Goal: Task Accomplishment & Management: Complete application form

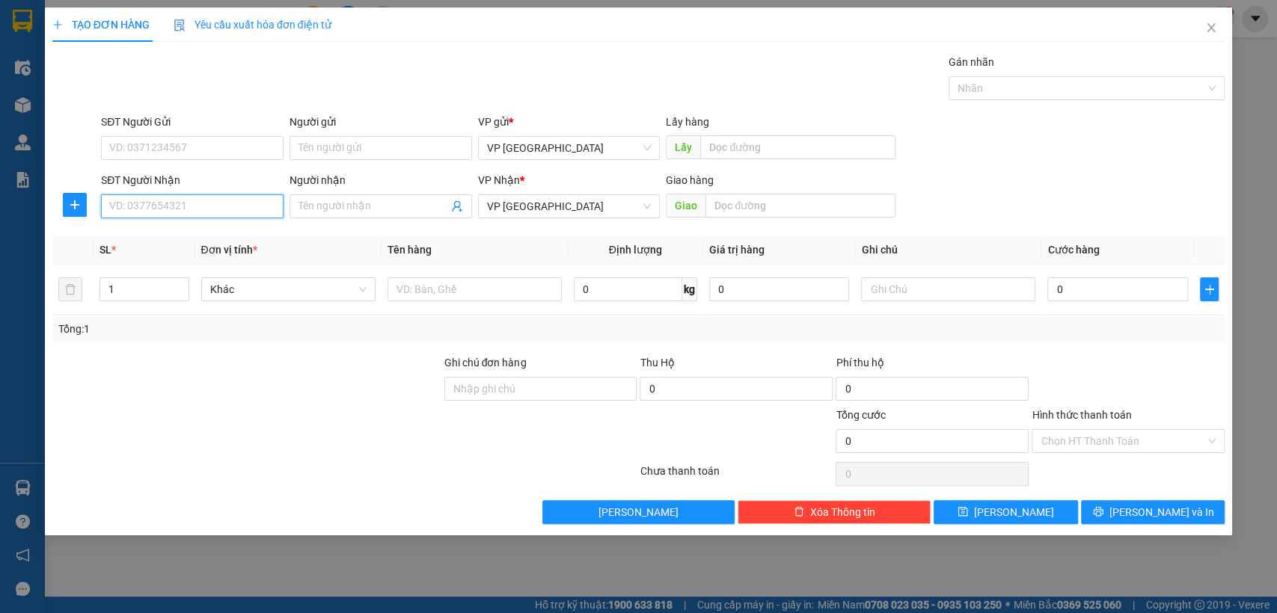
click at [202, 205] on input "SĐT Người Nhận" at bounding box center [192, 206] width 182 height 24
type input "0347167266"
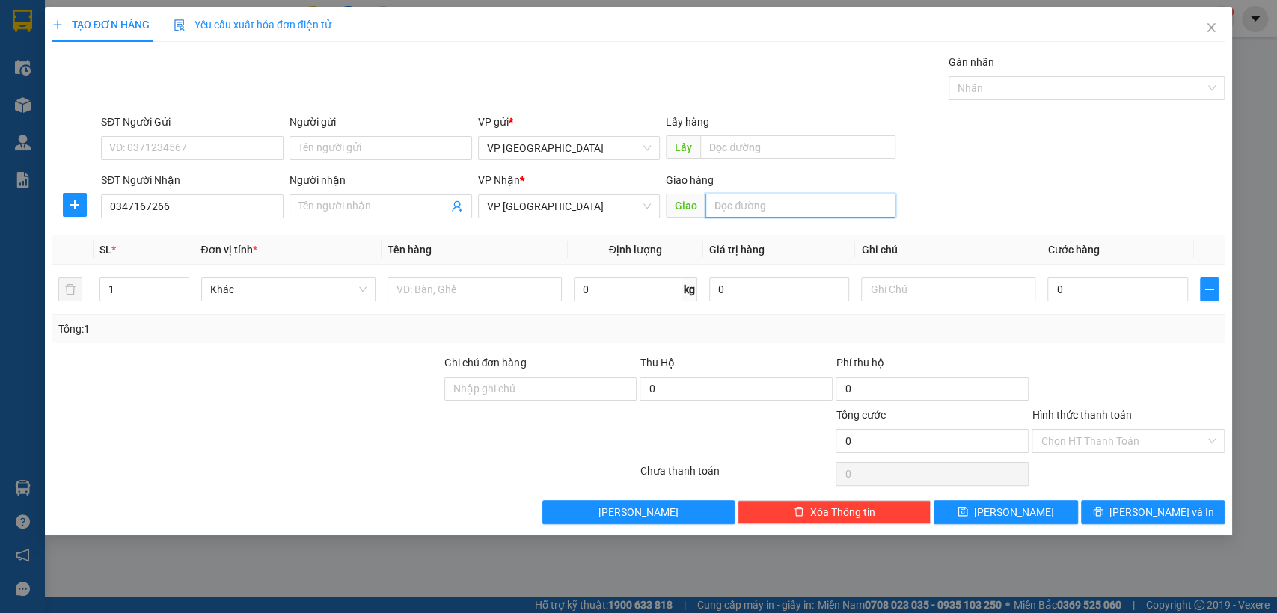
click at [756, 201] on input "text" at bounding box center [800, 206] width 190 height 24
type input "loc thai"
type input "3"
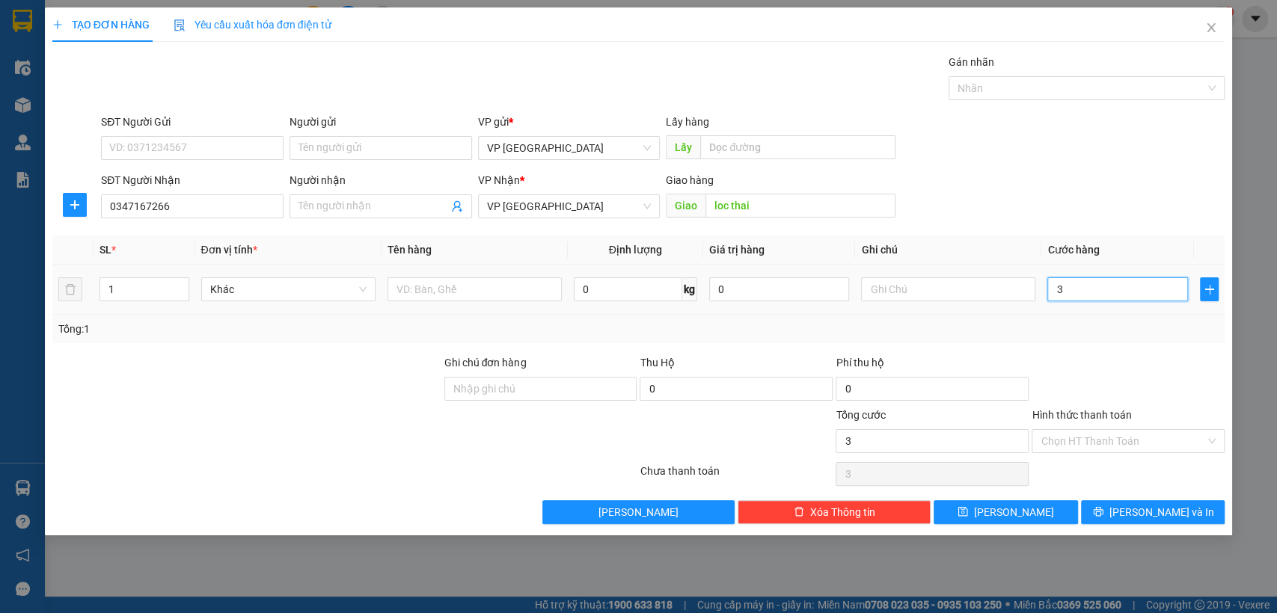
type input "30"
type input "300"
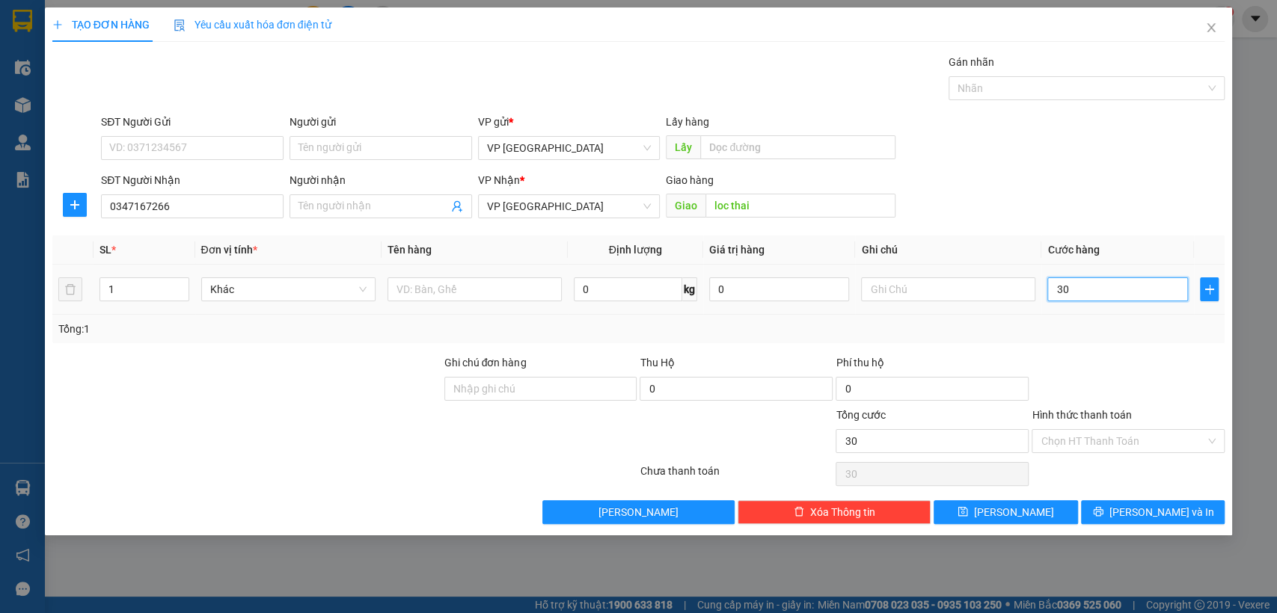
type input "300"
type input "3.000"
type input "30.000"
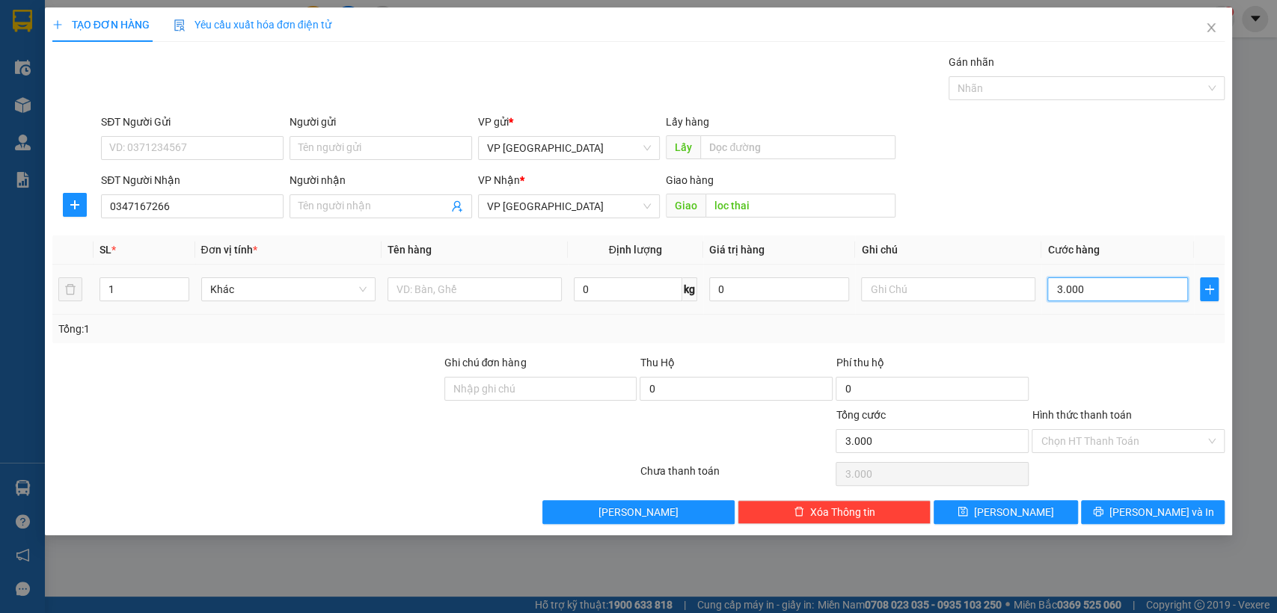
type input "30.000"
click at [1034, 509] on button "[PERSON_NAME]" at bounding box center [1005, 512] width 144 height 24
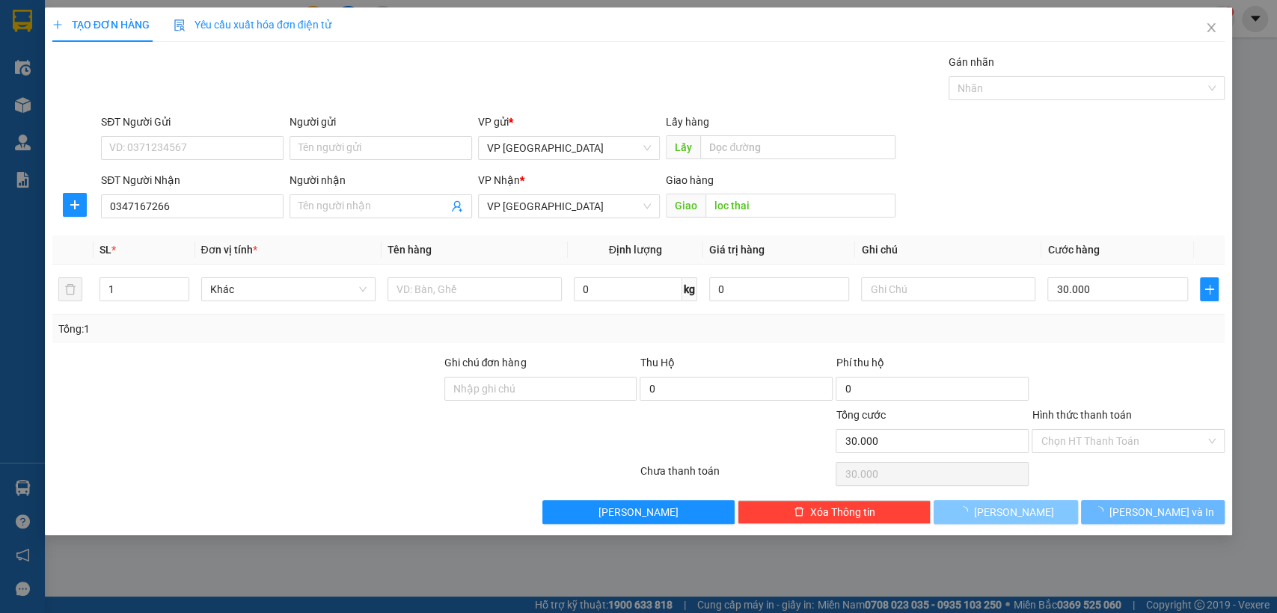
type input "0"
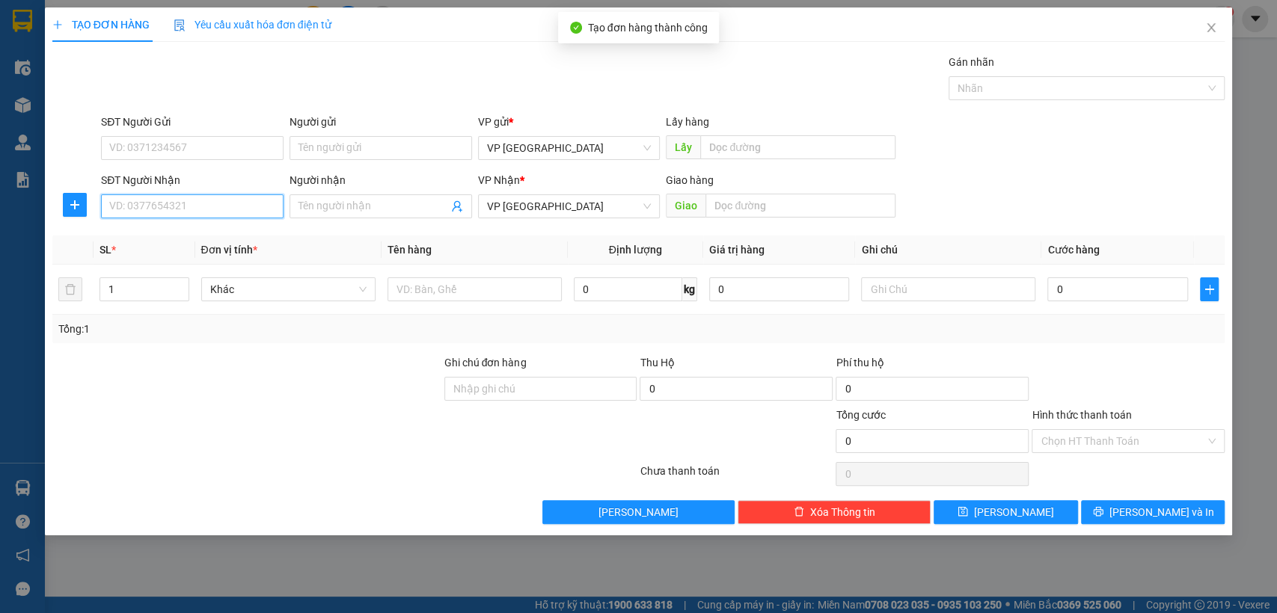
click at [135, 202] on input "SĐT Người Nhận" at bounding box center [192, 206] width 182 height 24
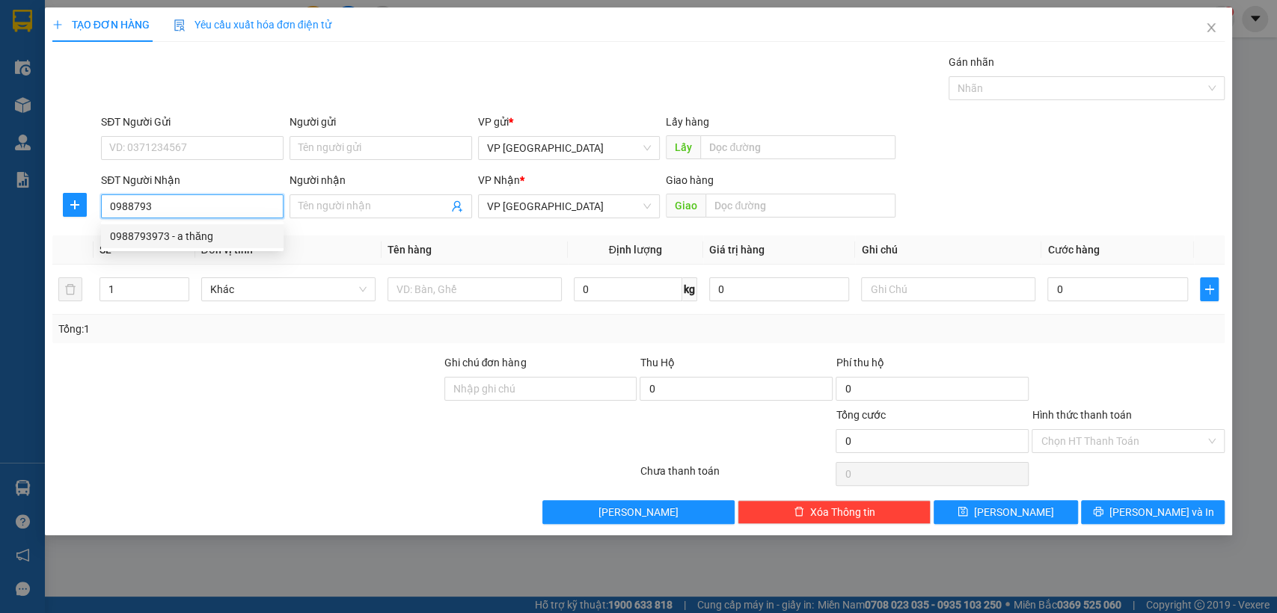
click at [197, 236] on div "0988793973 - a thăng" at bounding box center [192, 236] width 165 height 16
type input "0988793973"
type input "a thăng"
type input "Chơn thành"
type input "50.000"
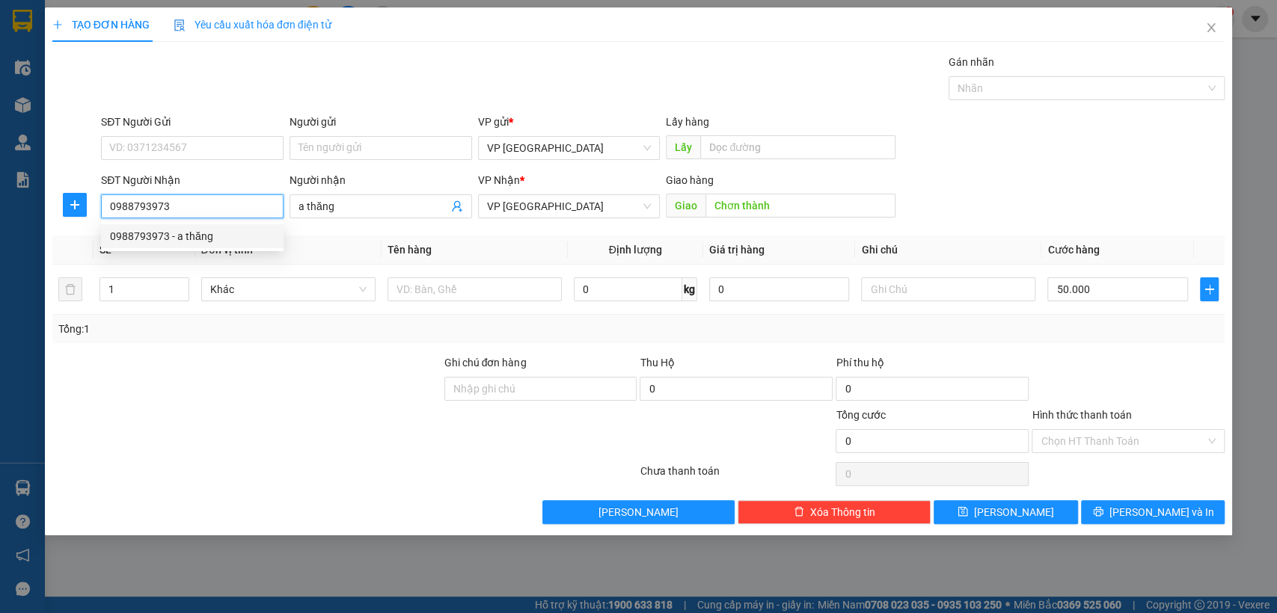
type input "50.000"
type input "0988793973"
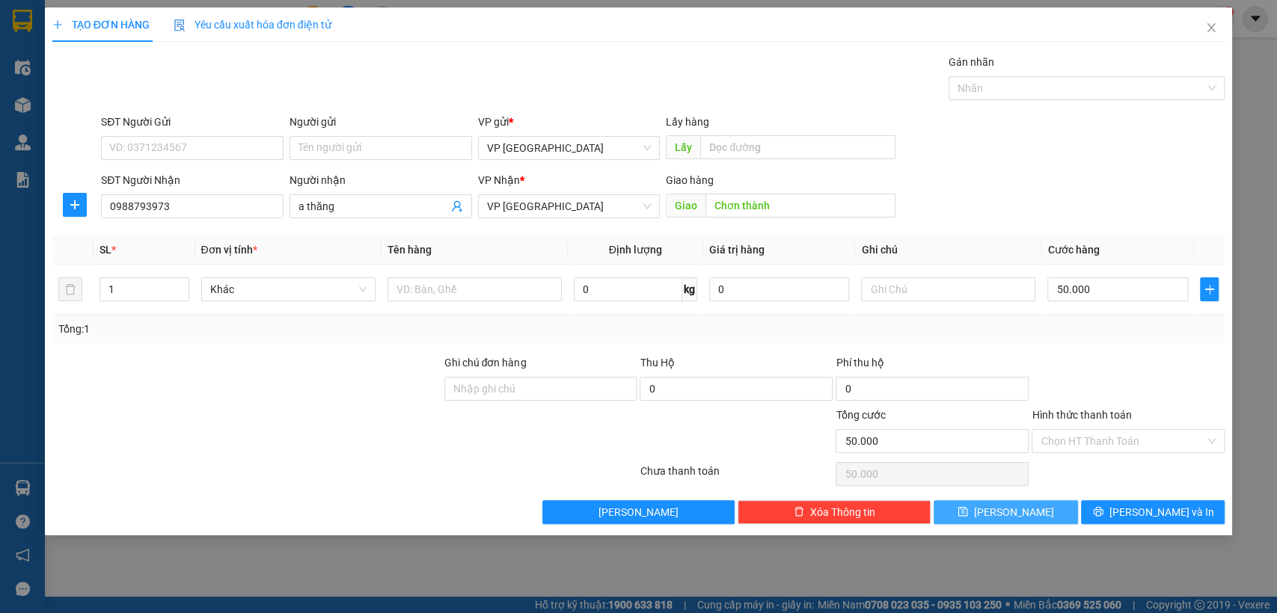
click at [1009, 502] on button "[PERSON_NAME]" at bounding box center [1005, 512] width 144 height 24
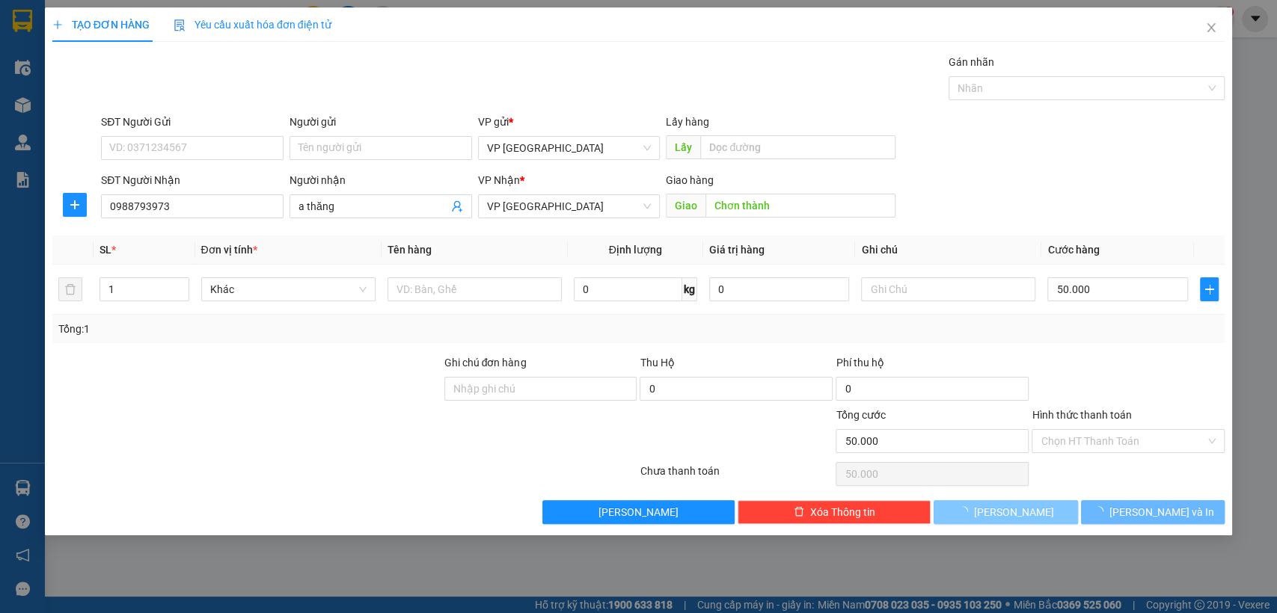
type input "0"
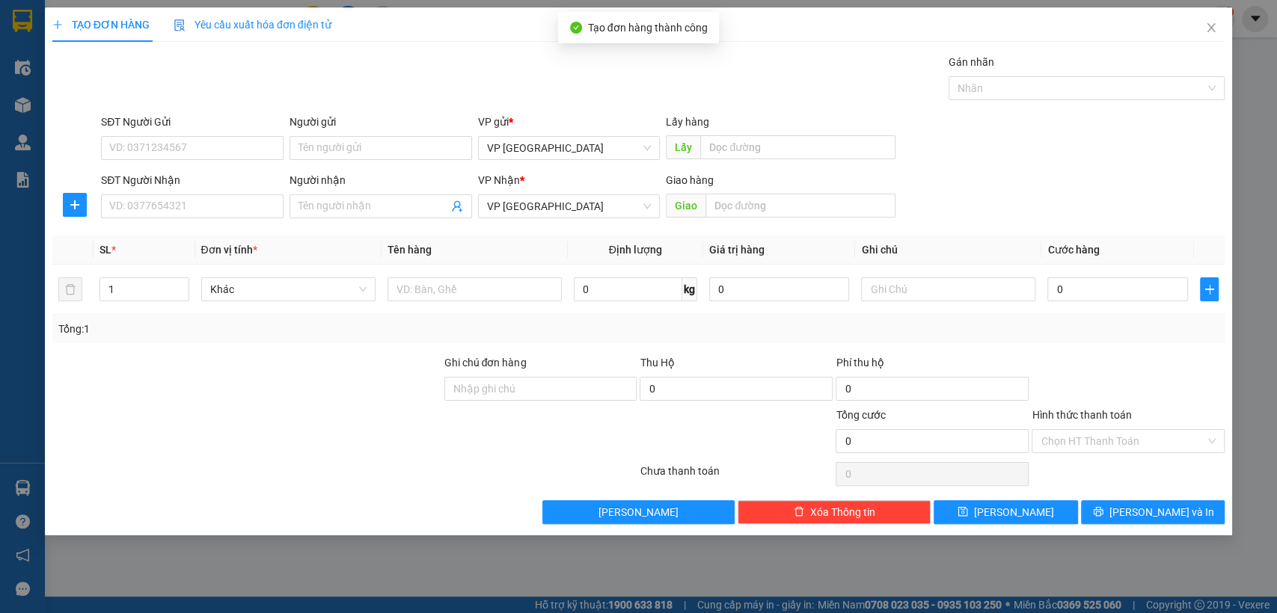
click at [207, 193] on div "SĐT Người Nhận" at bounding box center [192, 183] width 182 height 22
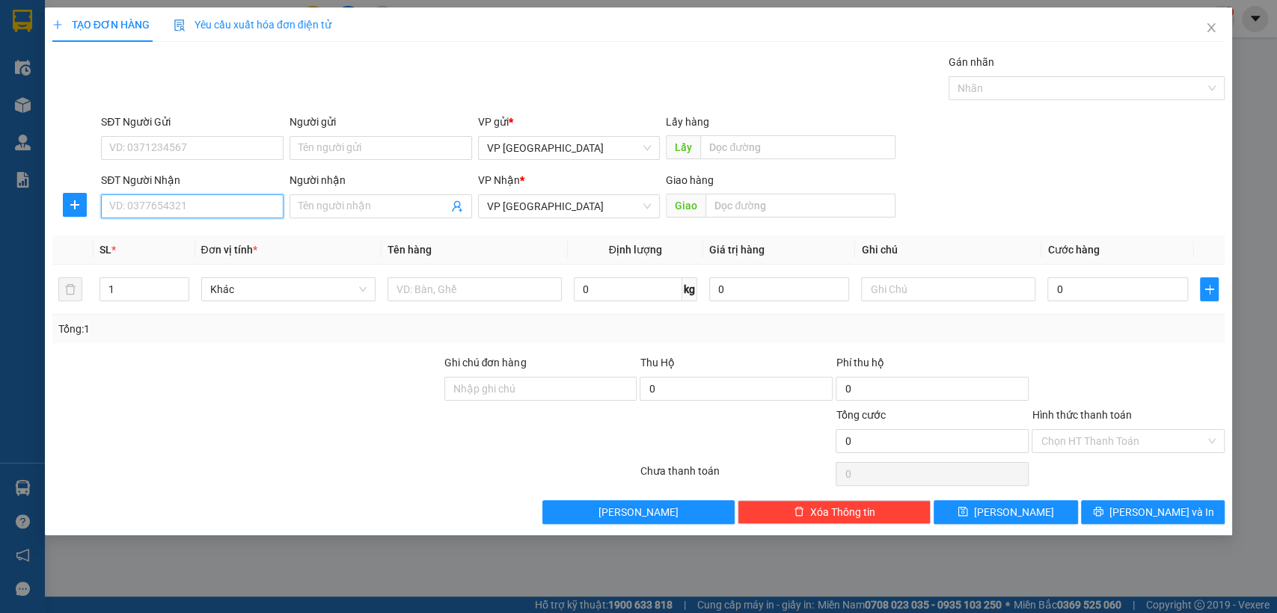
click at [215, 198] on input "SĐT Người Nhận" at bounding box center [192, 206] width 182 height 24
click at [213, 239] on div "0967158899 - Điệp" at bounding box center [192, 236] width 165 height 16
type input "0967158899"
type input "Điệp"
type input "Chơn Thành"
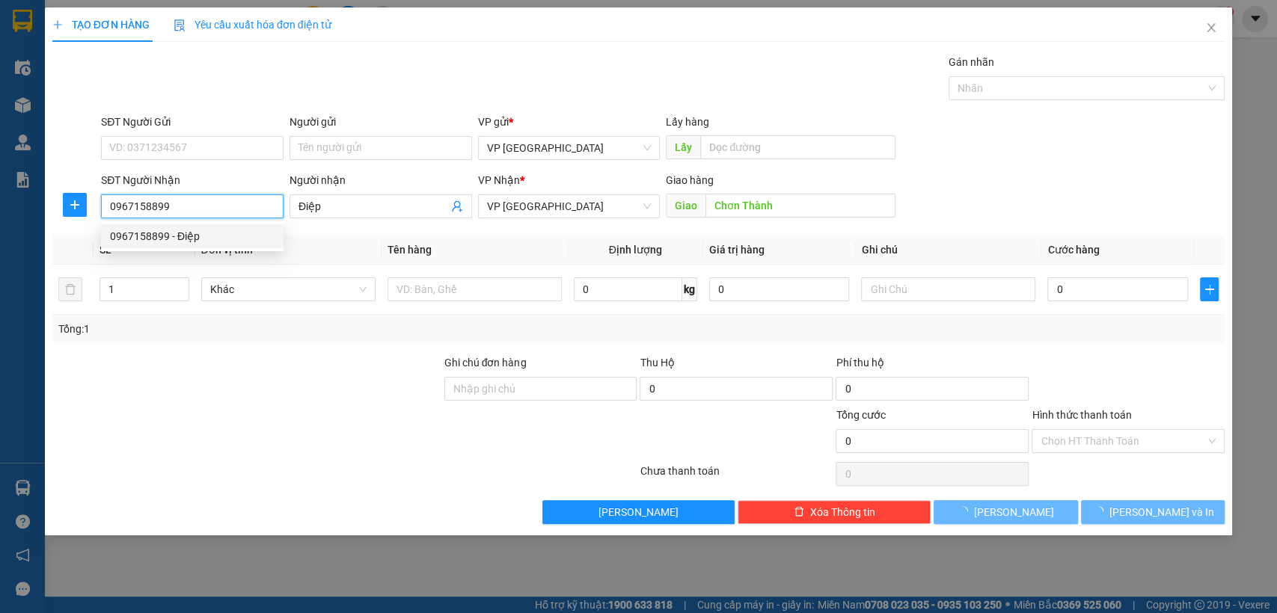
type input "30.000"
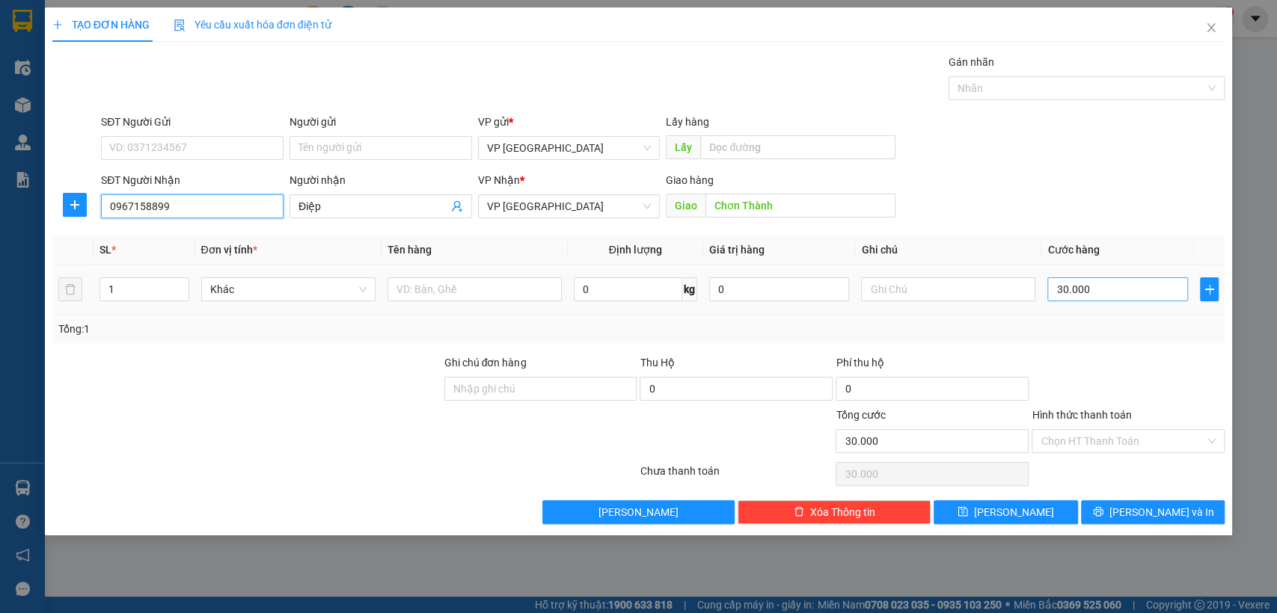
type input "0967158899"
click at [1096, 293] on input "30.000" at bounding box center [1117, 289] width 141 height 24
type input "5"
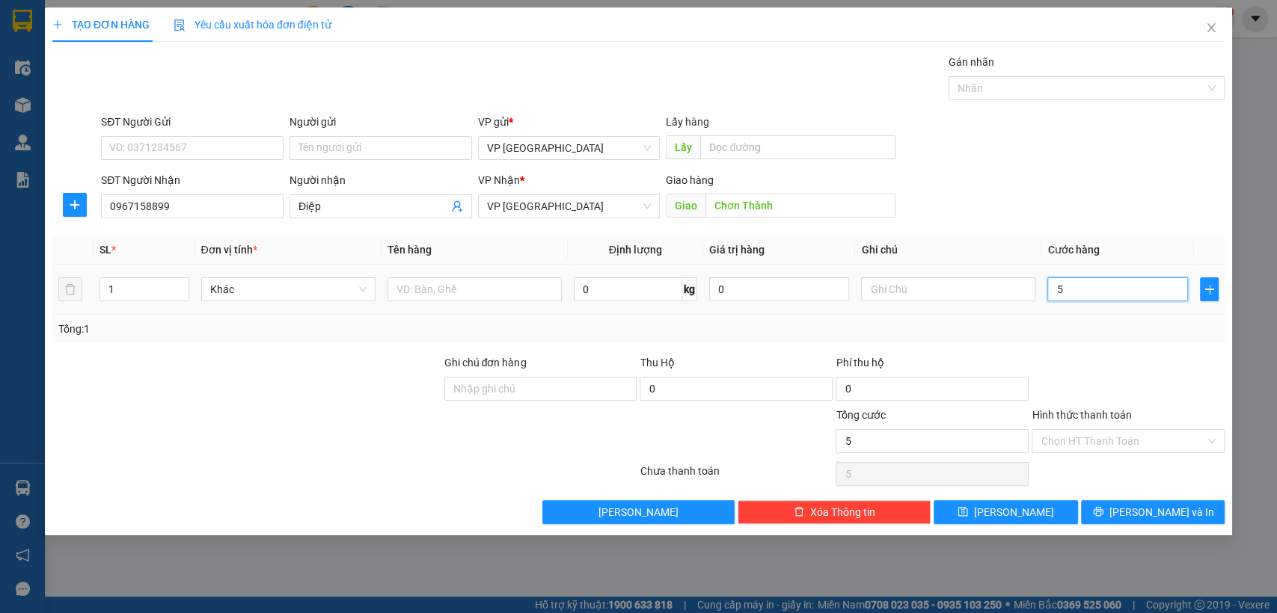
type input "50"
type input "500"
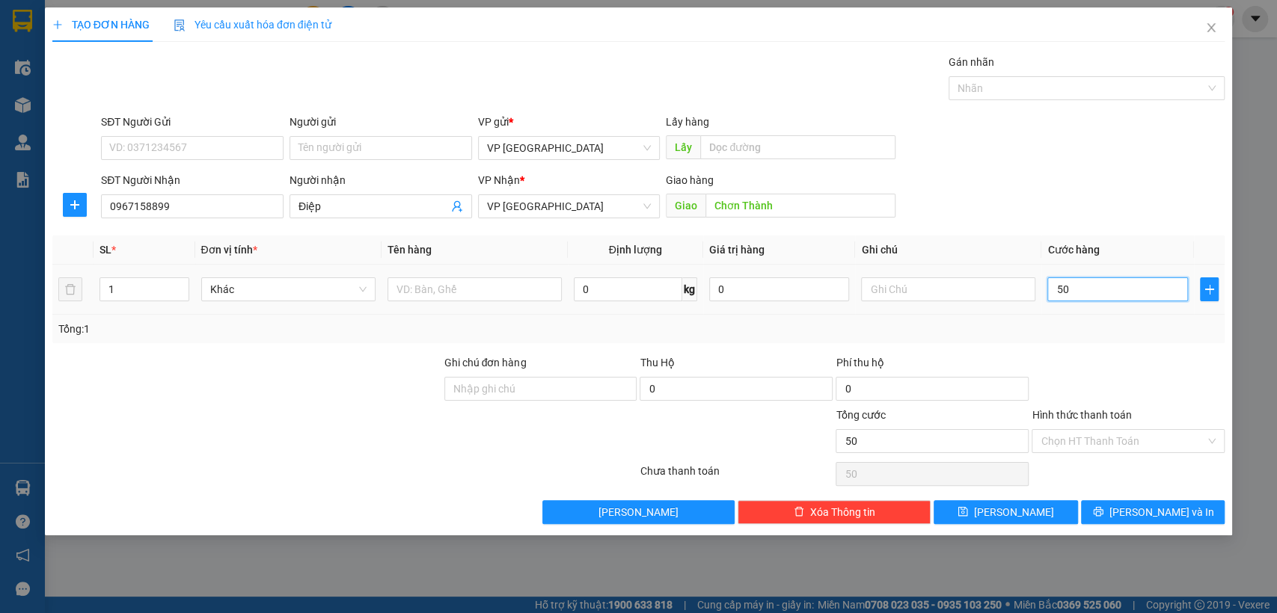
type input "500"
type input "5.000"
type input "50.000"
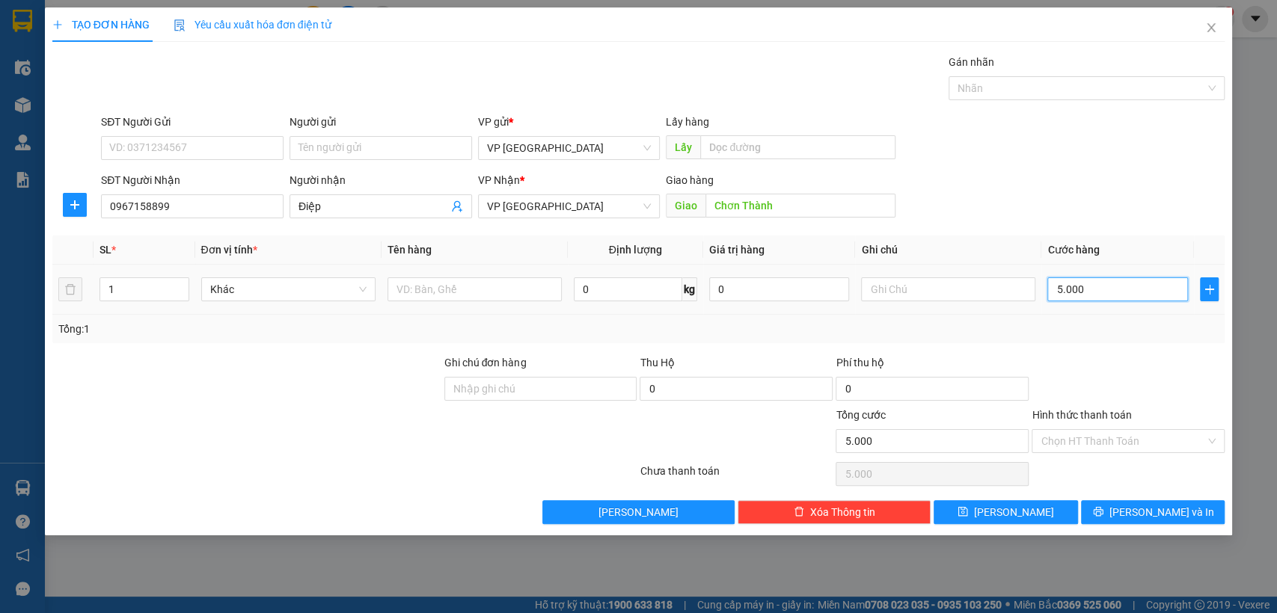
type input "50.000"
click at [1034, 509] on button "[PERSON_NAME]" at bounding box center [1005, 512] width 144 height 24
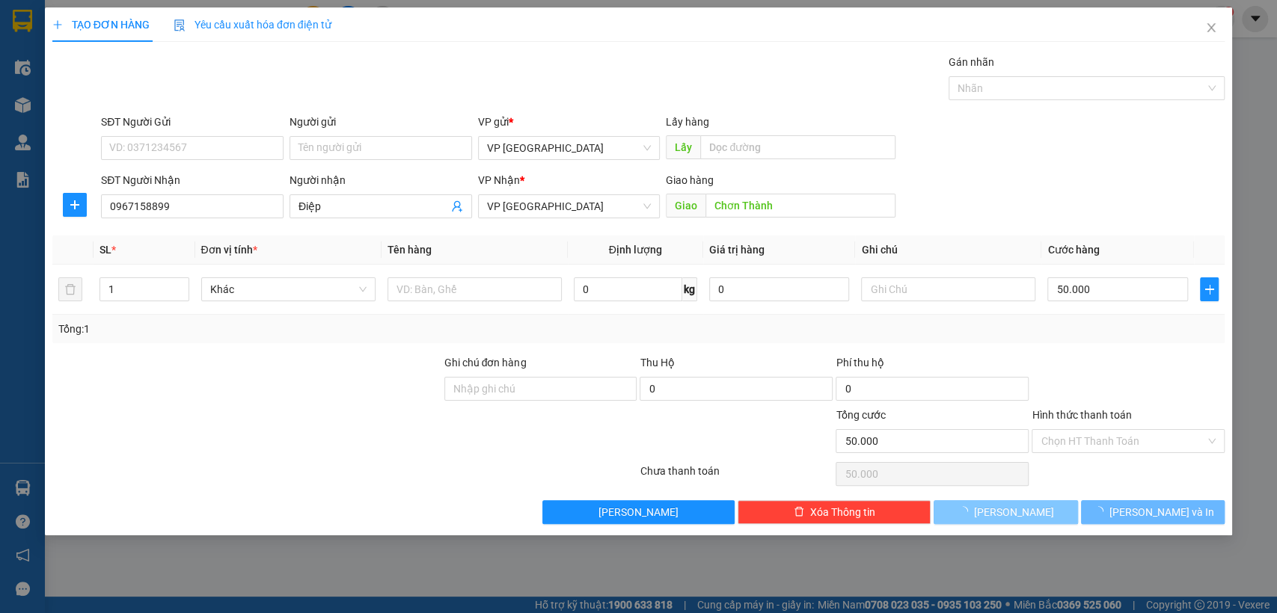
type input "0"
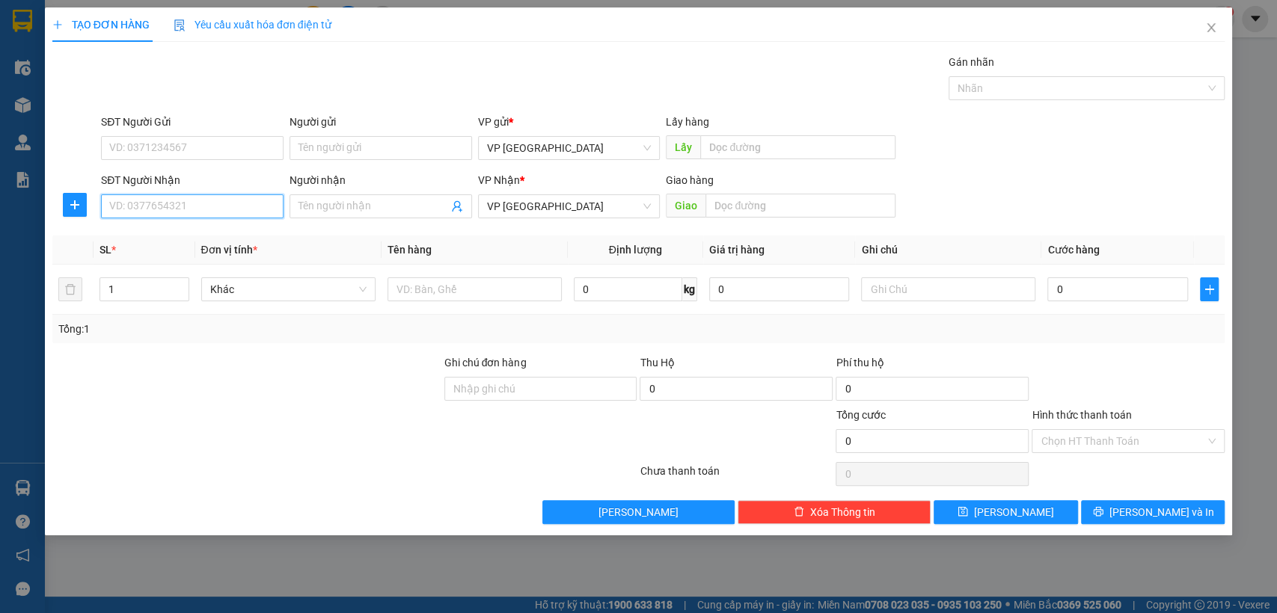
click at [223, 205] on input "SĐT Người Nhận" at bounding box center [192, 206] width 182 height 24
type input "0395289271"
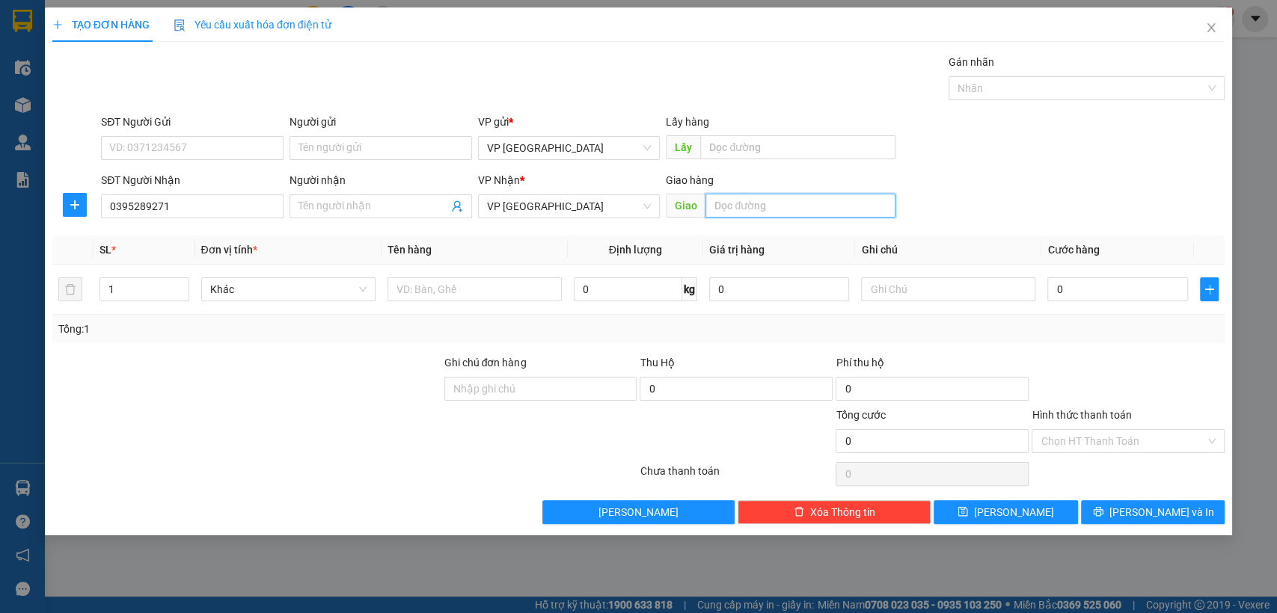
click at [808, 201] on input "text" at bounding box center [800, 206] width 190 height 24
type input "loc ninh"
click at [1152, 288] on input "0" at bounding box center [1117, 289] width 141 height 24
type input "3"
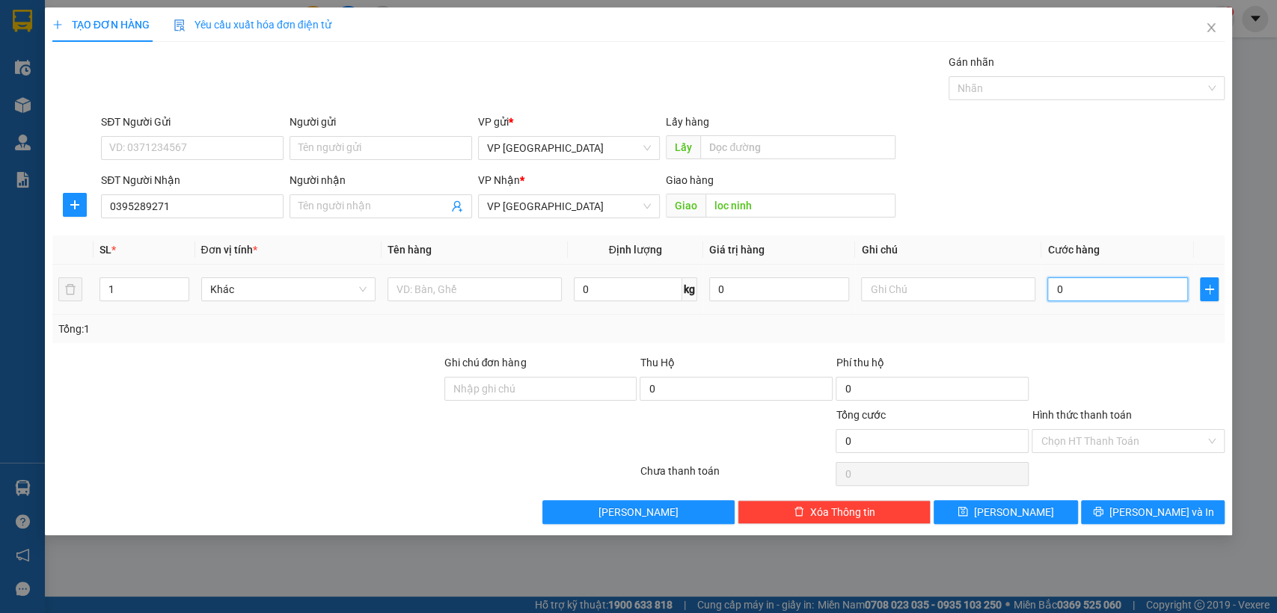
type input "3"
type input "30"
type input "300"
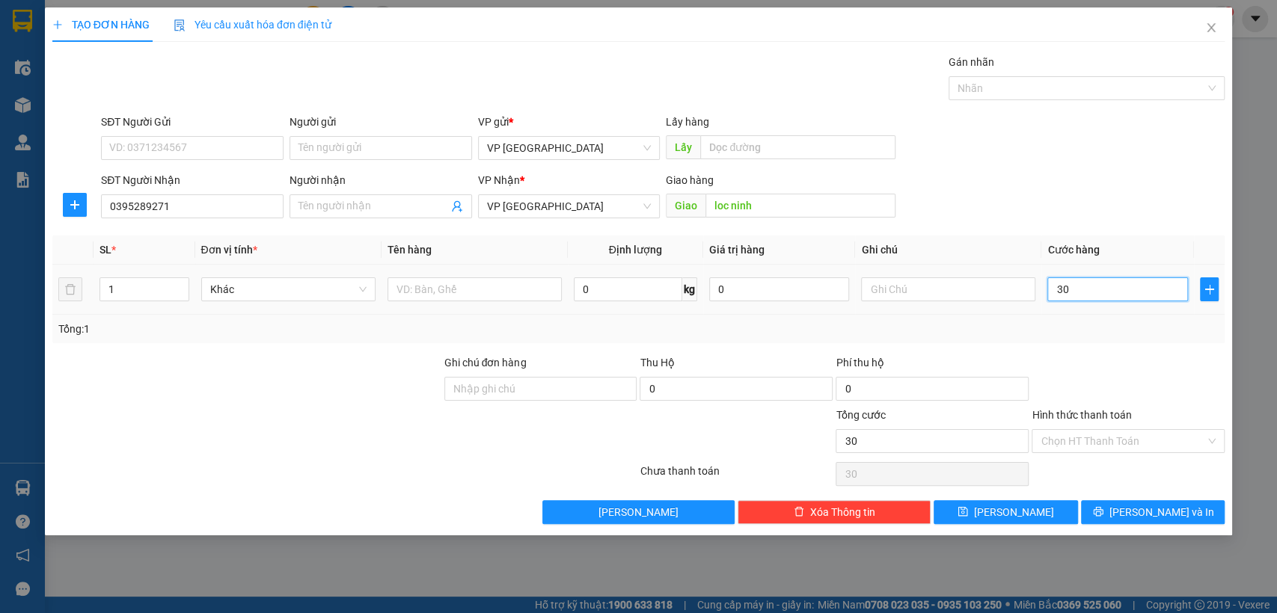
type input "300"
type input "3.000"
type input "30.000"
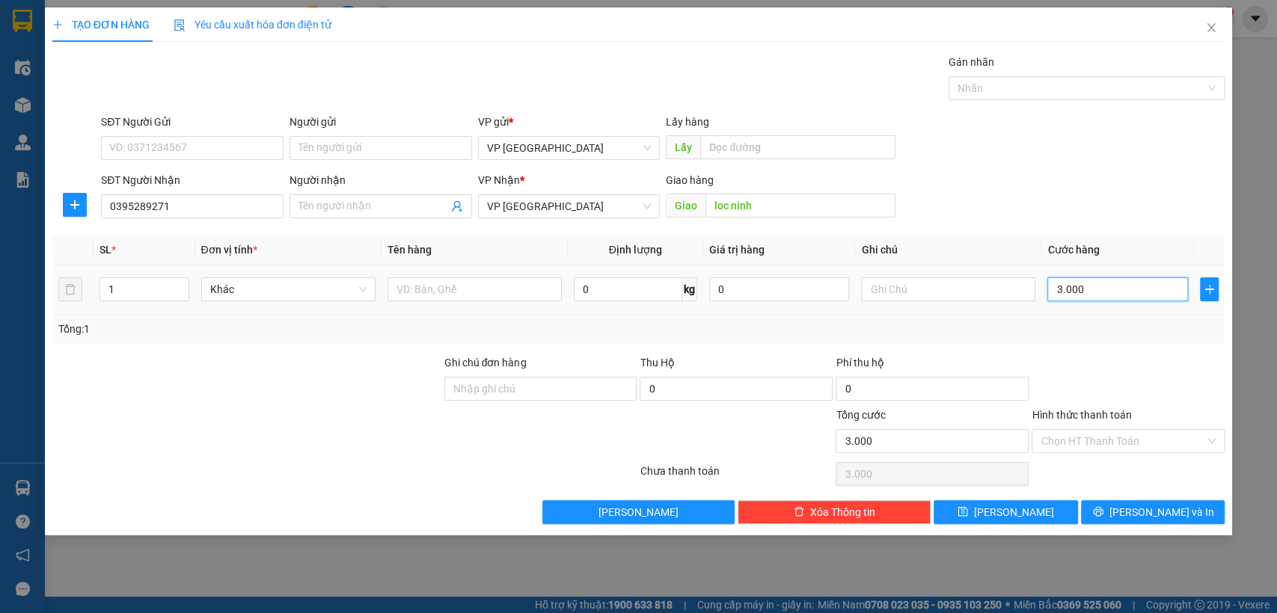
type input "30.000"
drag, startPoint x: 1044, startPoint y: 509, endPoint x: 1028, endPoint y: 518, distance: 18.4
click at [1041, 514] on button "[PERSON_NAME]" at bounding box center [1005, 512] width 144 height 24
type input "0"
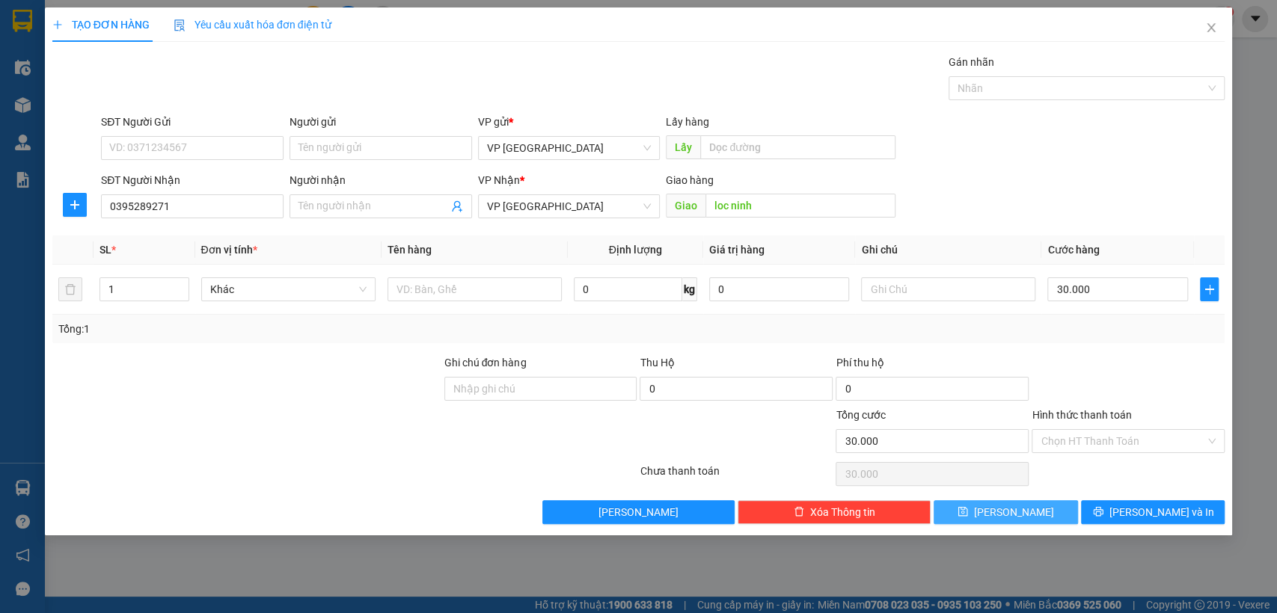
type input "0"
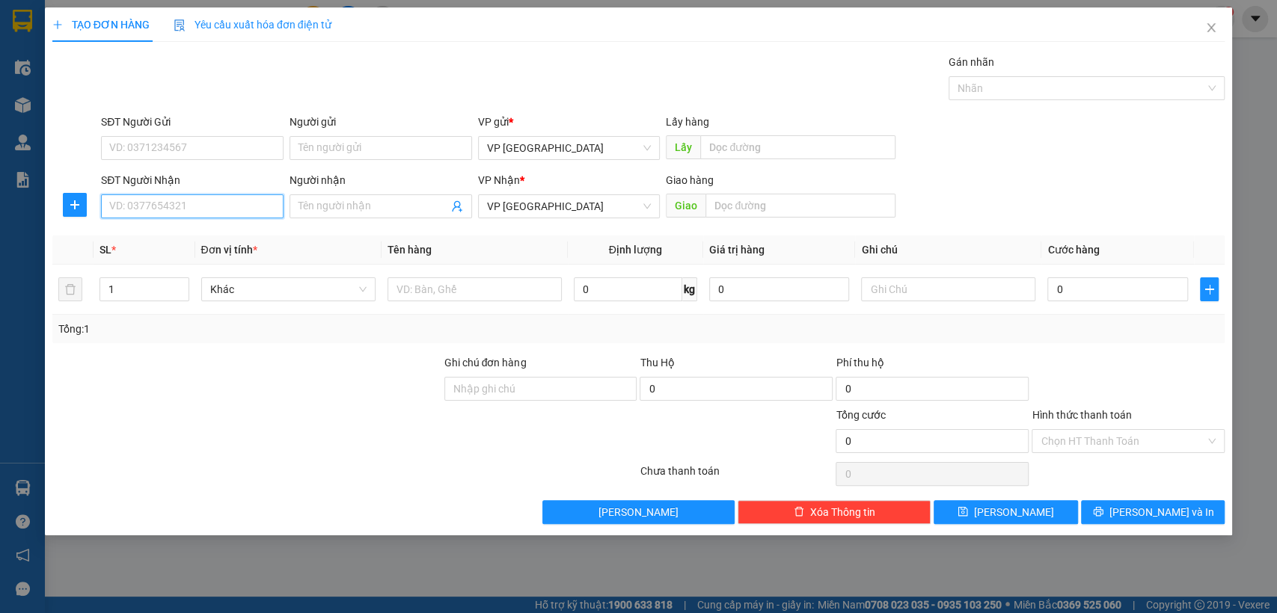
click at [238, 203] on input "SĐT Người Nhận" at bounding box center [192, 206] width 182 height 24
type input "3"
click at [218, 206] on input "963979" at bounding box center [192, 206] width 182 height 24
type input "9"
click at [234, 212] on input "SĐT Người Nhận" at bounding box center [192, 206] width 182 height 24
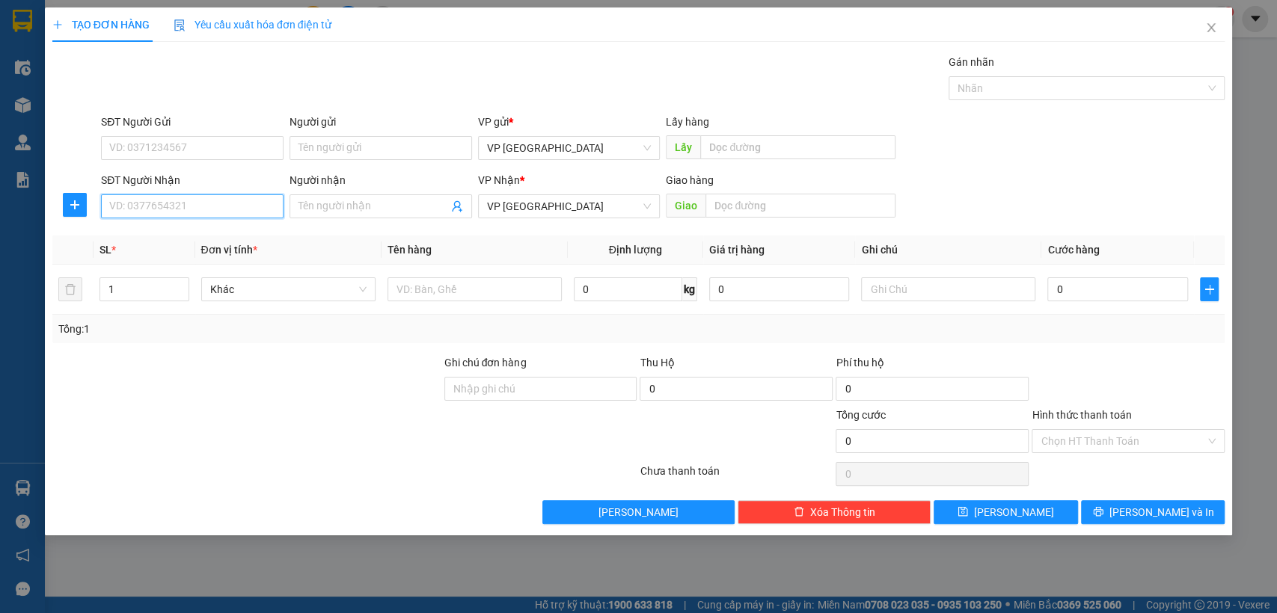
click at [249, 205] on input "SĐT Người Nhận" at bounding box center [192, 206] width 182 height 24
click at [245, 211] on input "0961123347" at bounding box center [192, 206] width 182 height 24
type input "0961123347"
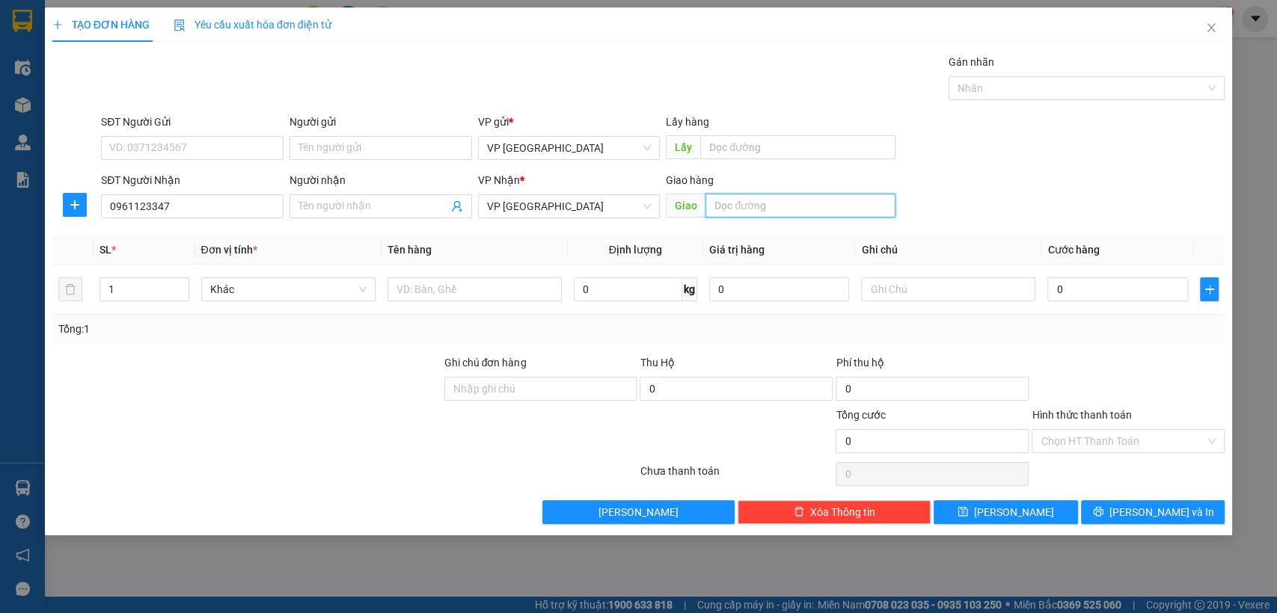
click at [823, 206] on input "text" at bounding box center [800, 206] width 190 height 24
type input "loc ninh"
click at [1073, 286] on input "0" at bounding box center [1117, 289] width 141 height 24
type input "5"
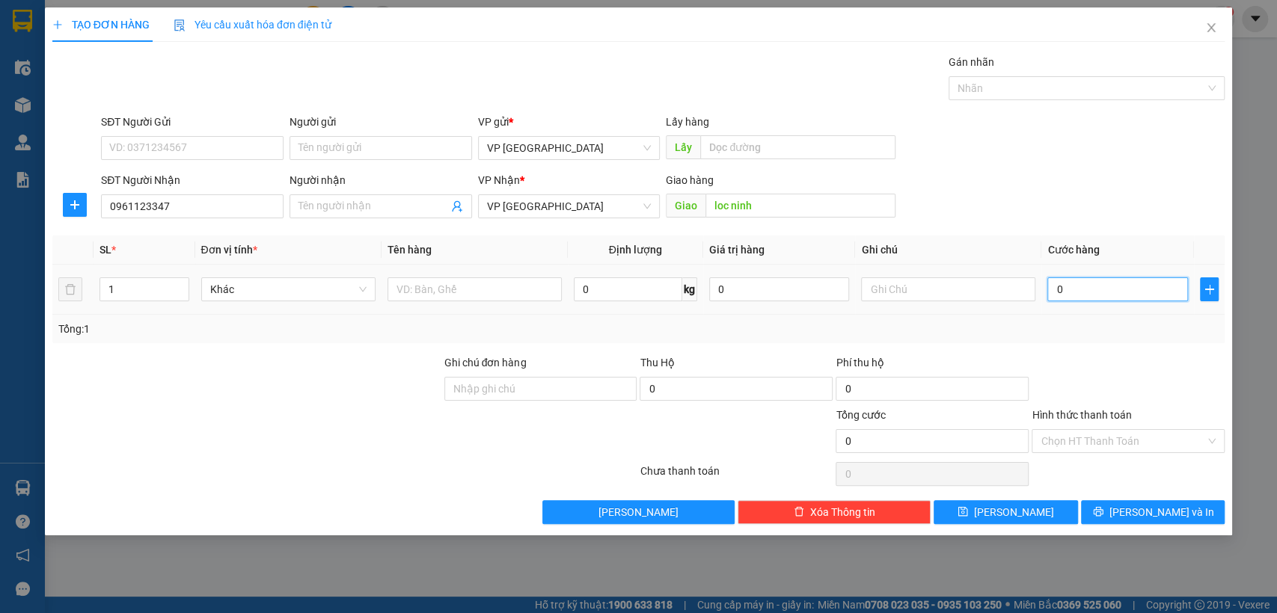
type input "5"
type input "50"
type input "500"
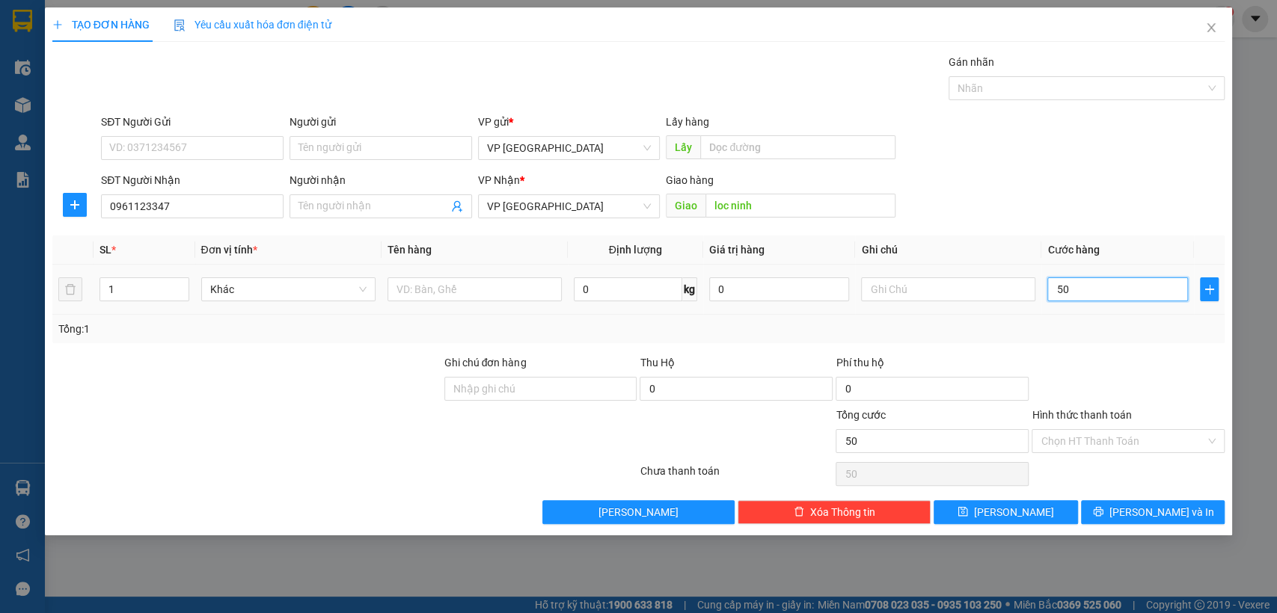
type input "500"
type input "5.000"
type input "50.000"
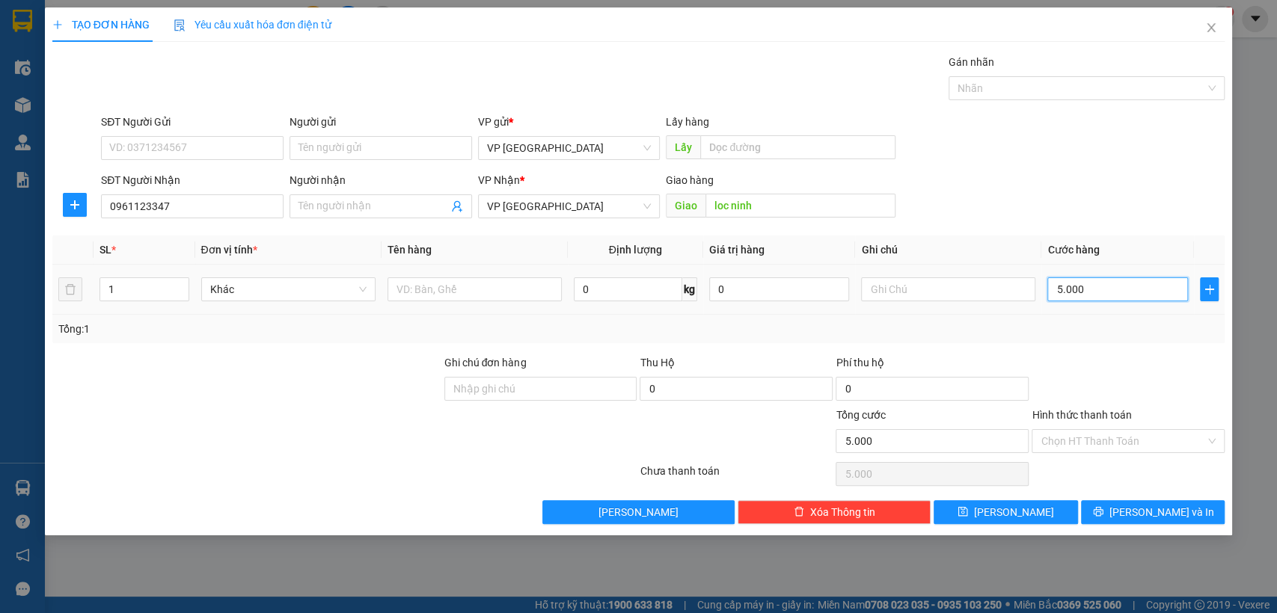
type input "50.000"
type input "500.000"
type input "50.000"
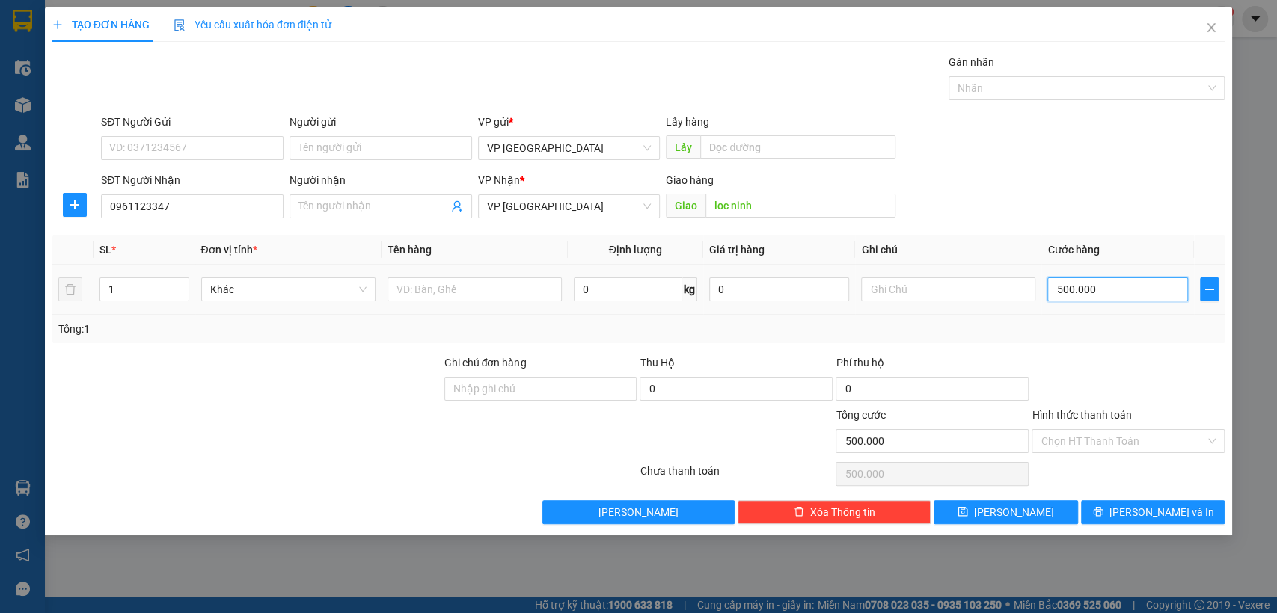
type input "50.000"
drag, startPoint x: 1046, startPoint y: 509, endPoint x: 1023, endPoint y: 506, distance: 23.4
click at [1045, 509] on button "[PERSON_NAME]" at bounding box center [1005, 512] width 144 height 24
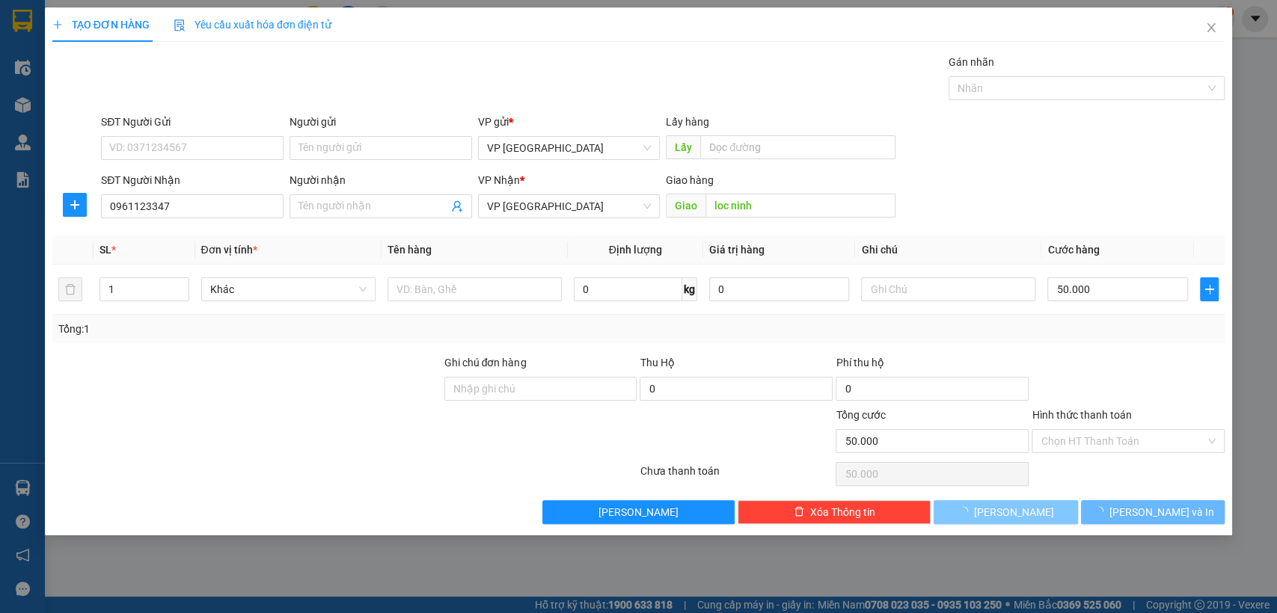
type input "0"
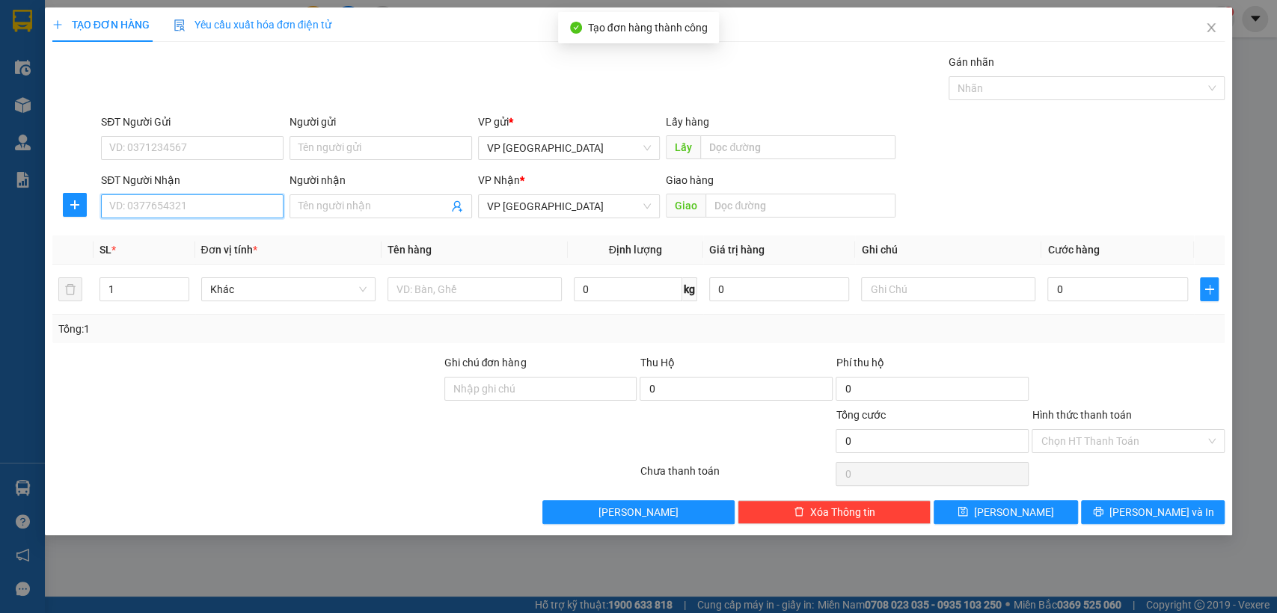
click at [223, 209] on input "SĐT Người Nhận" at bounding box center [192, 206] width 182 height 24
click at [222, 208] on input "SĐT Người Nhận" at bounding box center [192, 206] width 182 height 24
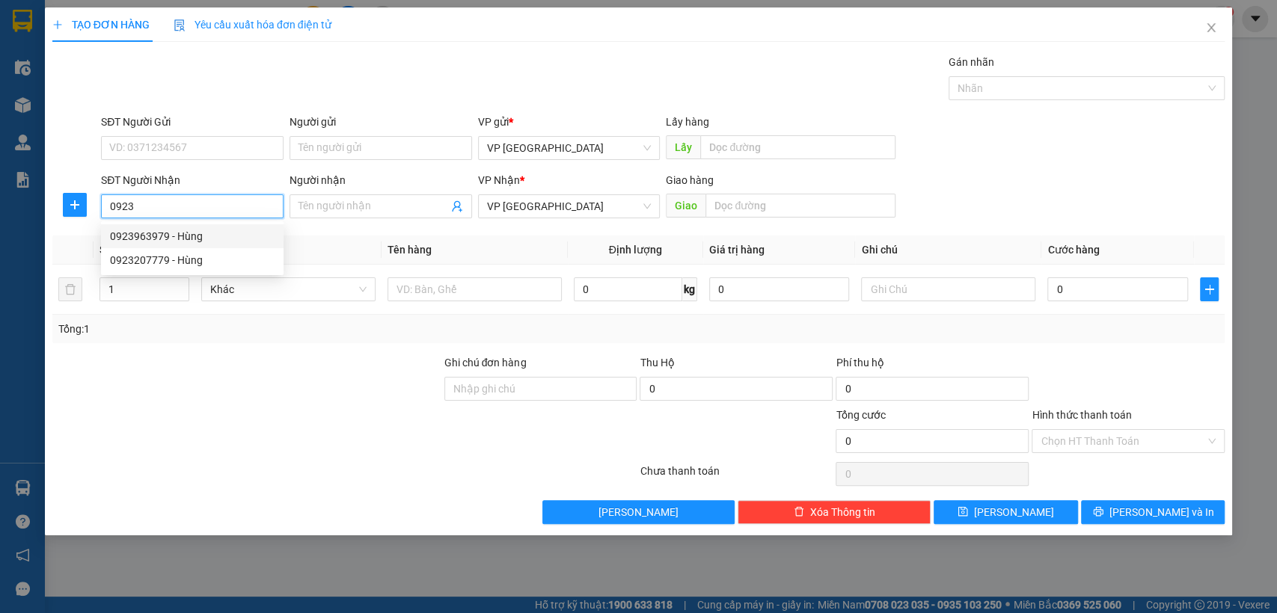
click at [176, 235] on div "0923963979 - Hùng" at bounding box center [192, 236] width 165 height 16
type input "0923963979"
type input "Hùng"
type input "[PERSON_NAME]"
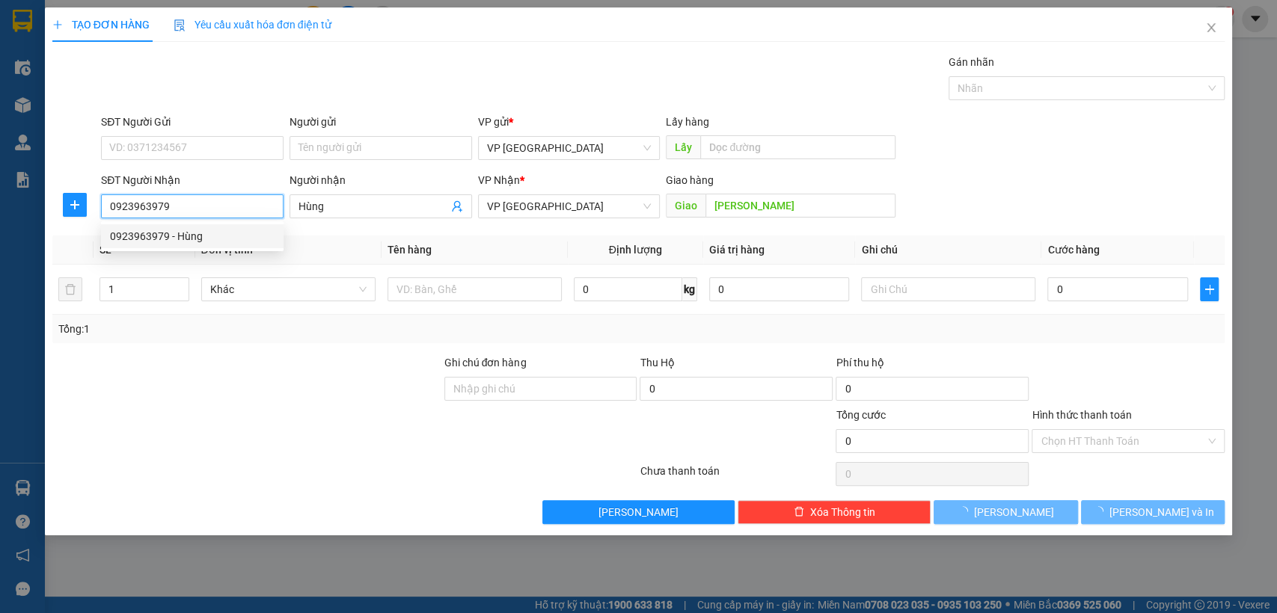
type input "50.000"
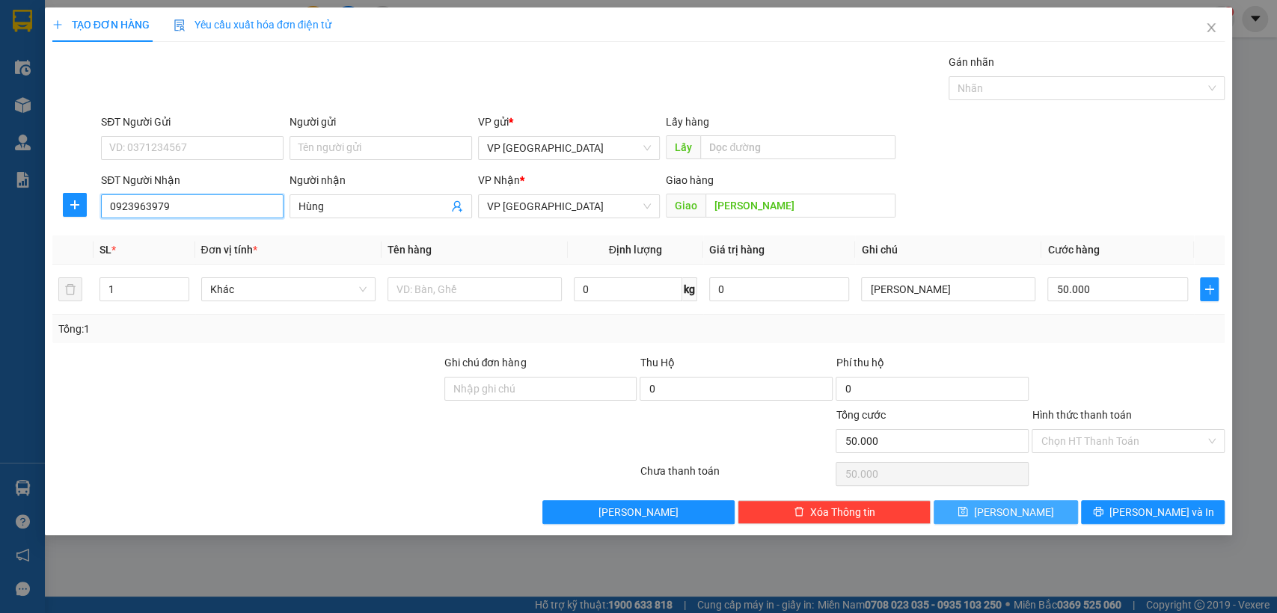
type input "0923963979"
click at [1018, 509] on span "[PERSON_NAME]" at bounding box center [1014, 512] width 80 height 16
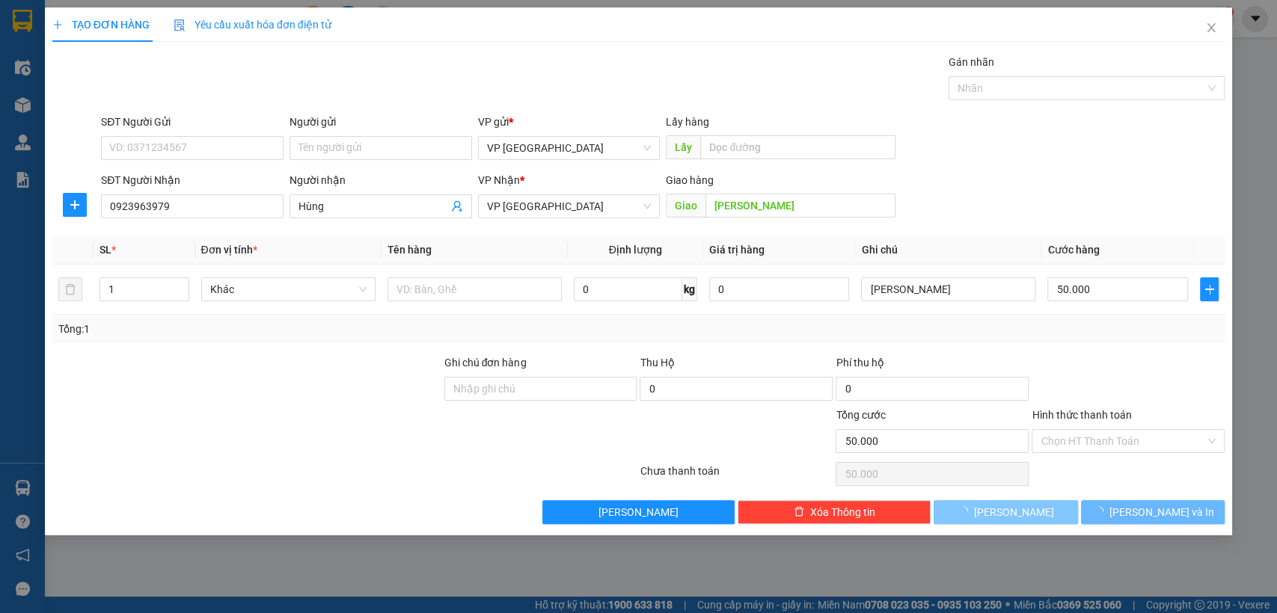
type input "0"
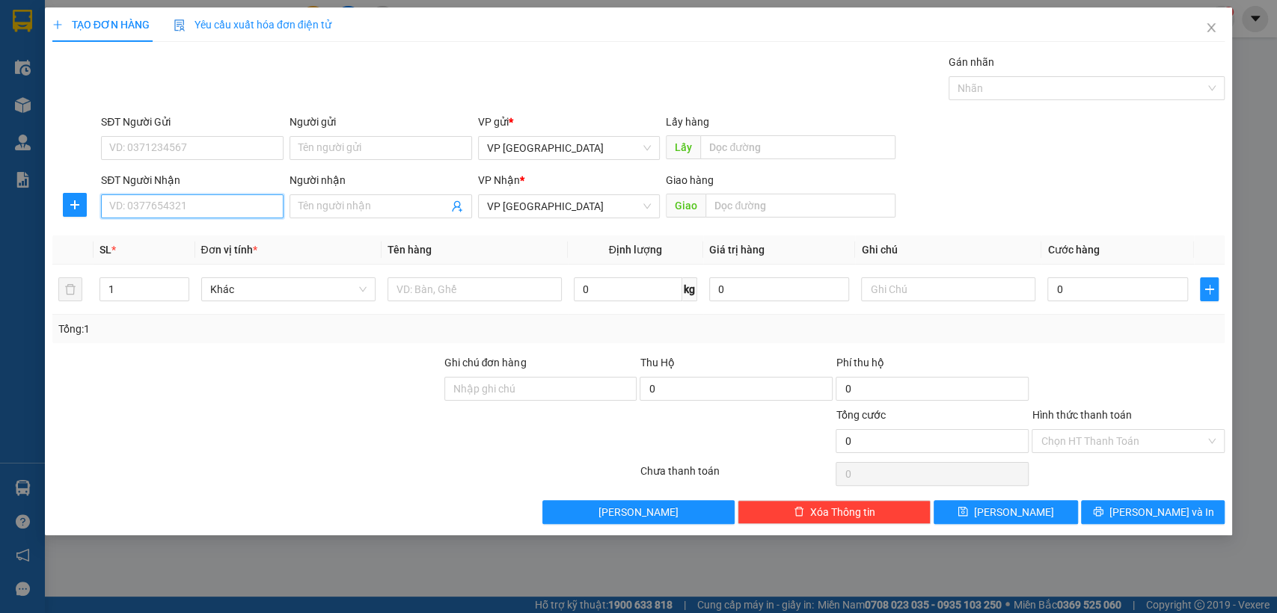
click at [255, 203] on input "SĐT Người Nhận" at bounding box center [192, 206] width 182 height 24
click at [147, 225] on div "0353810801 - Trà" at bounding box center [192, 236] width 182 height 24
type input "0353810801"
type input "Trà"
type input "[PERSON_NAME](cước rồi)"
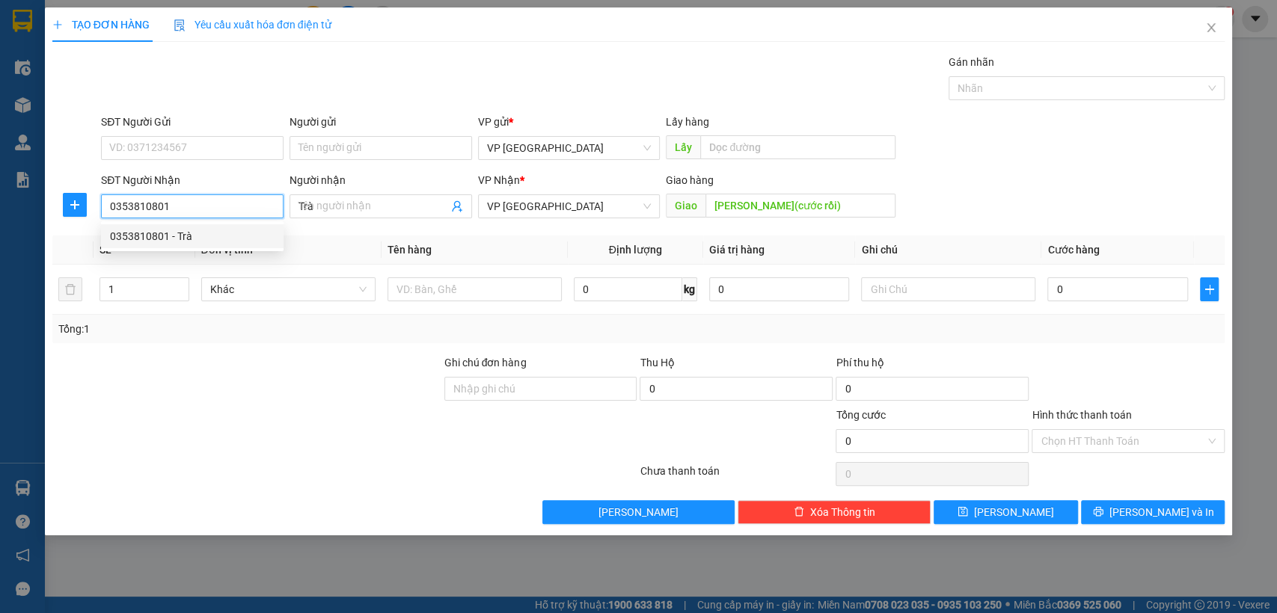
type input "30.000"
type input "0353810801"
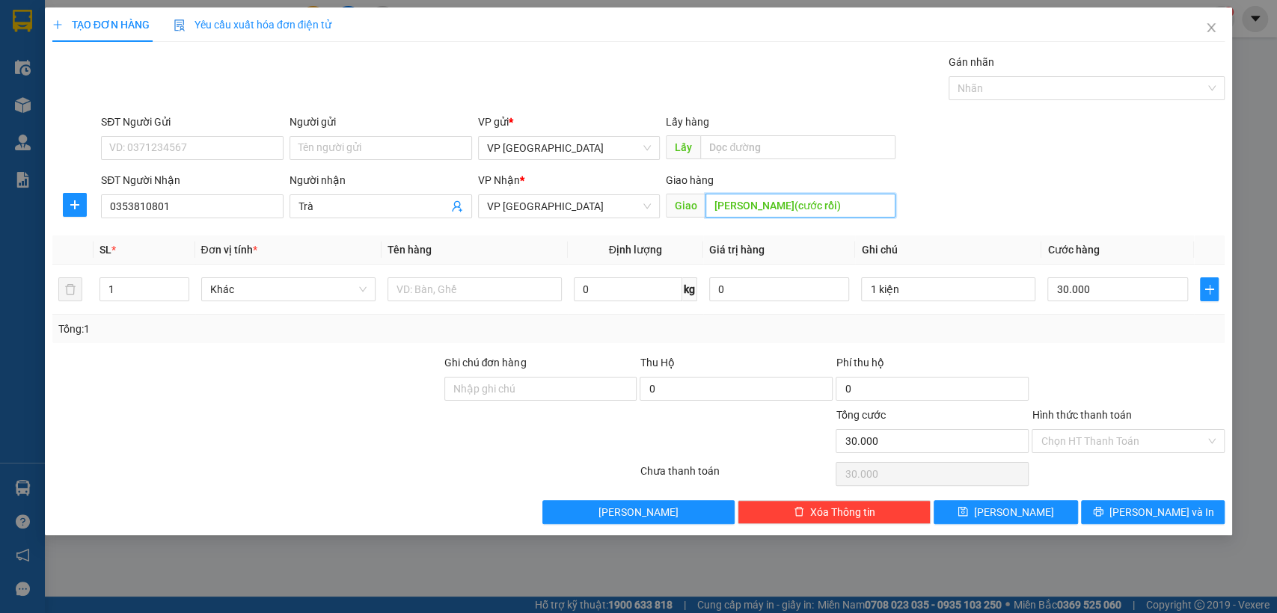
click at [825, 208] on input "[PERSON_NAME](cước rồi)" at bounding box center [800, 206] width 190 height 24
type input "[PERSON_NAME]("
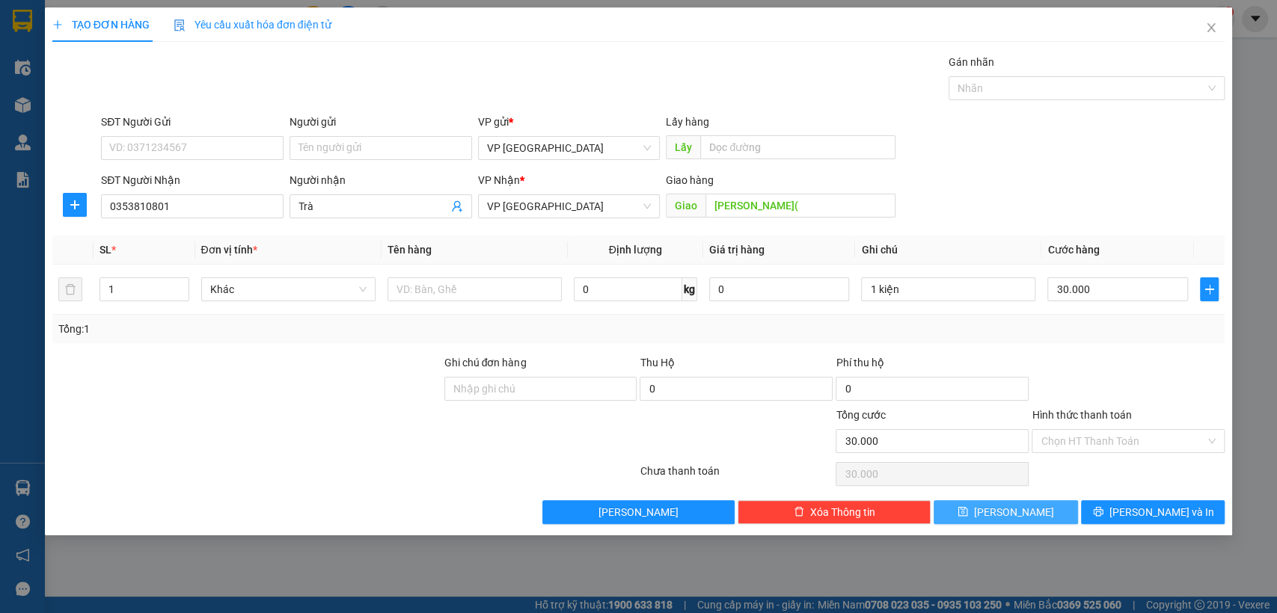
click at [1010, 511] on span "[PERSON_NAME]" at bounding box center [1014, 512] width 80 height 16
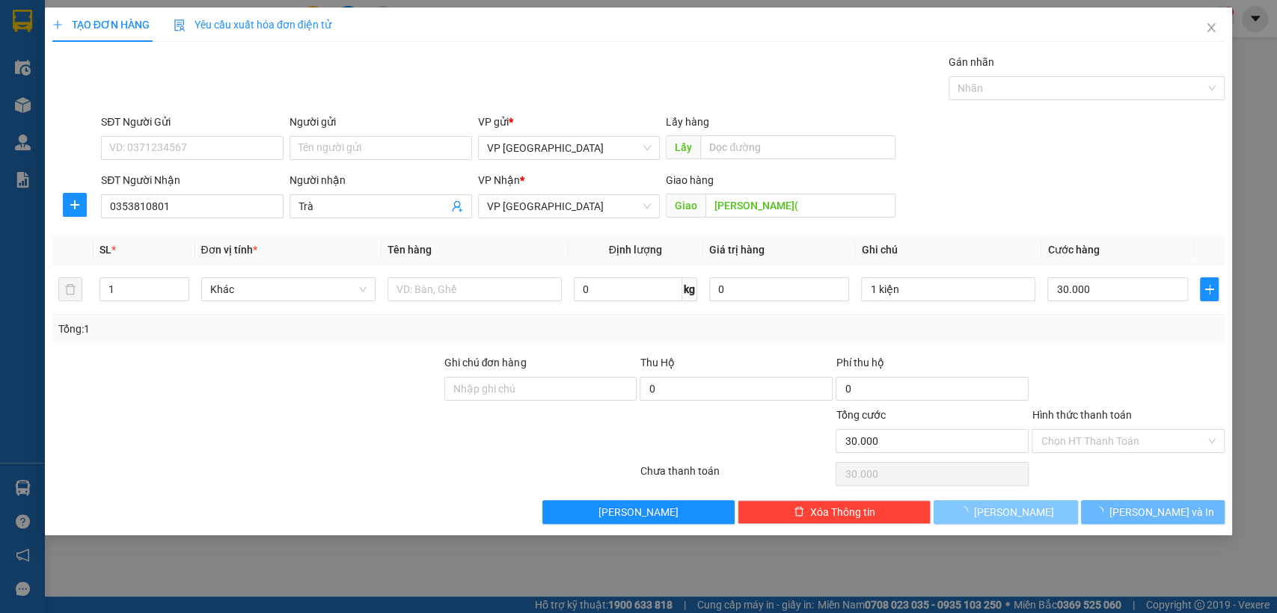
type input "0"
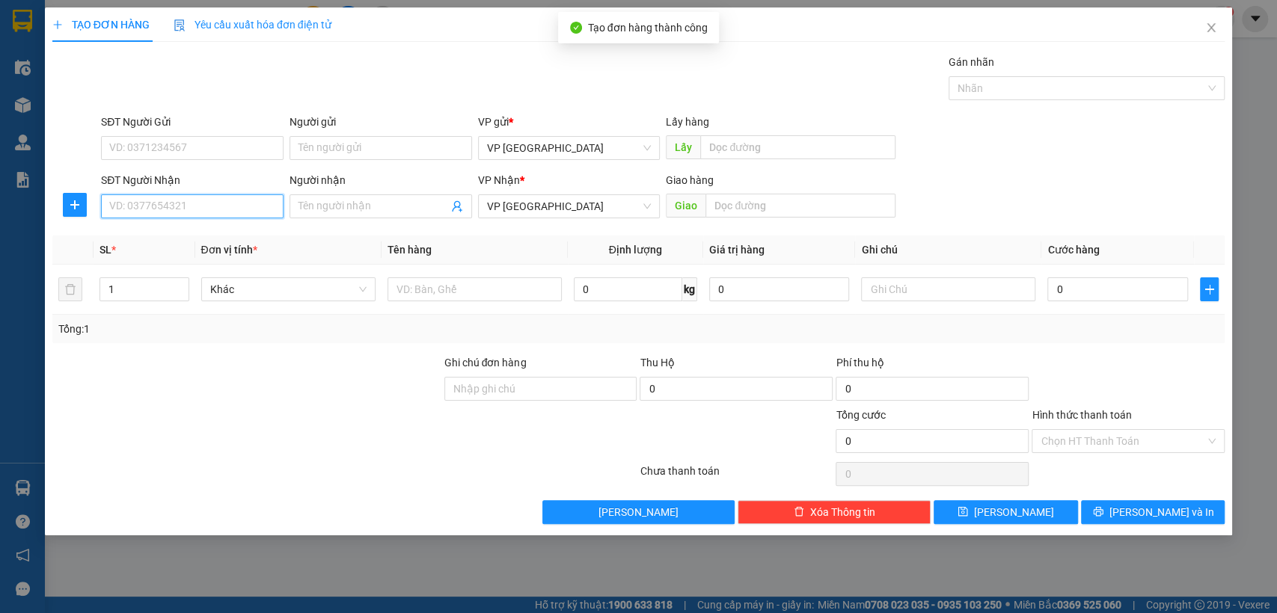
click at [221, 209] on input "SĐT Người Nhận" at bounding box center [192, 206] width 182 height 24
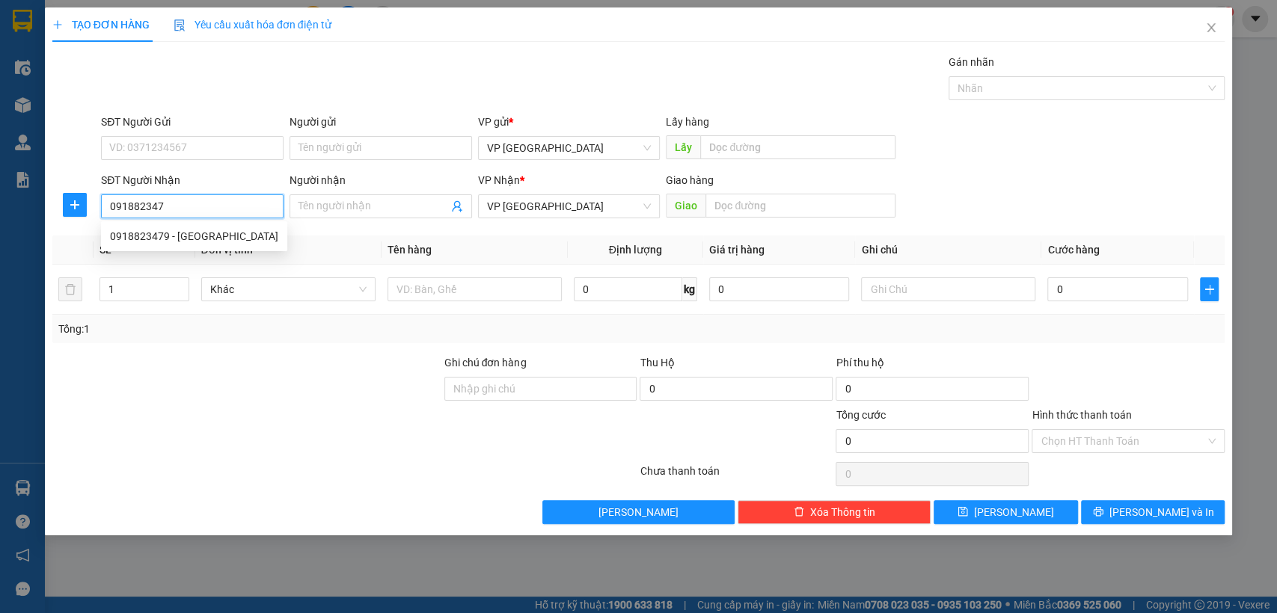
type input "0918823479"
click at [213, 232] on div "0918823479 - [GEOGRAPHIC_DATA]" at bounding box center [194, 236] width 168 height 16
type input "Phúc An"
type input "Lộc [GEOGRAPHIC_DATA] an"
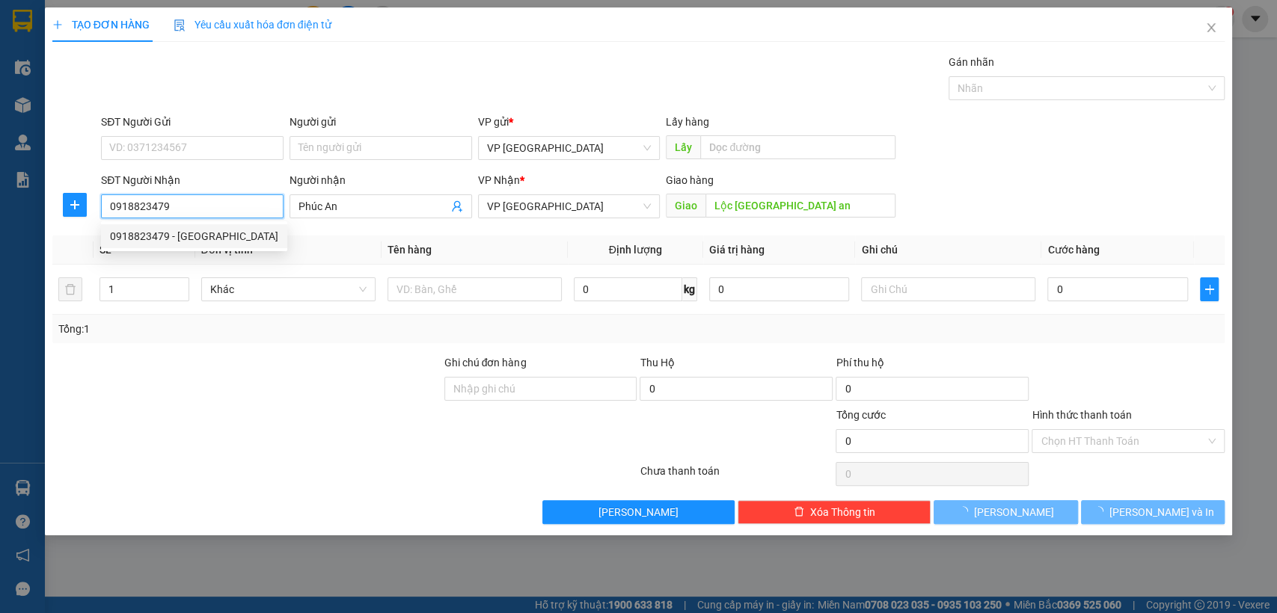
type input "30.000"
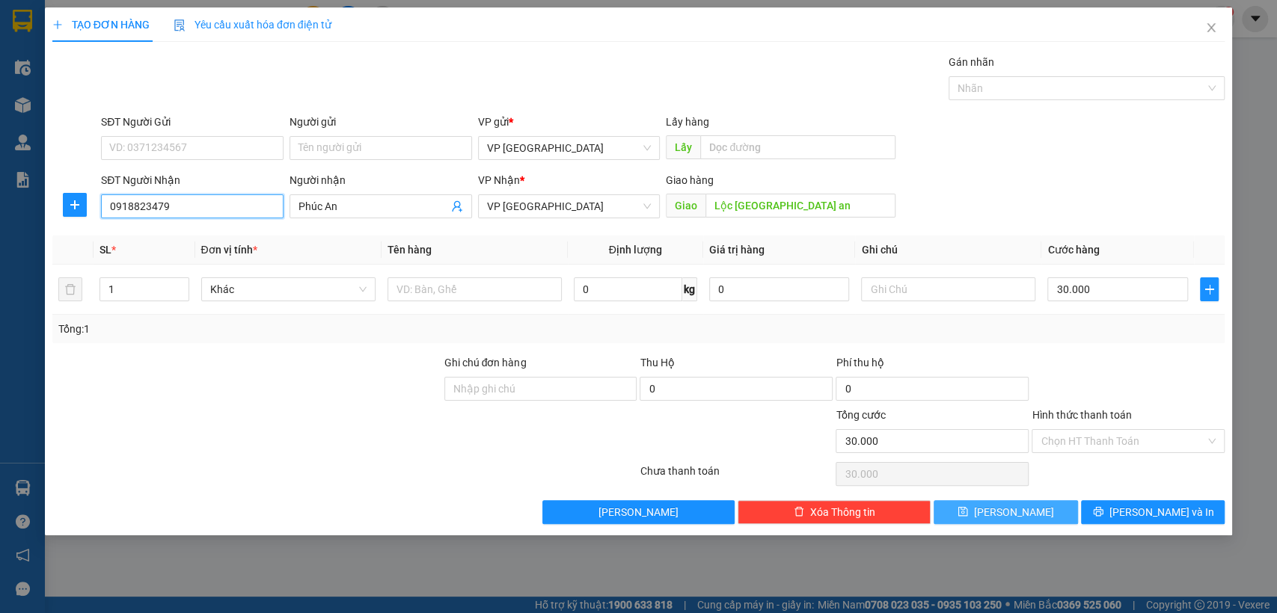
type input "0918823479"
drag, startPoint x: 1037, startPoint y: 509, endPoint x: 980, endPoint y: 530, distance: 59.9
click at [1019, 519] on button "[PERSON_NAME]" at bounding box center [1005, 512] width 144 height 24
type input "0"
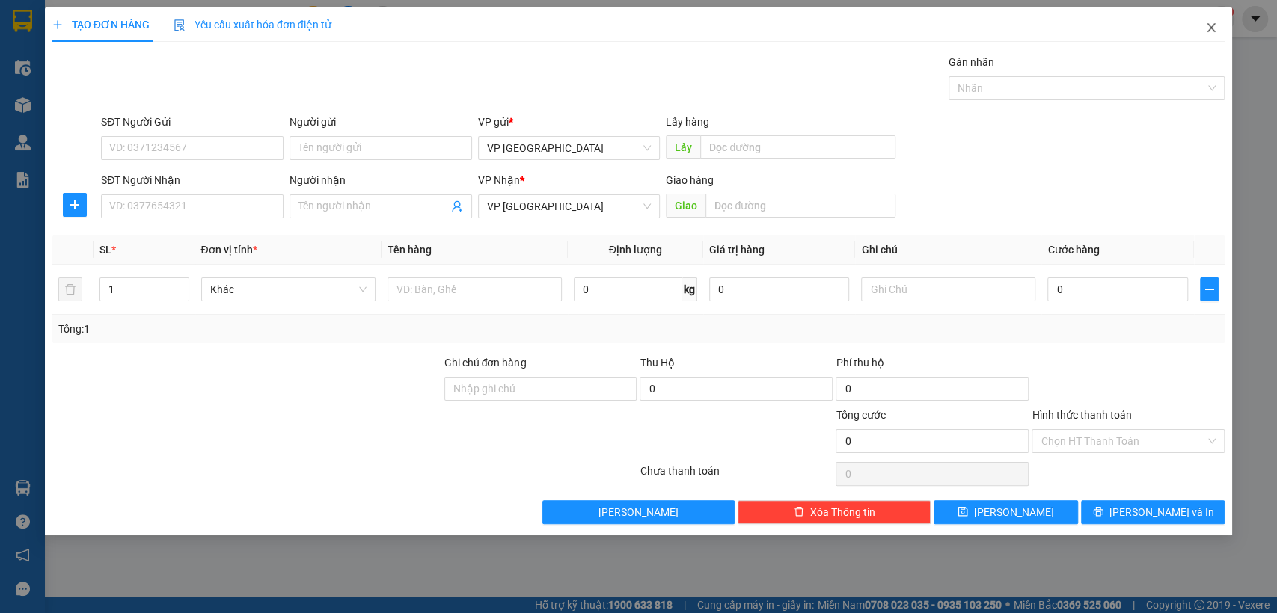
click at [1203, 31] on span "Close" at bounding box center [1211, 28] width 42 height 42
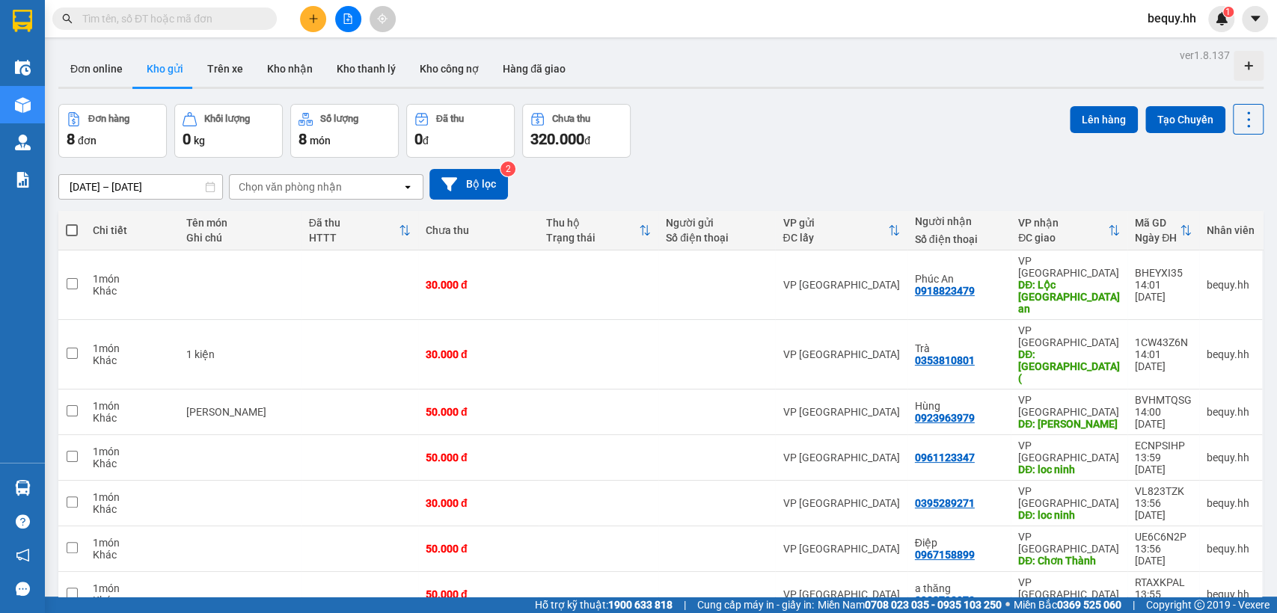
click at [73, 229] on span at bounding box center [72, 230] width 12 height 12
click at [72, 223] on input "checkbox" at bounding box center [72, 223] width 0 height 0
checkbox input "true"
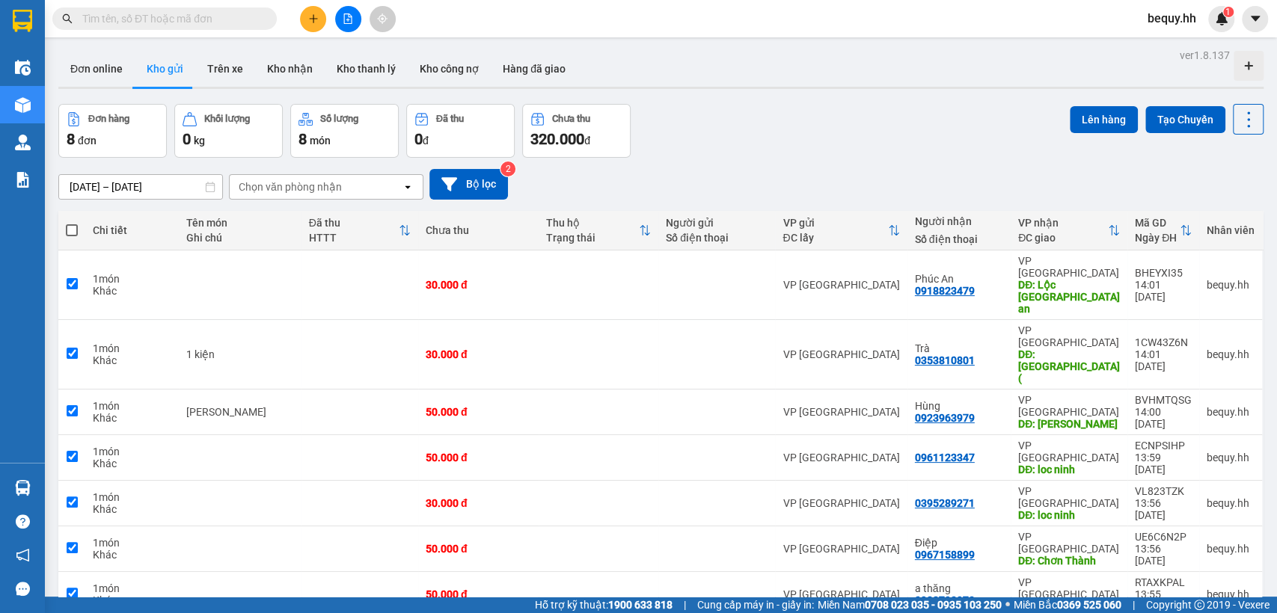
checkbox input "true"
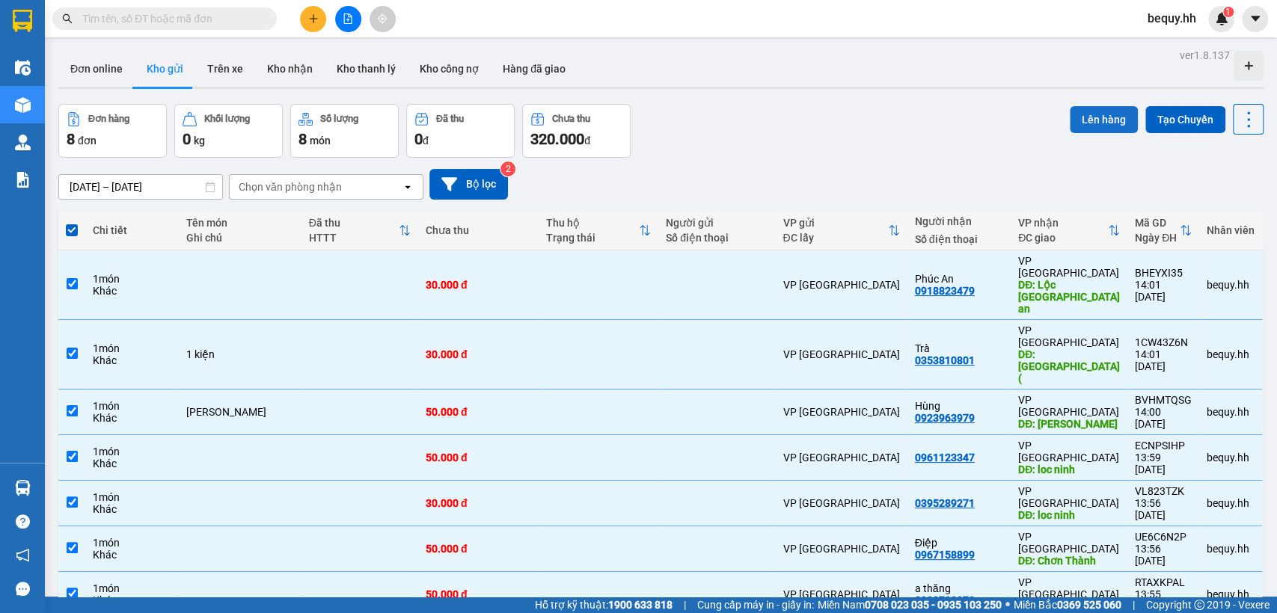
click at [1093, 120] on button "Lên hàng" at bounding box center [1103, 119] width 68 height 27
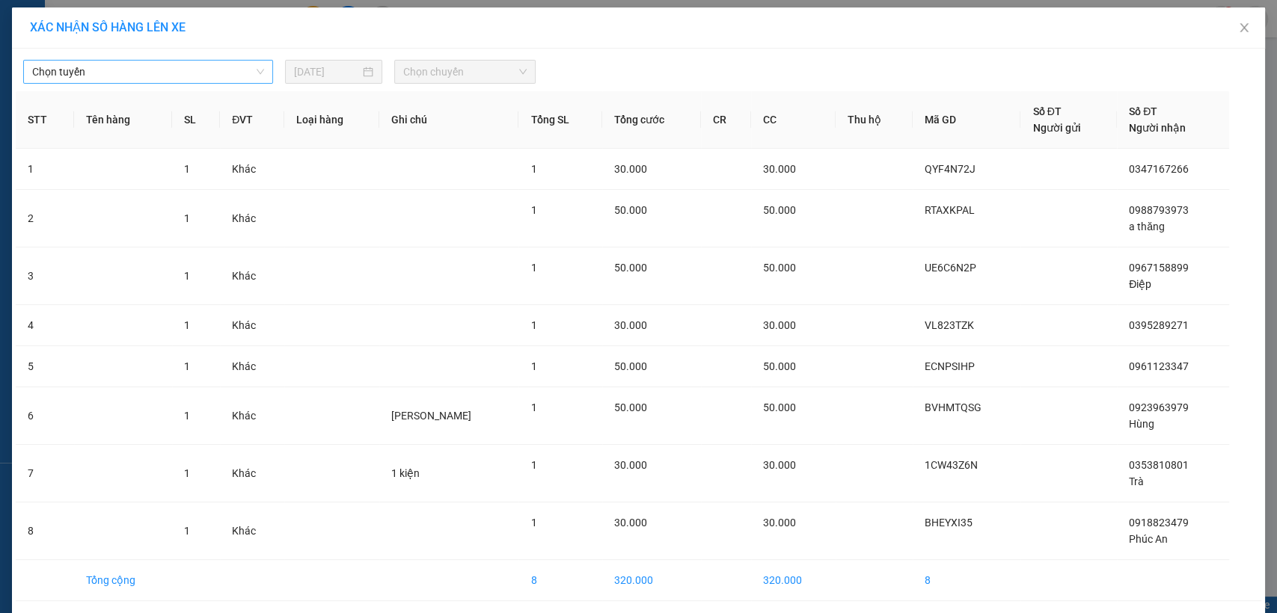
click at [160, 61] on span "Chọn tuyến" at bounding box center [148, 72] width 232 height 22
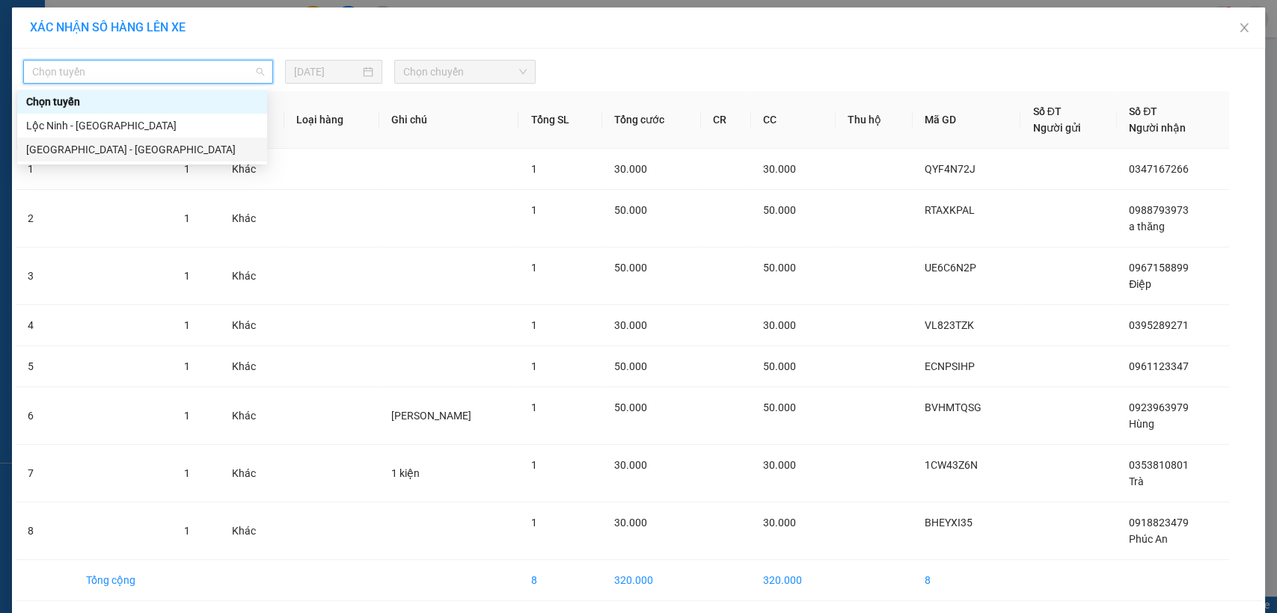
drag, startPoint x: 127, startPoint y: 148, endPoint x: 265, endPoint y: 122, distance: 140.1
click at [154, 144] on div "[GEOGRAPHIC_DATA] - [GEOGRAPHIC_DATA]" at bounding box center [142, 149] width 232 height 16
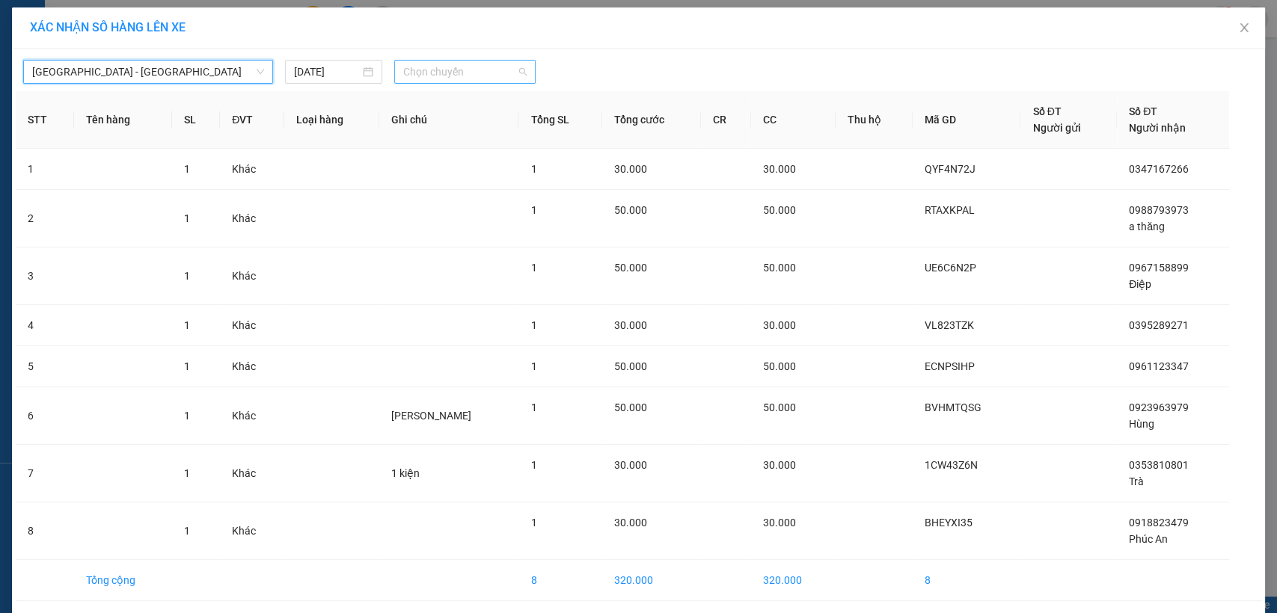
click at [431, 65] on span "Chọn chuyến" at bounding box center [464, 72] width 123 height 22
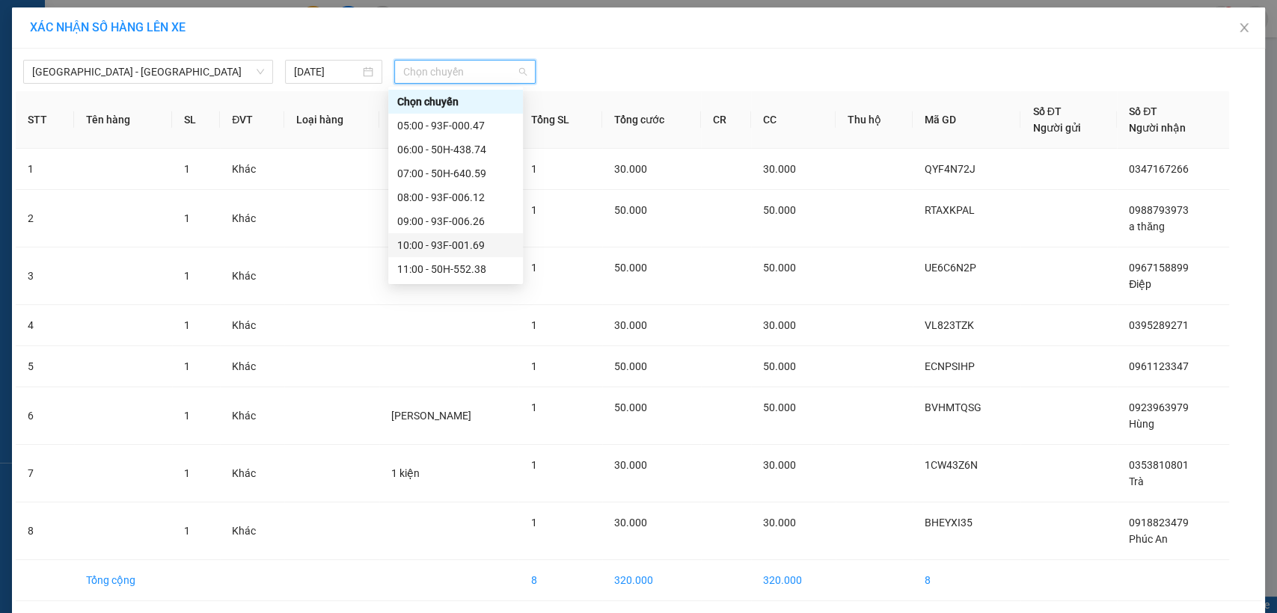
scroll to position [83, 0]
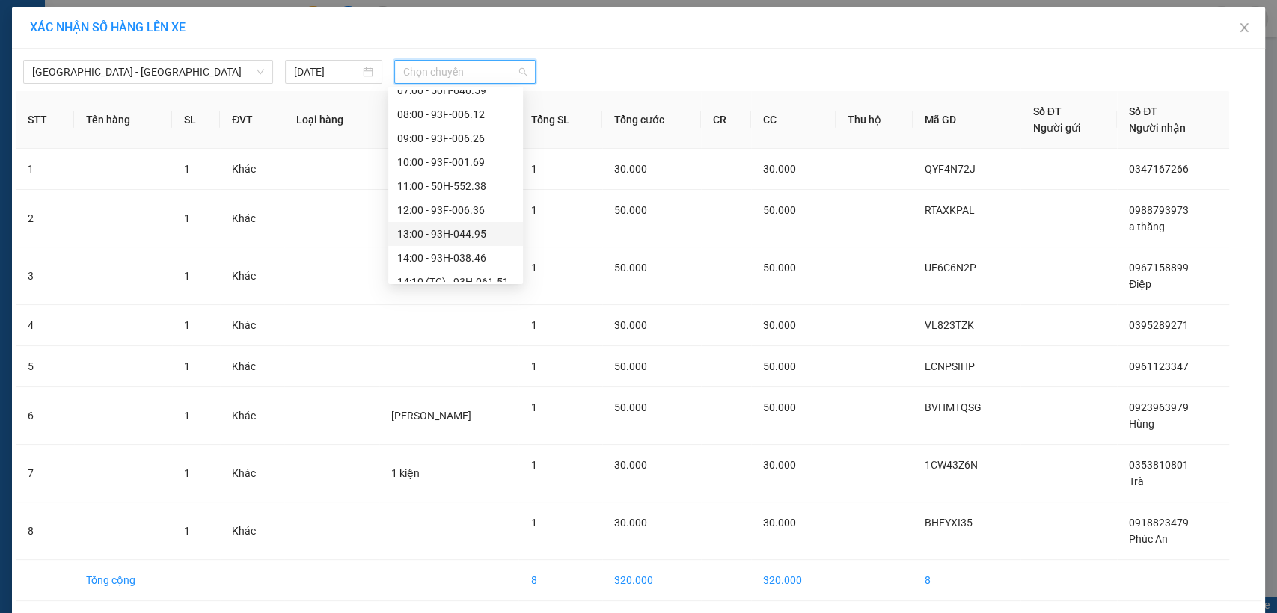
click at [441, 233] on div "13:00 - 93H-044.95" at bounding box center [455, 234] width 117 height 16
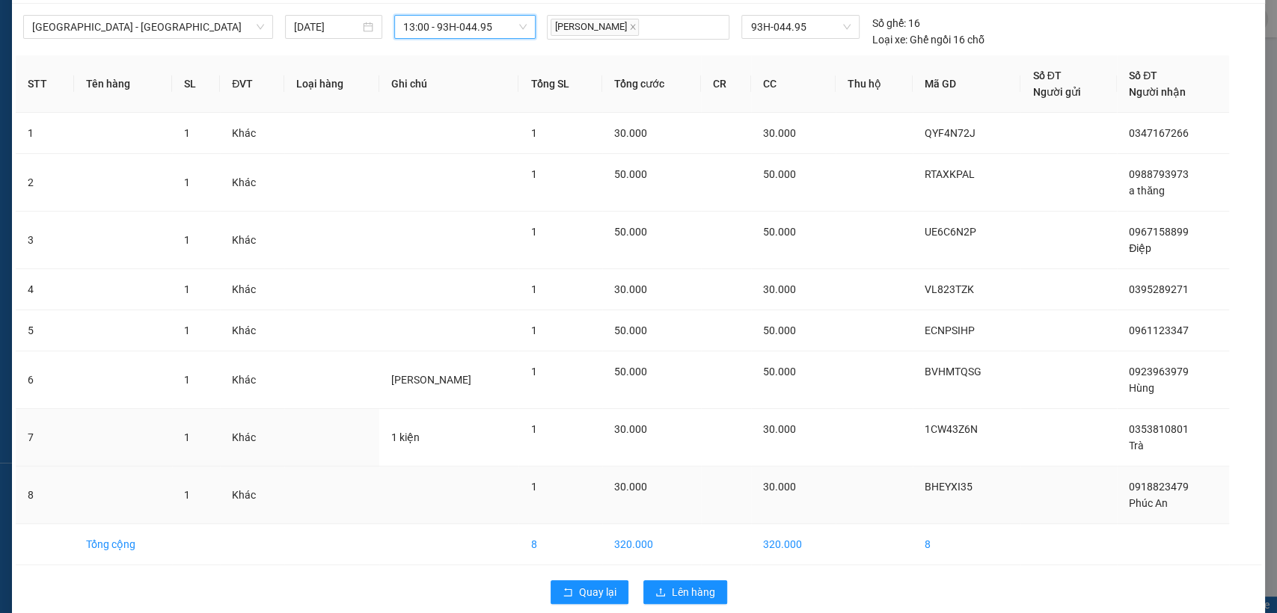
scroll to position [64, 0]
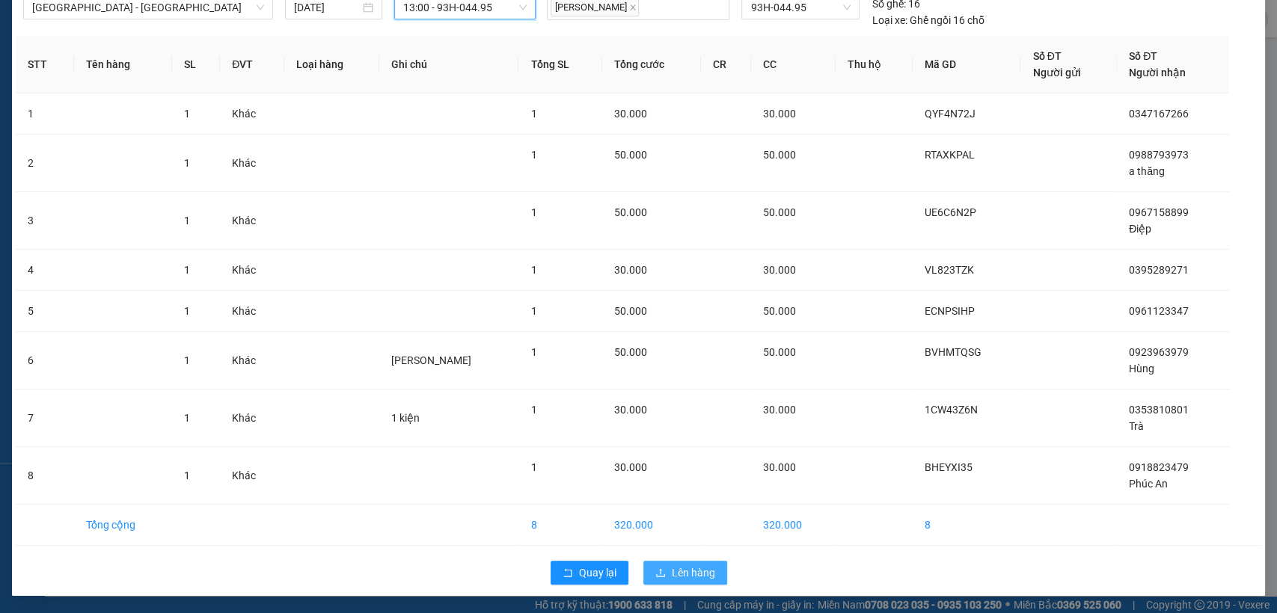
click at [701, 572] on span "Lên hàng" at bounding box center [693, 573] width 43 height 16
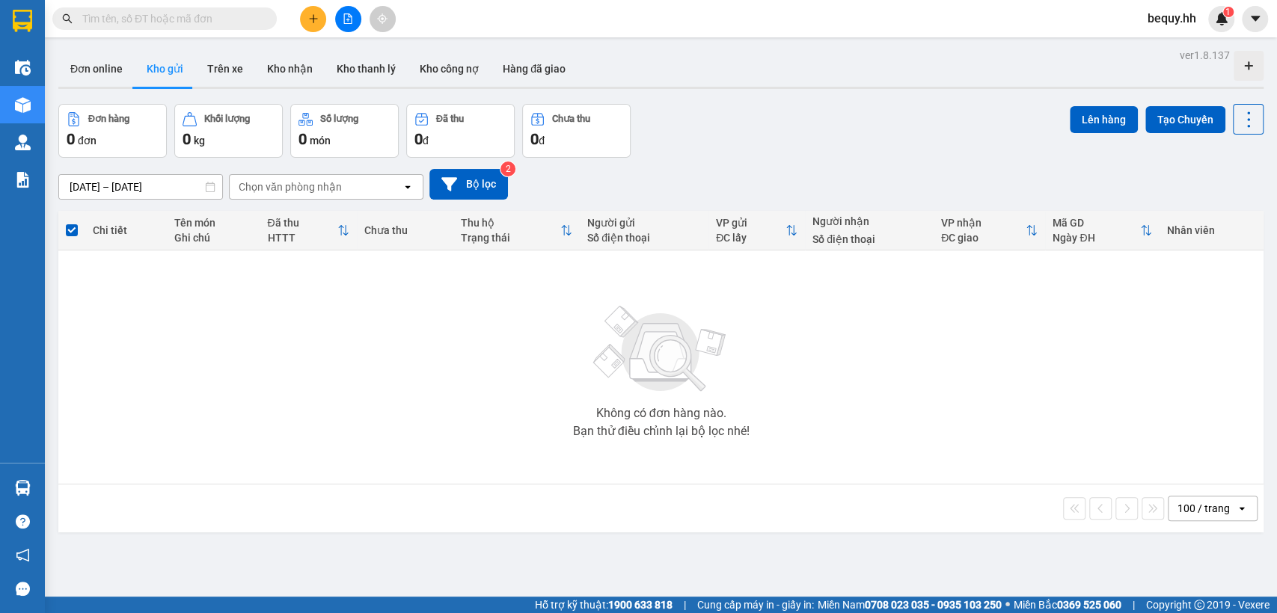
click at [1162, 23] on span "bequy.hh" at bounding box center [1171, 18] width 73 height 19
click at [1183, 42] on span "Đăng xuất" at bounding box center [1189, 46] width 63 height 16
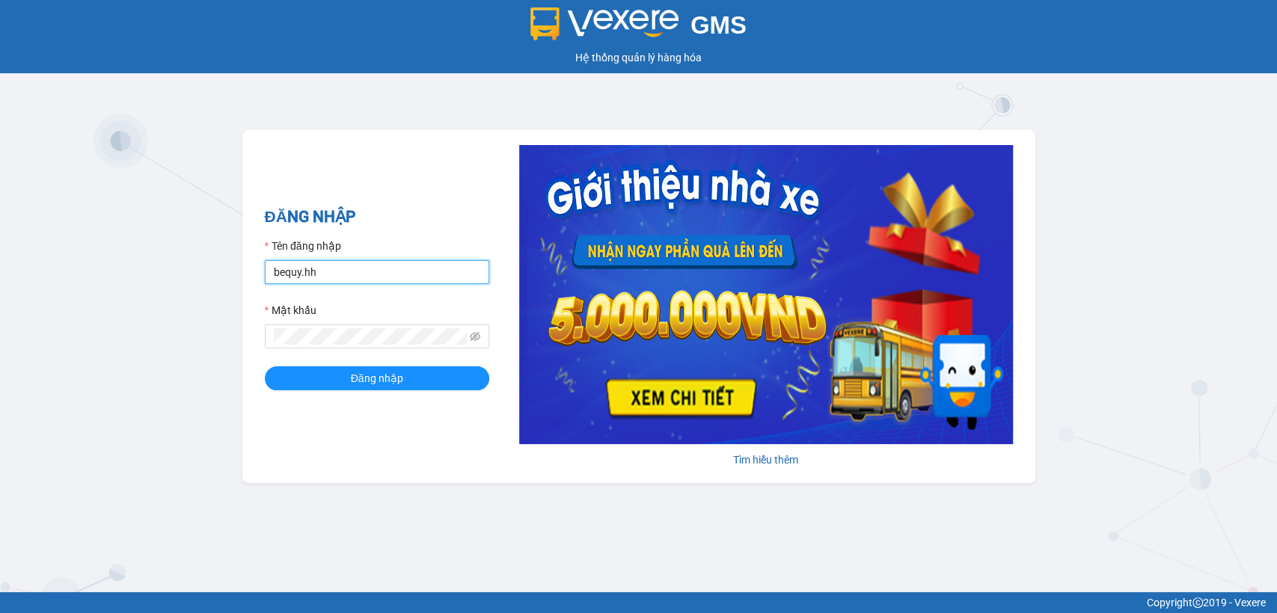
click at [322, 272] on input "bequy.hh" at bounding box center [377, 272] width 224 height 24
type input "quyhh.hh"
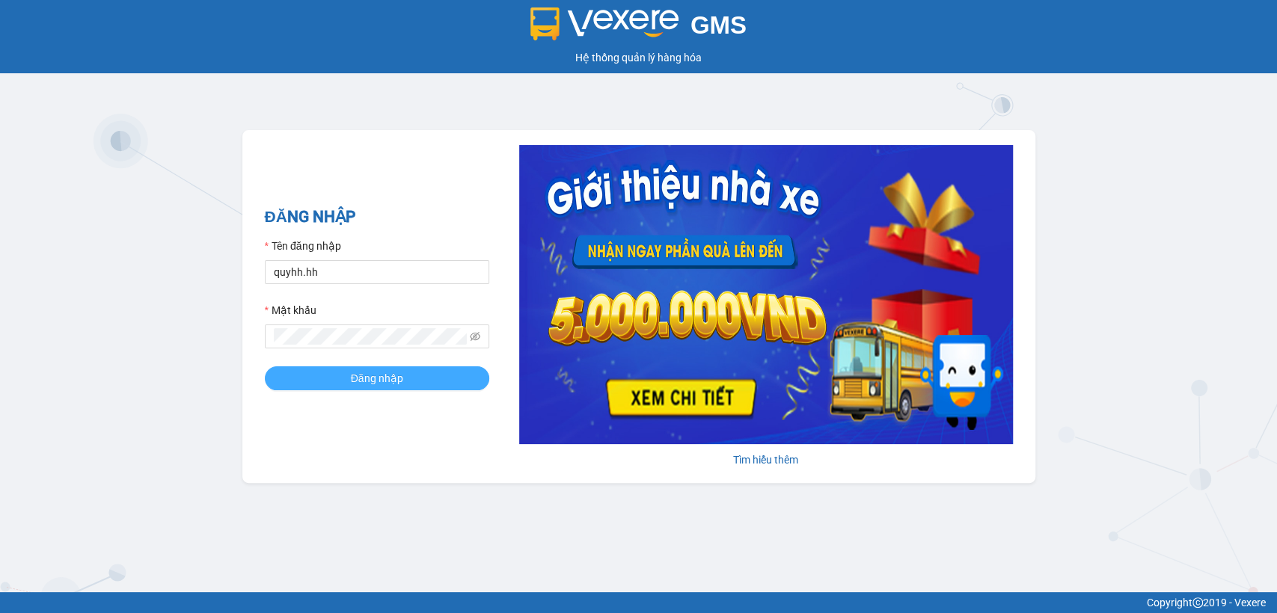
click at [437, 372] on button "Đăng nhập" at bounding box center [377, 378] width 224 height 24
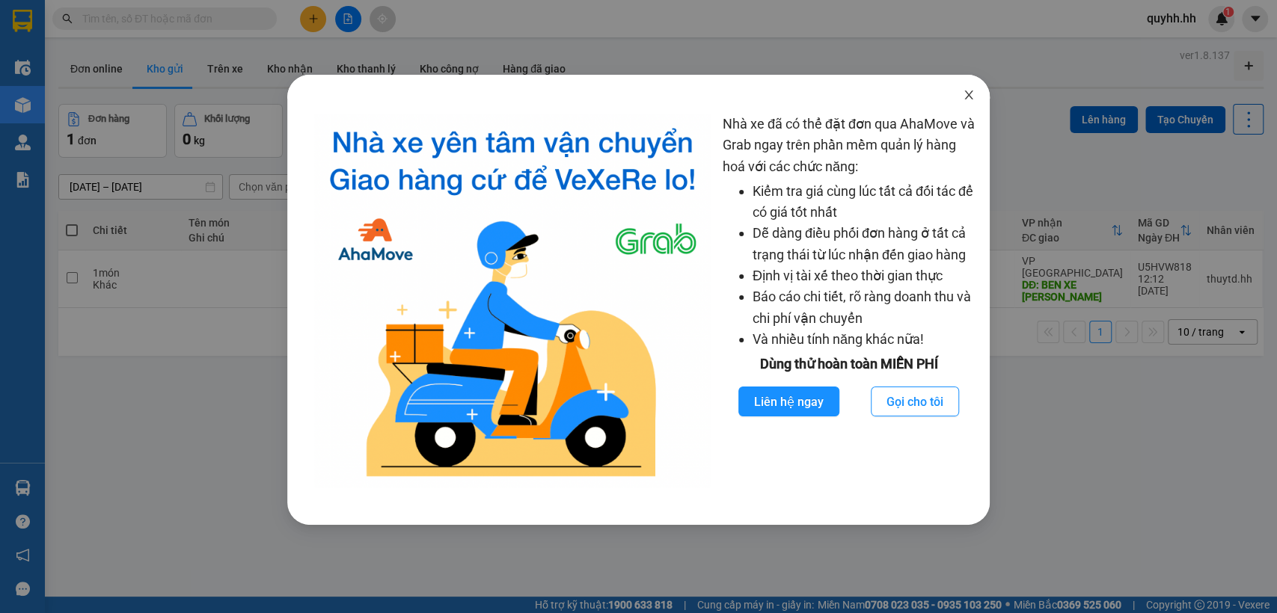
click at [962, 90] on icon "close" at bounding box center [968, 95] width 12 height 12
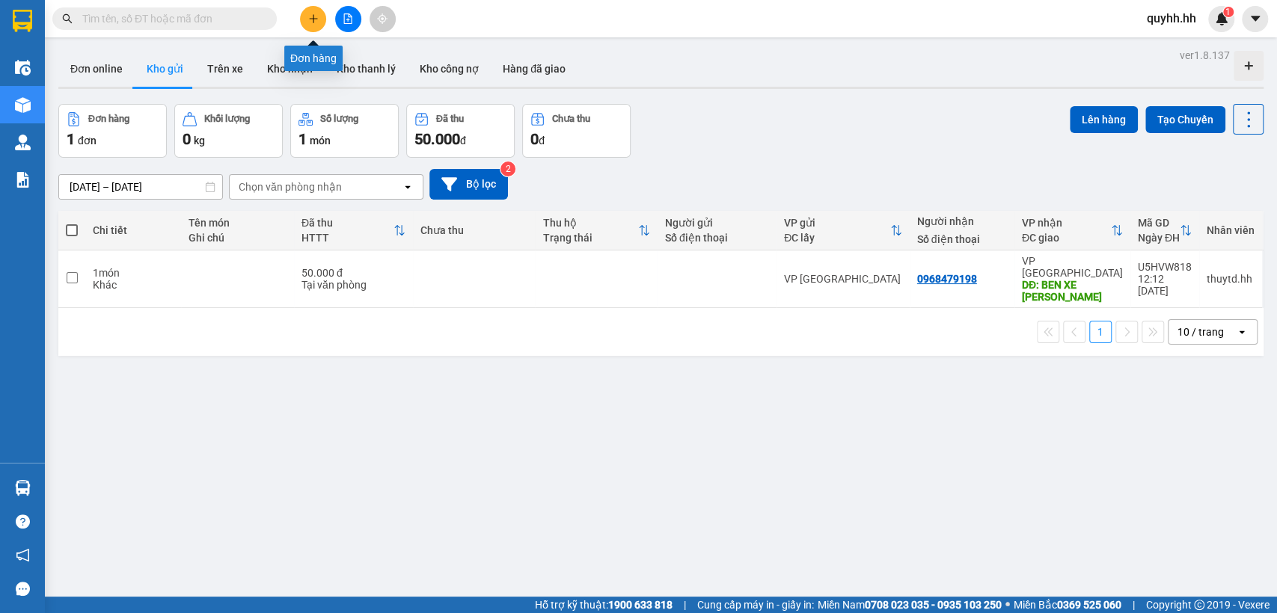
click at [311, 14] on icon "plus" at bounding box center [313, 18] width 10 height 10
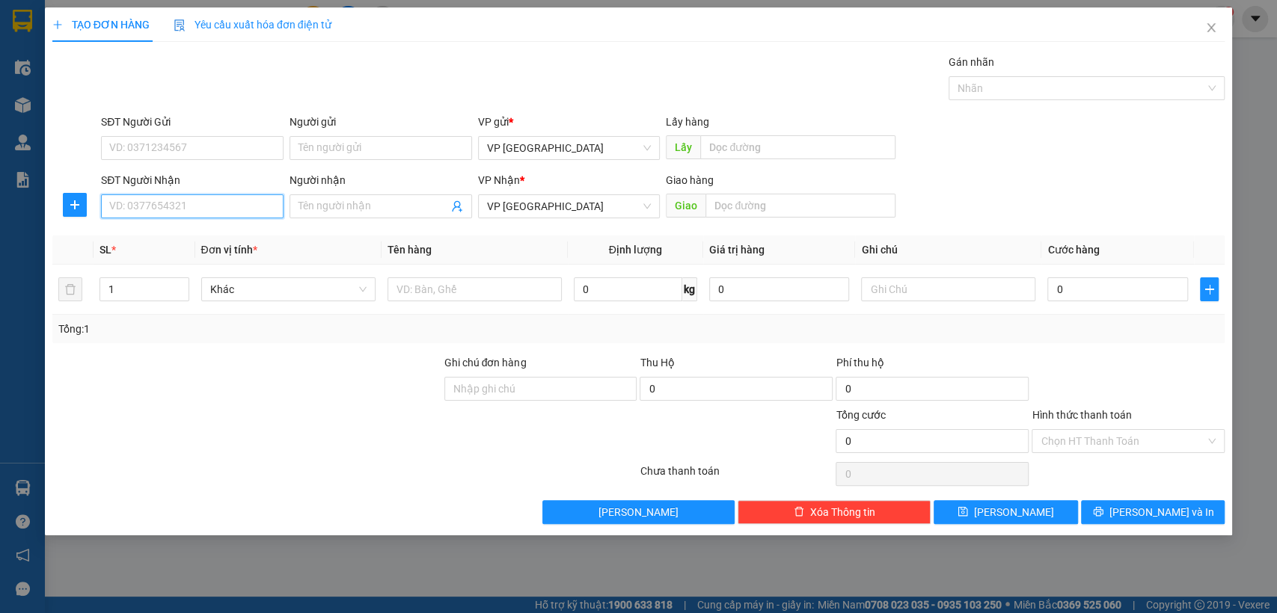
click at [248, 206] on input "SĐT Người Nhận" at bounding box center [192, 206] width 182 height 24
type input "0974478992"
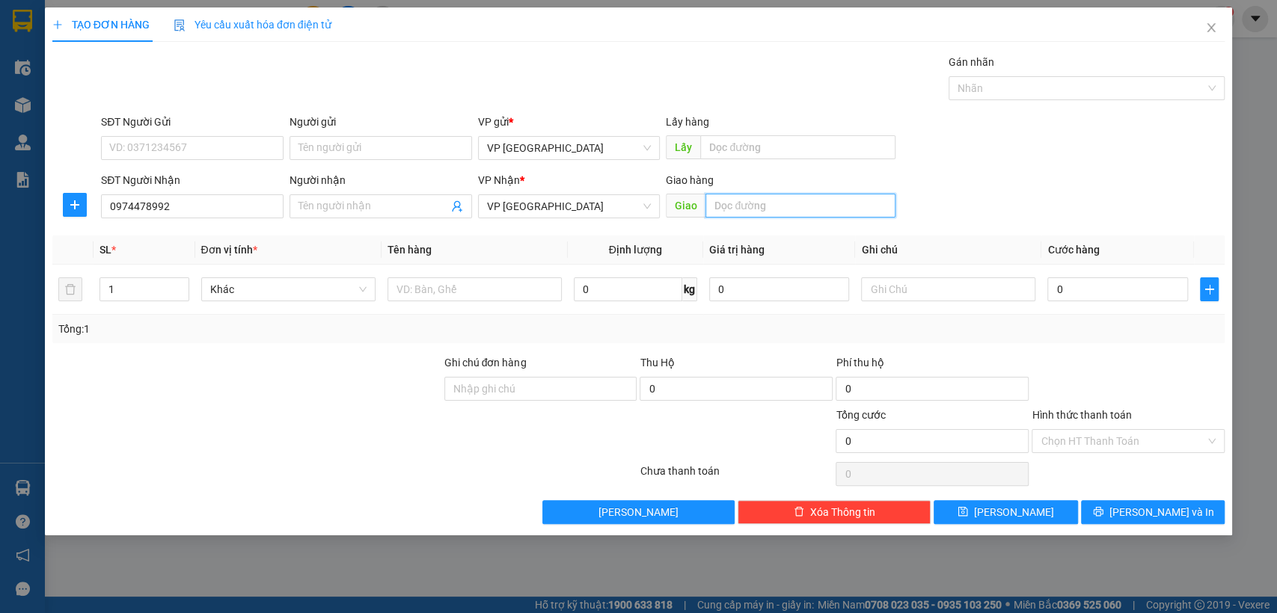
click at [746, 203] on input "text" at bounding box center [800, 206] width 190 height 24
type input "n3 dai hong pat"
type input "3"
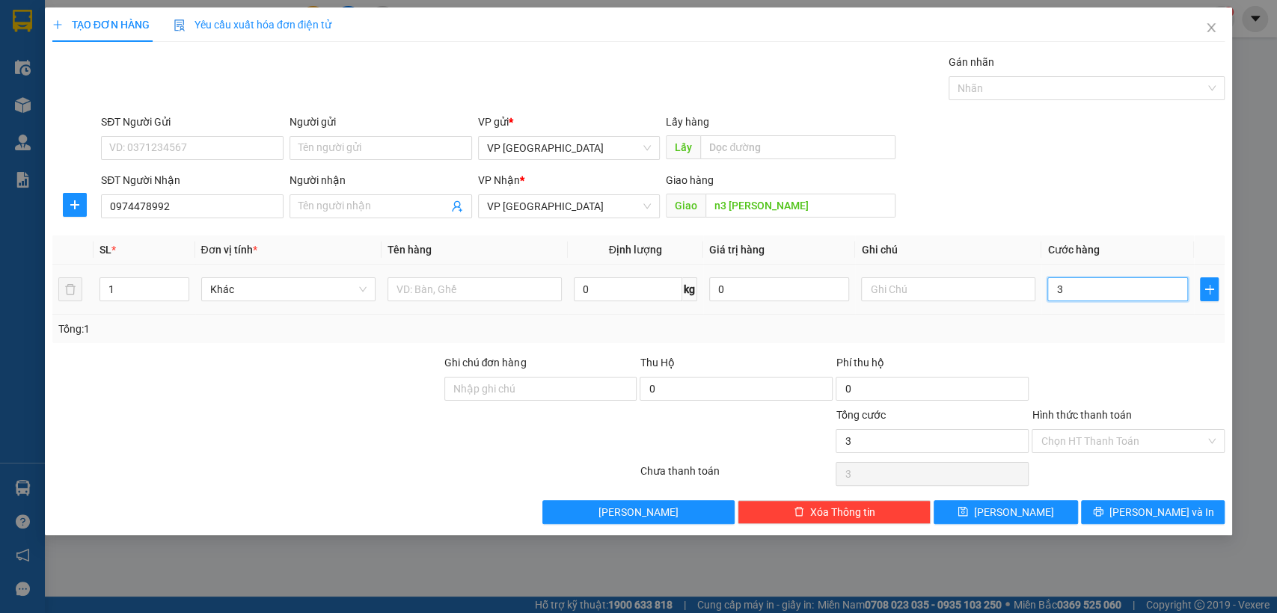
type input "30"
type input "300"
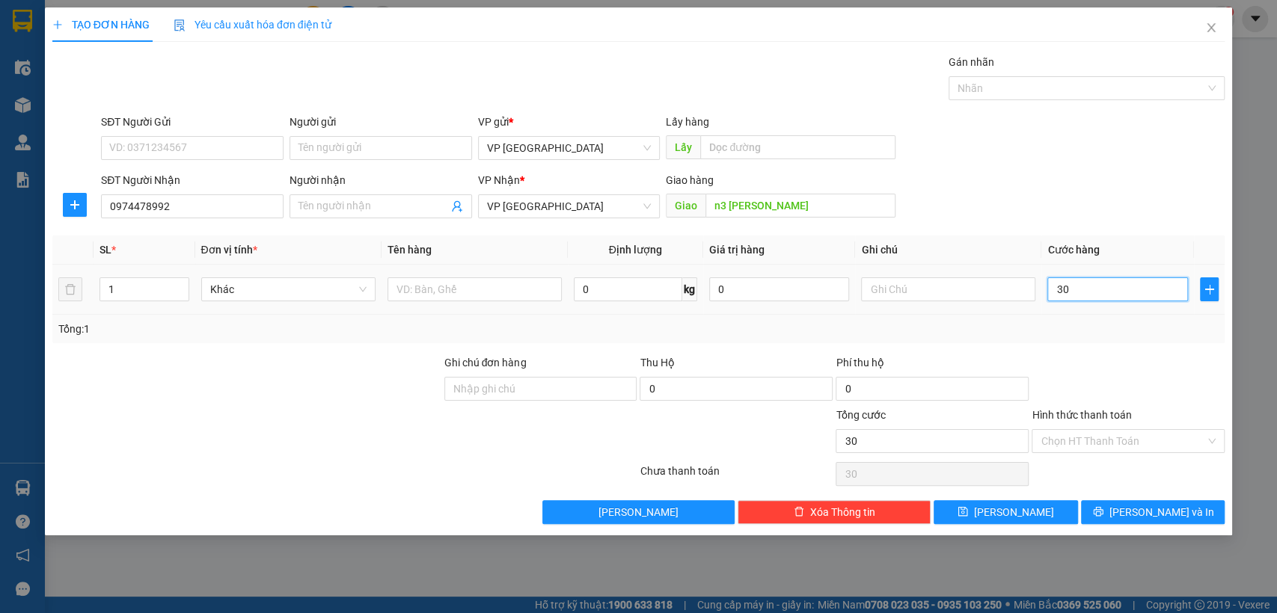
type input "300"
type input "3.000"
type input "30.000"
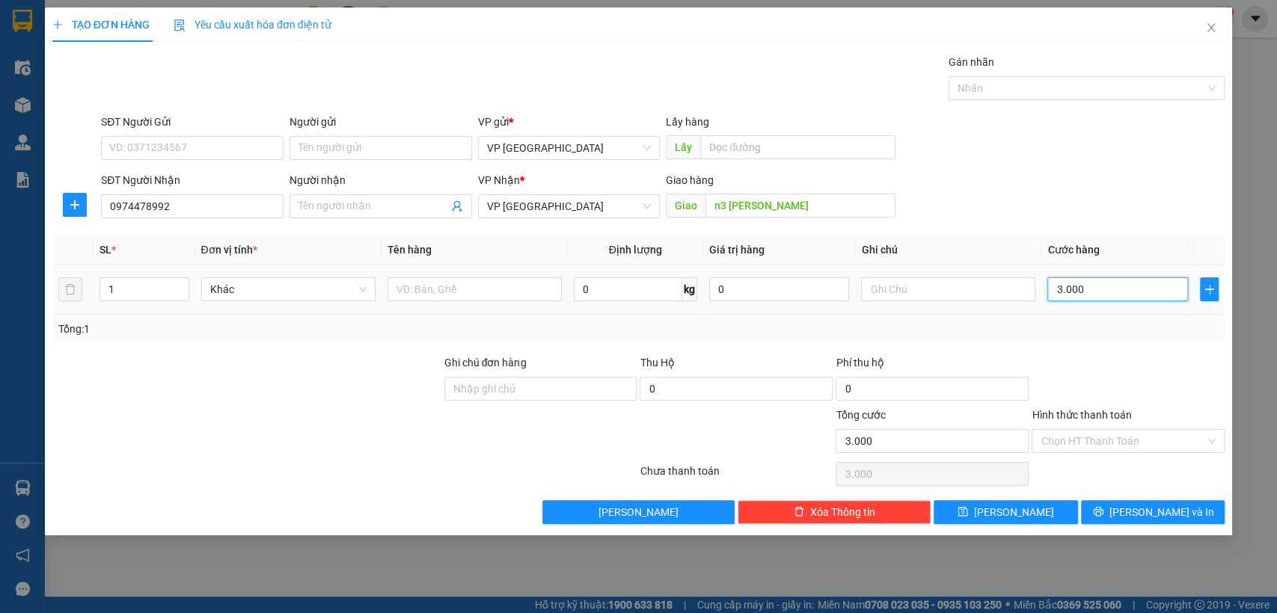
type input "30.000"
click at [1185, 451] on span at bounding box center [1122, 441] width 165 height 22
type input "30.000"
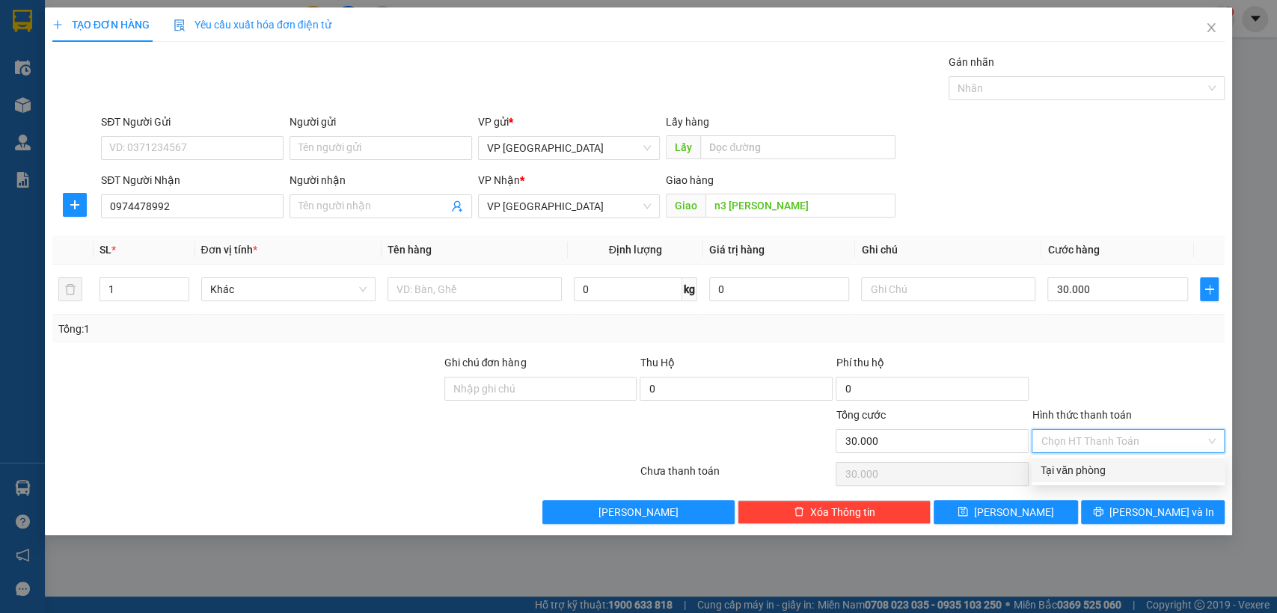
drag, startPoint x: 1135, startPoint y: 469, endPoint x: 1099, endPoint y: 495, distance: 44.4
click at [1132, 473] on div "Tại văn phòng" at bounding box center [1127, 470] width 175 height 16
type input "0"
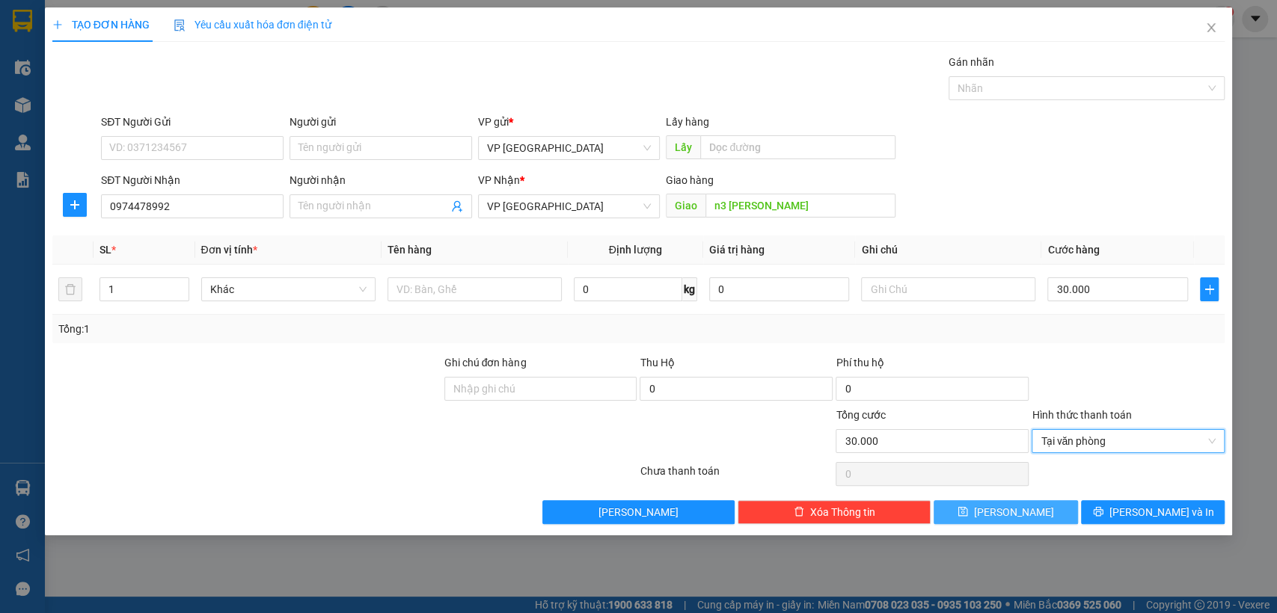
click at [1053, 515] on button "[PERSON_NAME]" at bounding box center [1005, 512] width 144 height 24
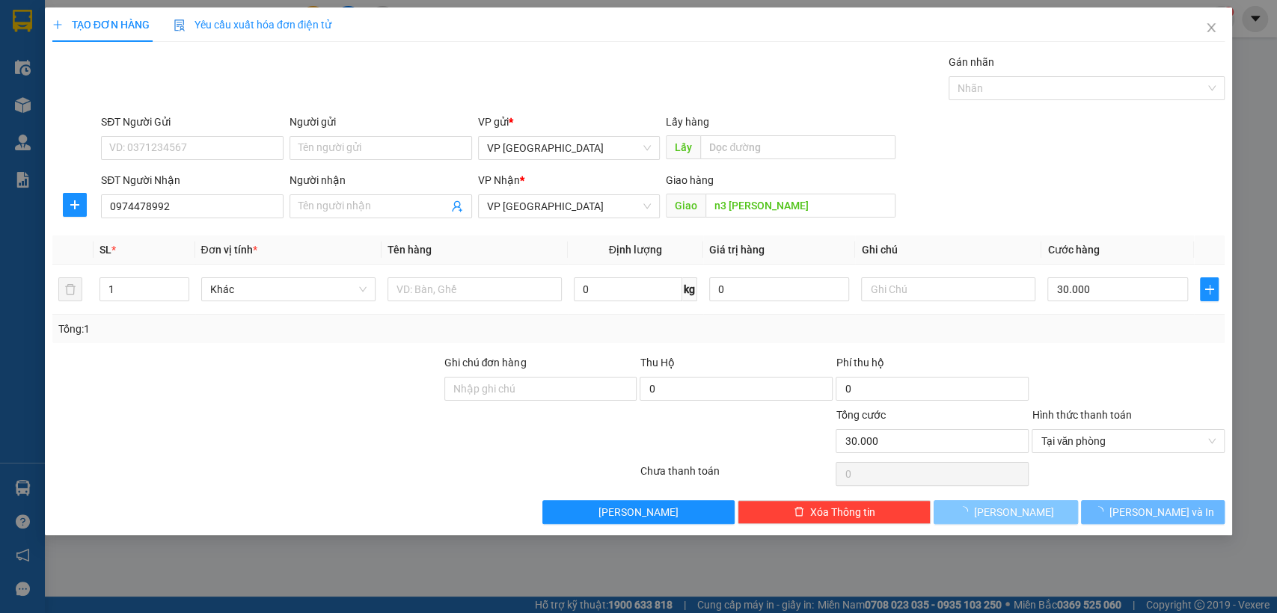
type input "0"
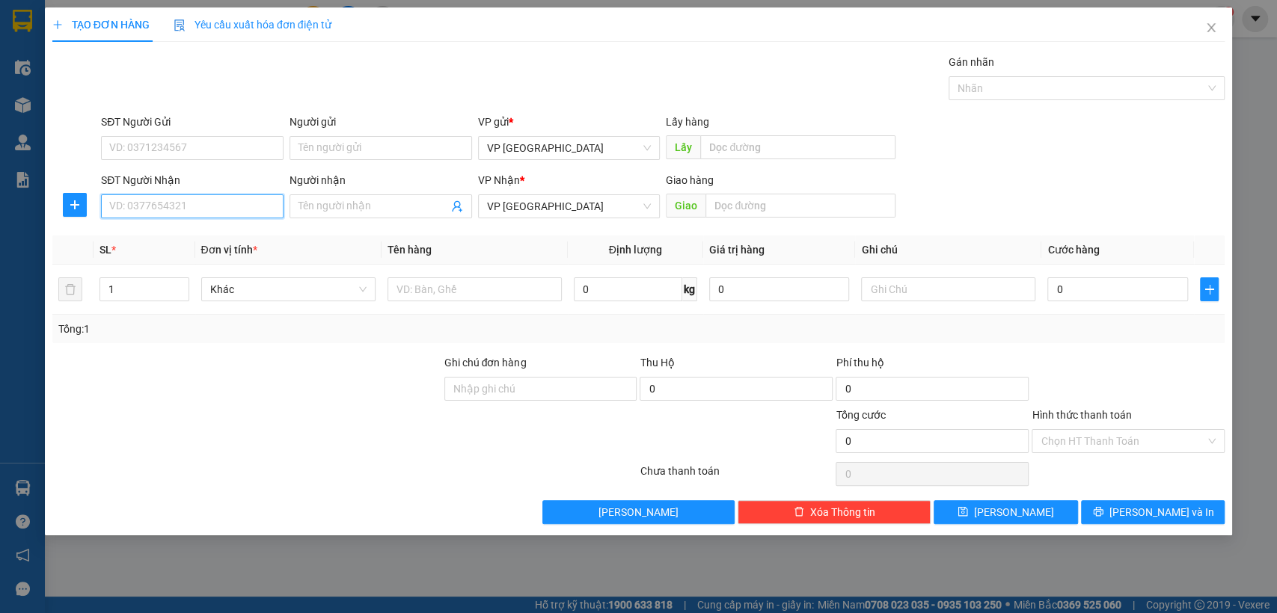
click at [218, 203] on input "SĐT Người Nhận" at bounding box center [192, 206] width 182 height 24
type input "0982103173"
click at [202, 234] on div "0982103173" at bounding box center [192, 236] width 165 height 16
type input "40.000"
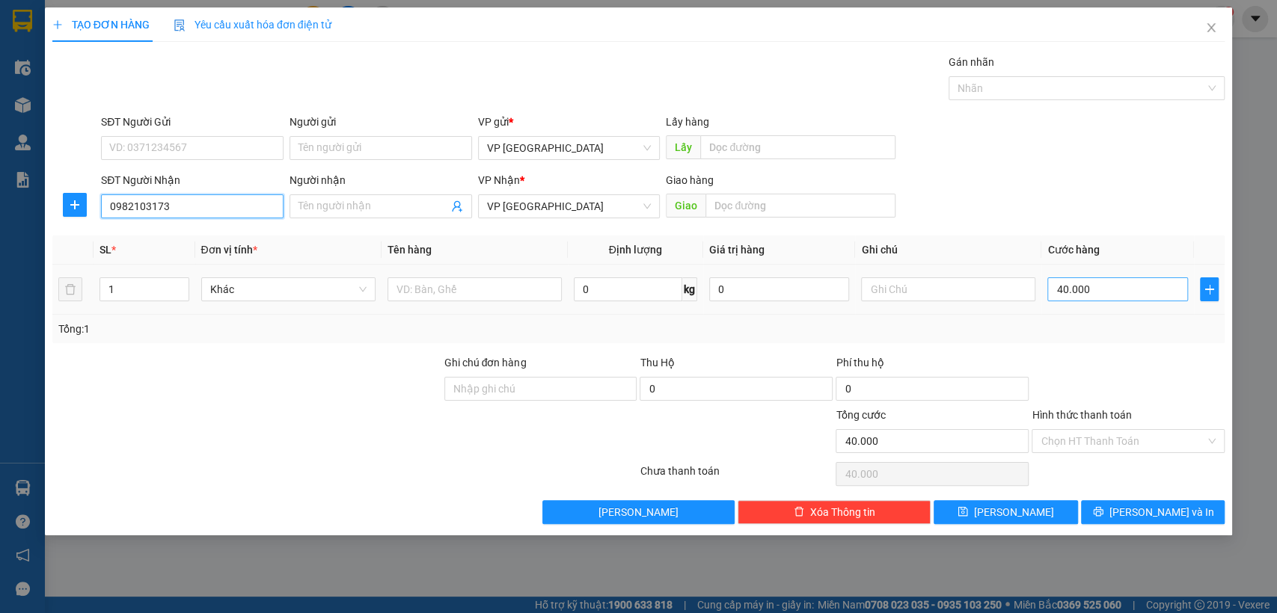
type input "0982103173"
click at [1082, 289] on input "40.000" at bounding box center [1117, 289] width 141 height 24
type input "5"
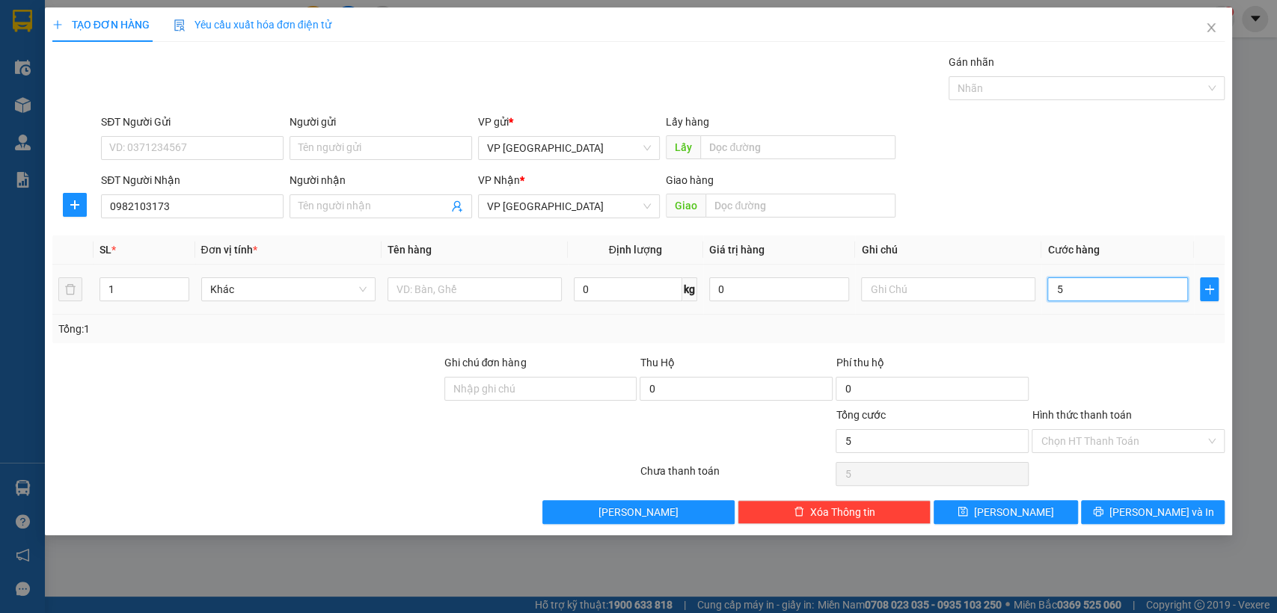
type input "50"
type input "500"
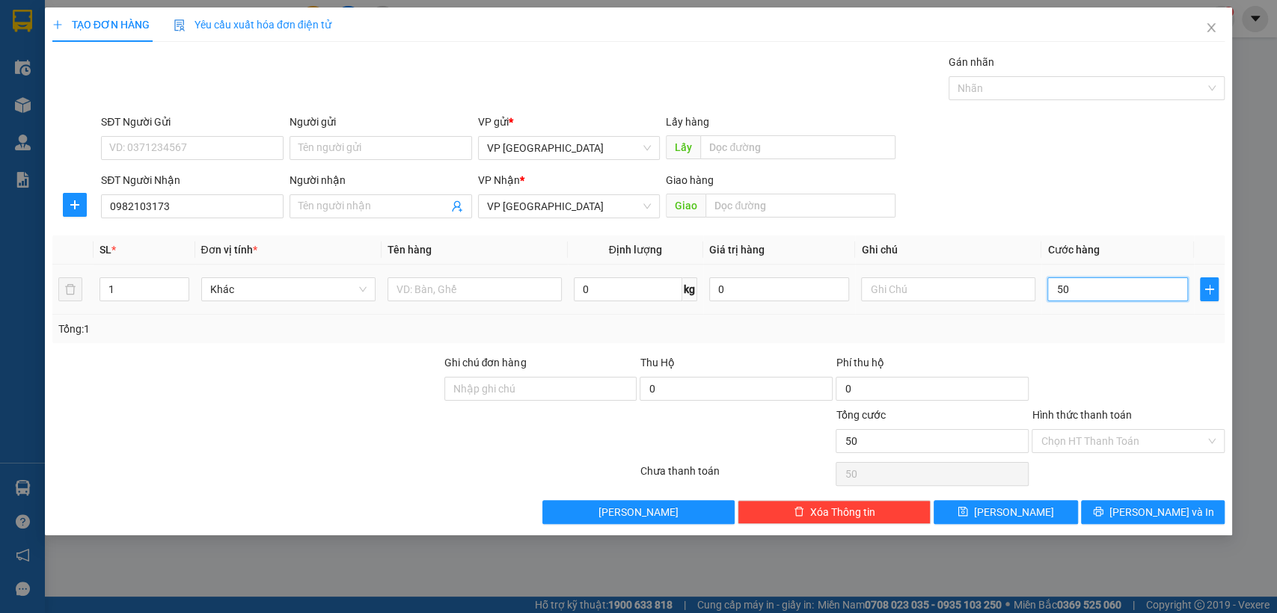
type input "500"
type input "5.000"
type input "50.000"
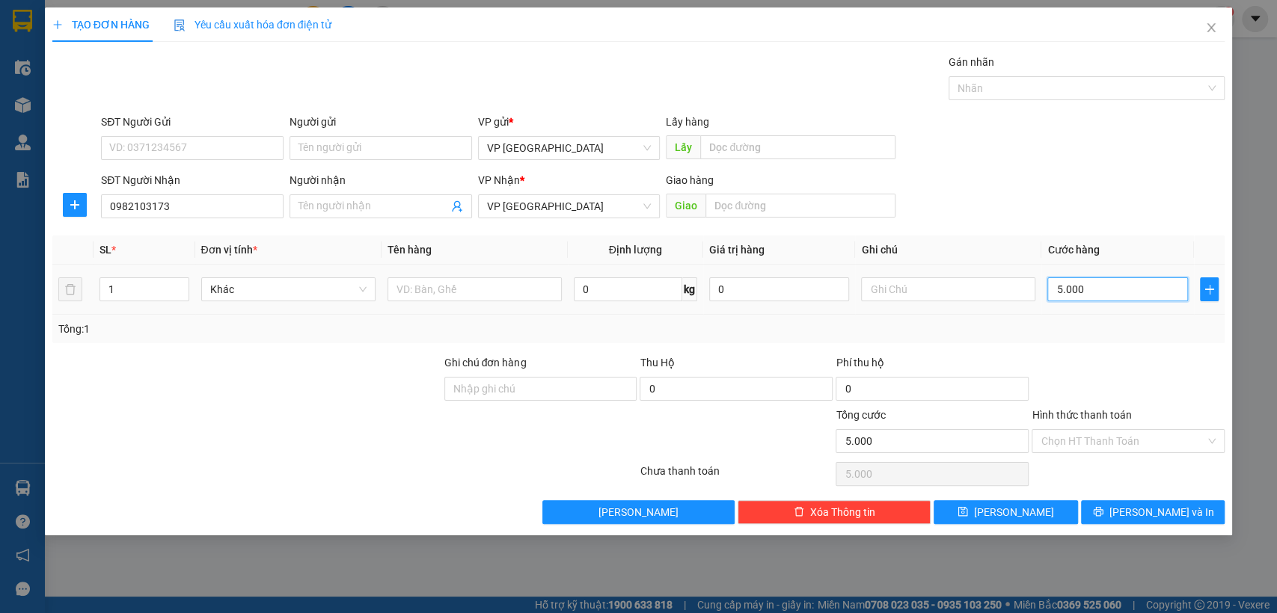
type input "50.000"
click at [802, 199] on input "text" at bounding box center [800, 206] width 190 height 24
type input "bãi"
click at [1146, 437] on input "Hình thức thanh toán" at bounding box center [1122, 441] width 165 height 22
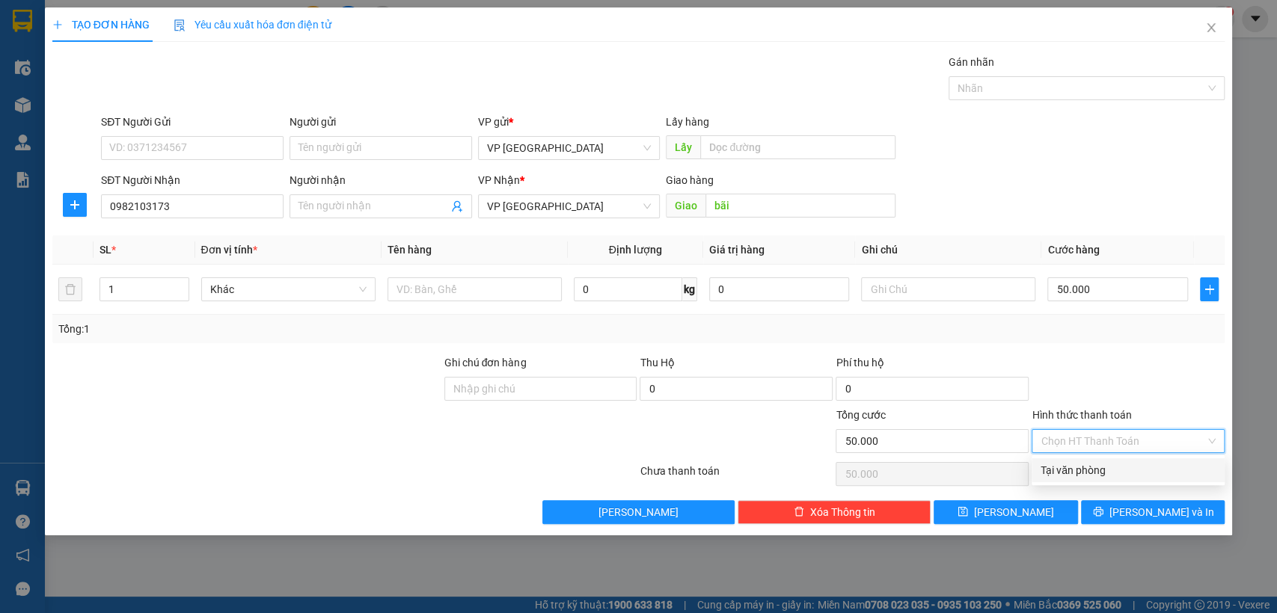
click at [1123, 472] on div "Tại văn phòng" at bounding box center [1127, 470] width 175 height 16
type input "0"
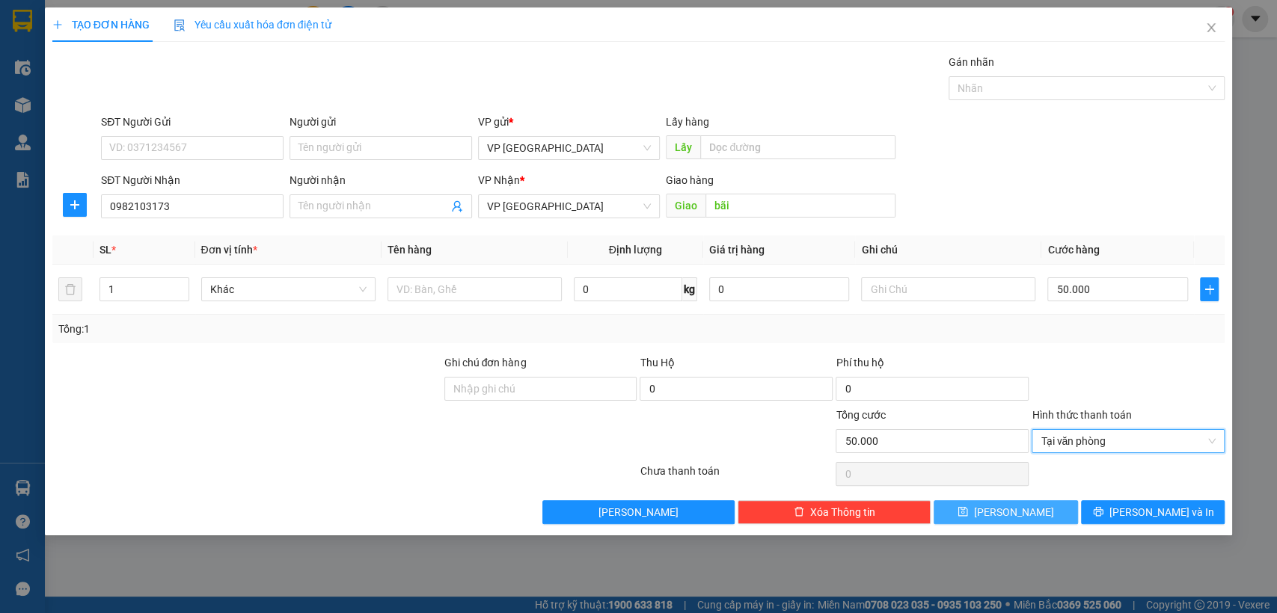
click at [975, 516] on button "[PERSON_NAME]" at bounding box center [1005, 512] width 144 height 24
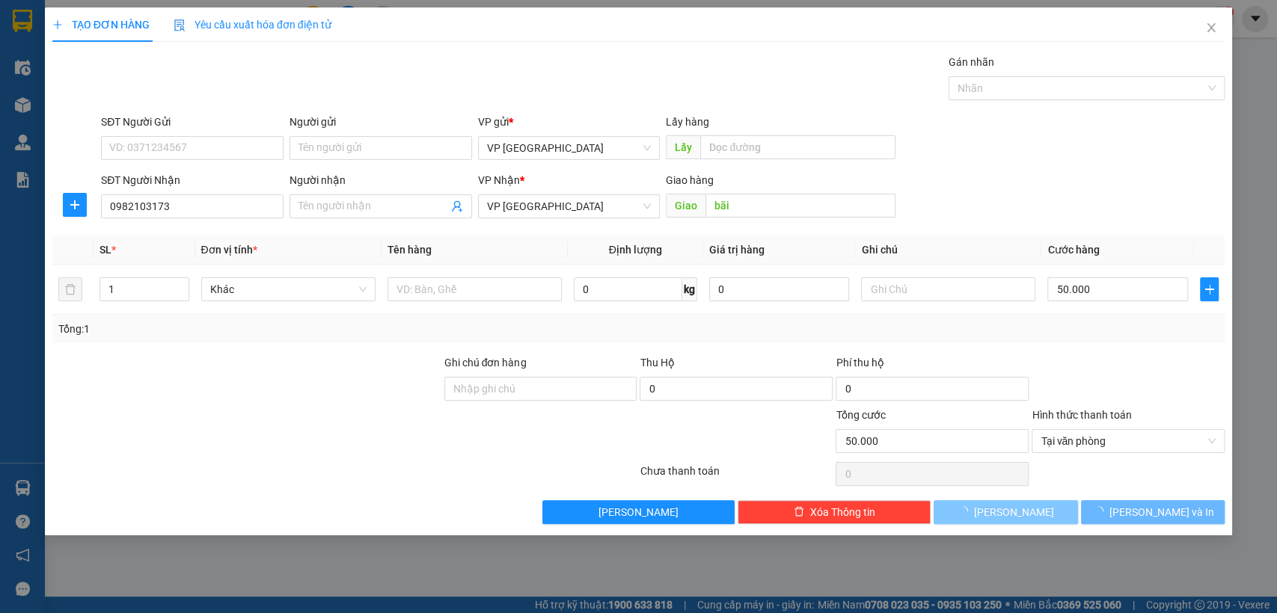
type input "0"
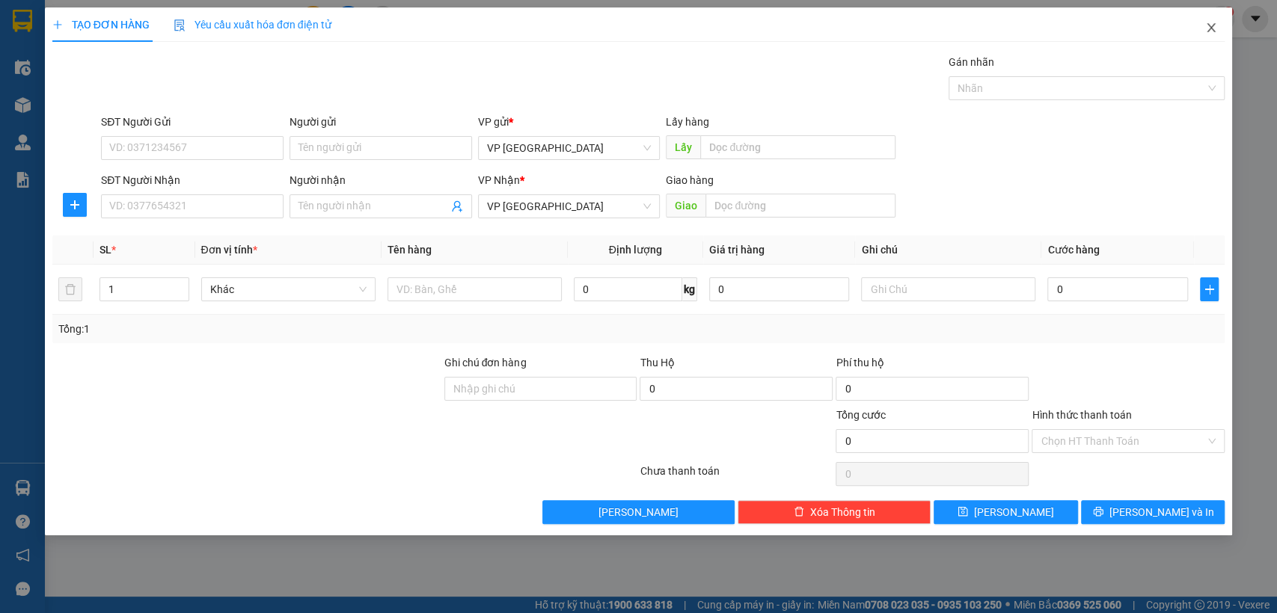
click at [1209, 22] on icon "close" at bounding box center [1211, 28] width 12 height 12
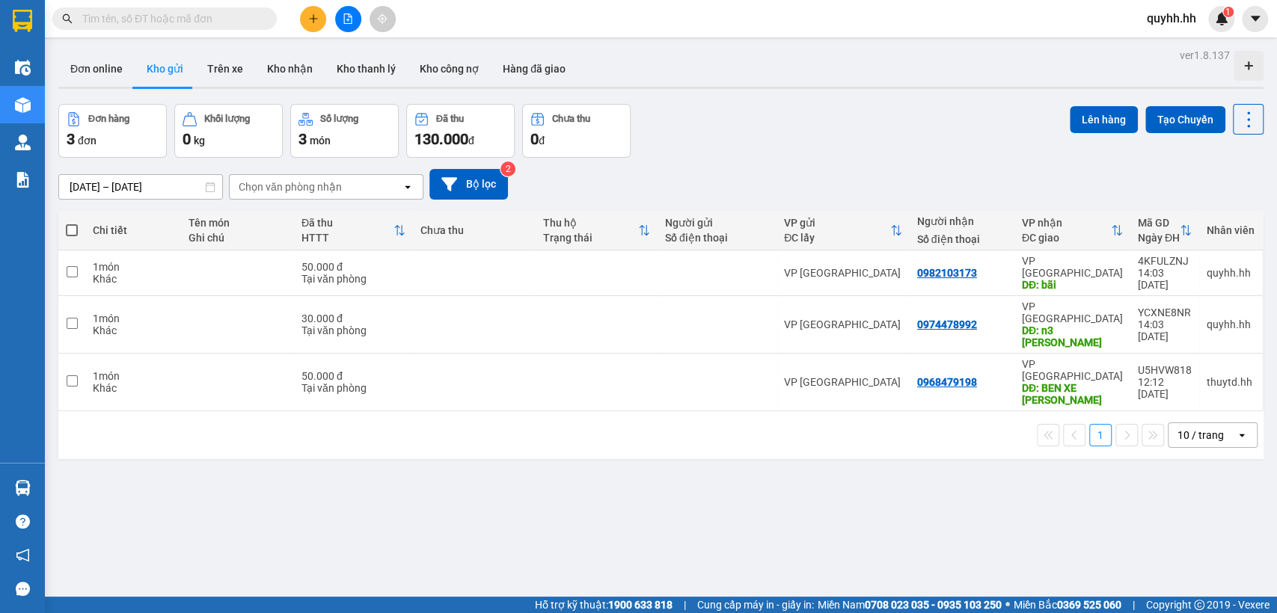
drag, startPoint x: 312, startPoint y: 19, endPoint x: 302, endPoint y: 24, distance: 10.7
click at [302, 24] on button at bounding box center [313, 19] width 26 height 26
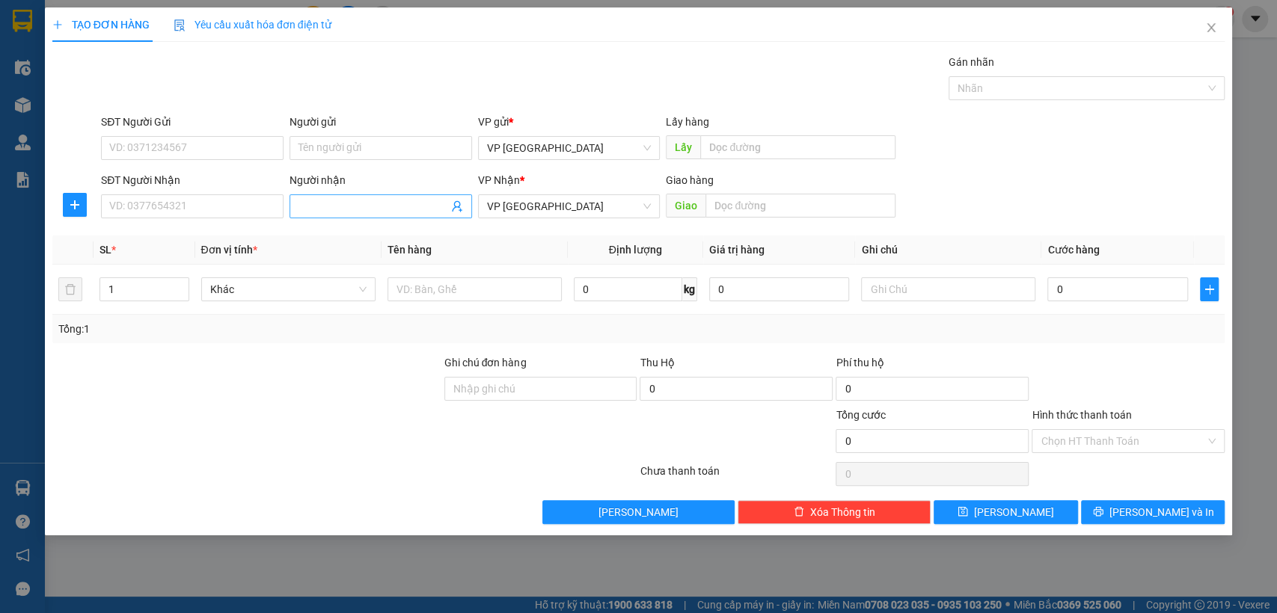
click at [341, 207] on input "Người nhận" at bounding box center [373, 206] width 150 height 16
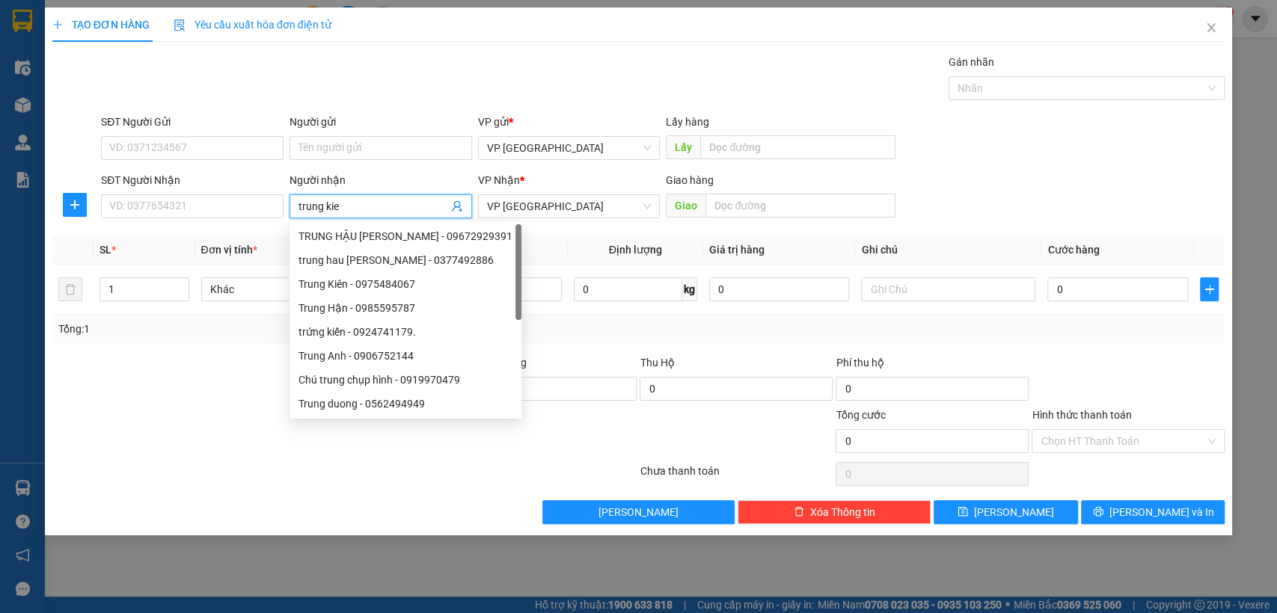
type input "trung kien"
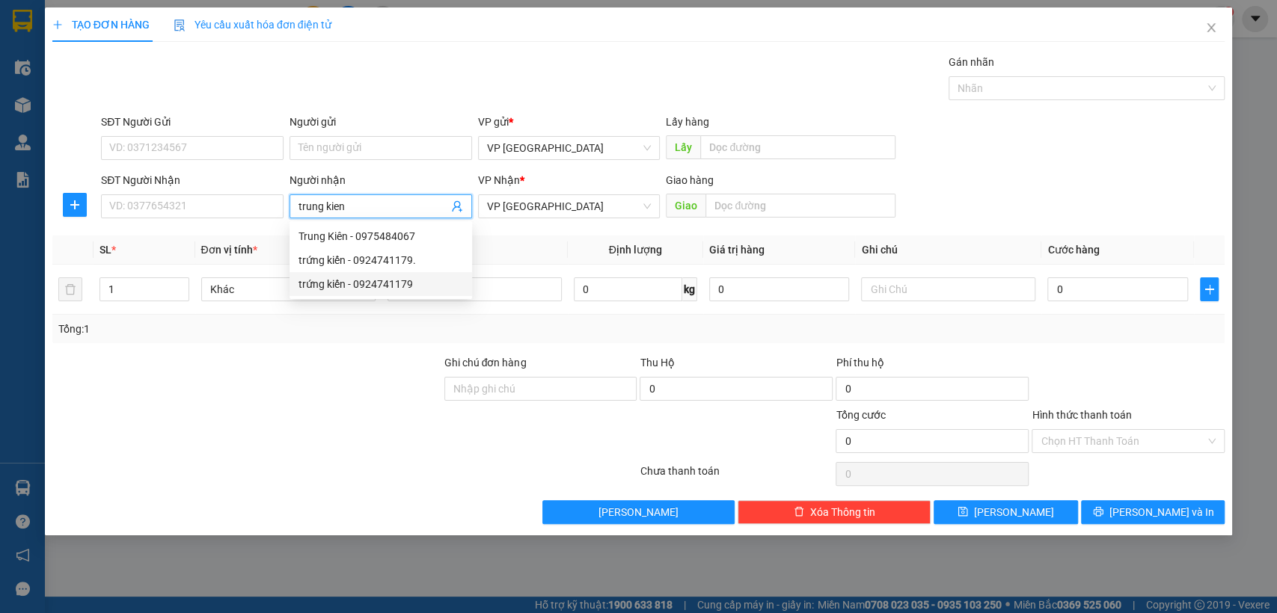
click at [384, 277] on div "trứng kiến - 0924741179" at bounding box center [380, 284] width 165 height 16
type input "0924741179"
type input "trứng kiến"
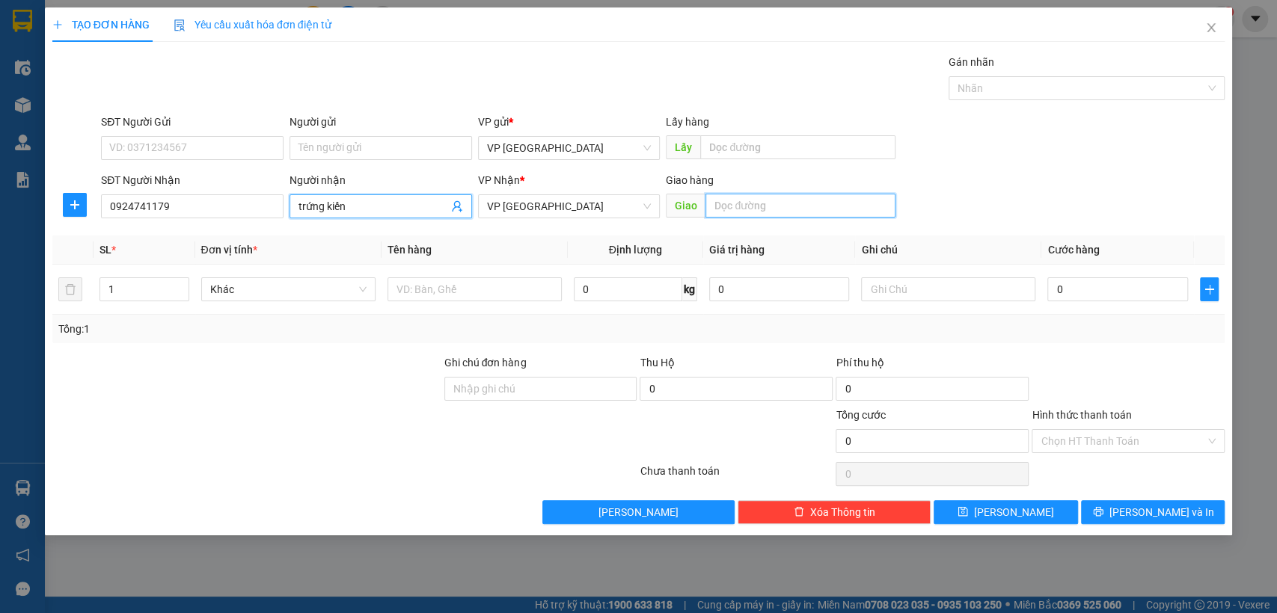
click at [770, 208] on input "text" at bounding box center [800, 206] width 190 height 24
type input "512"
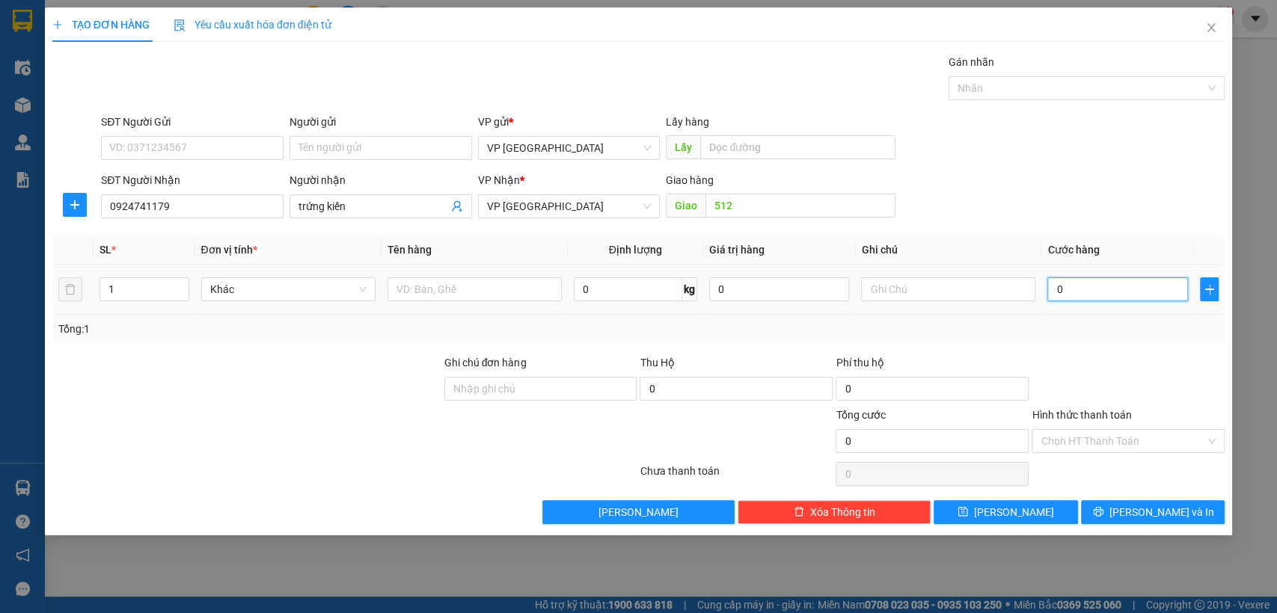
click at [1133, 295] on input "0" at bounding box center [1117, 289] width 141 height 24
type input "3"
type input "30"
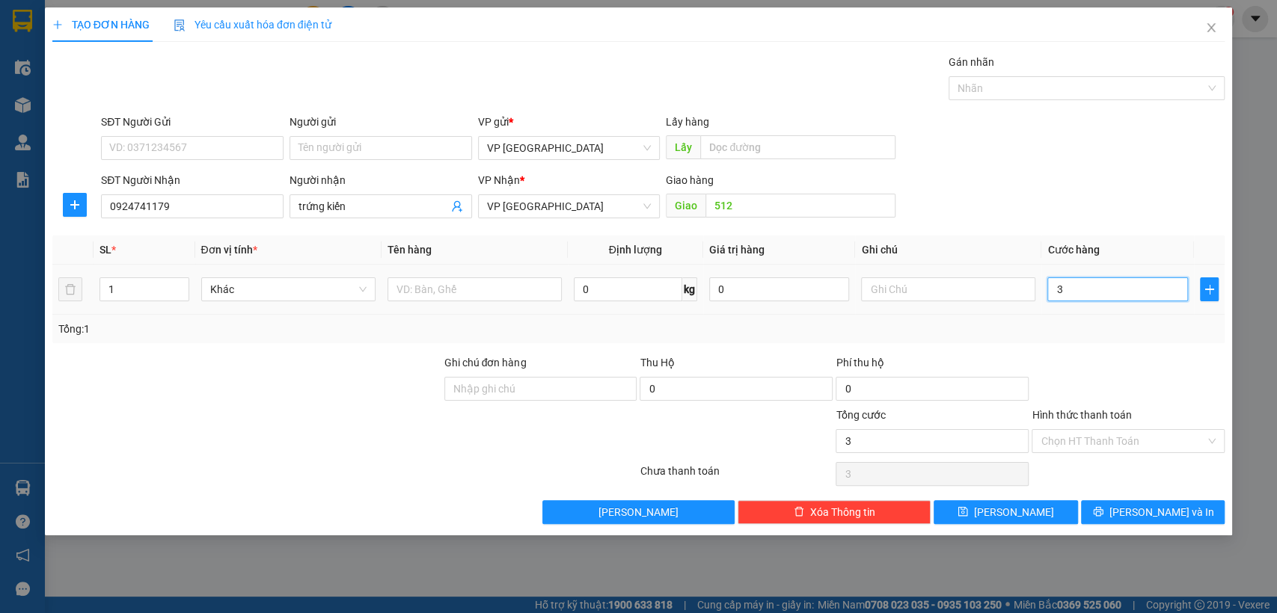
type input "30"
type input "300"
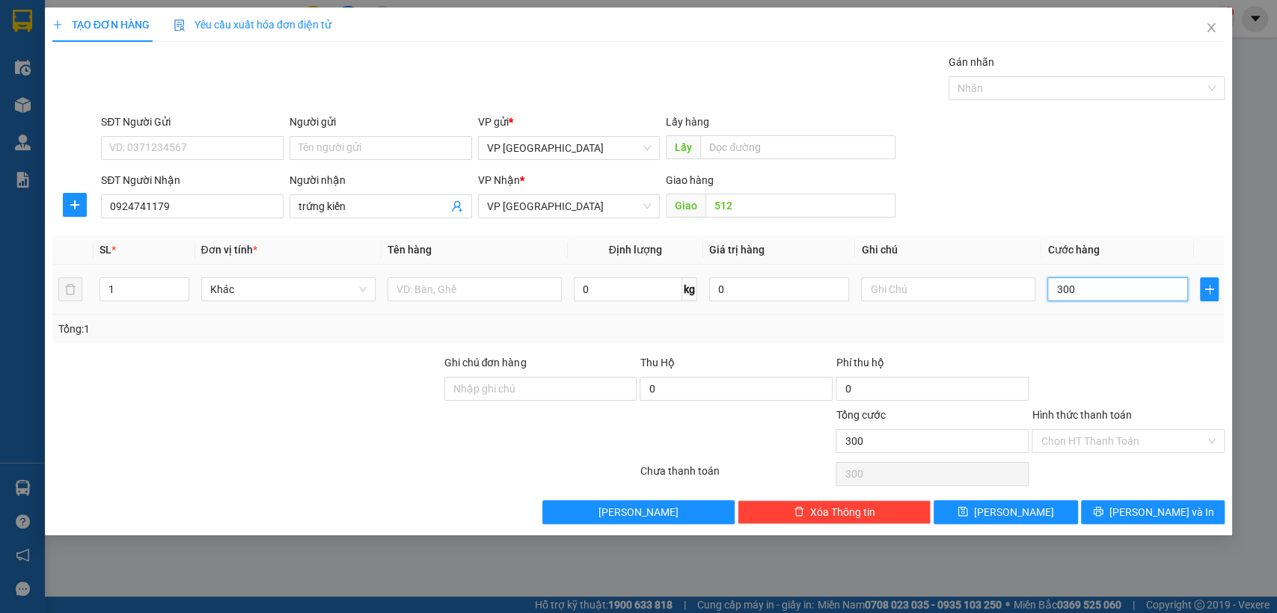
type input "3.000"
type input "30.000"
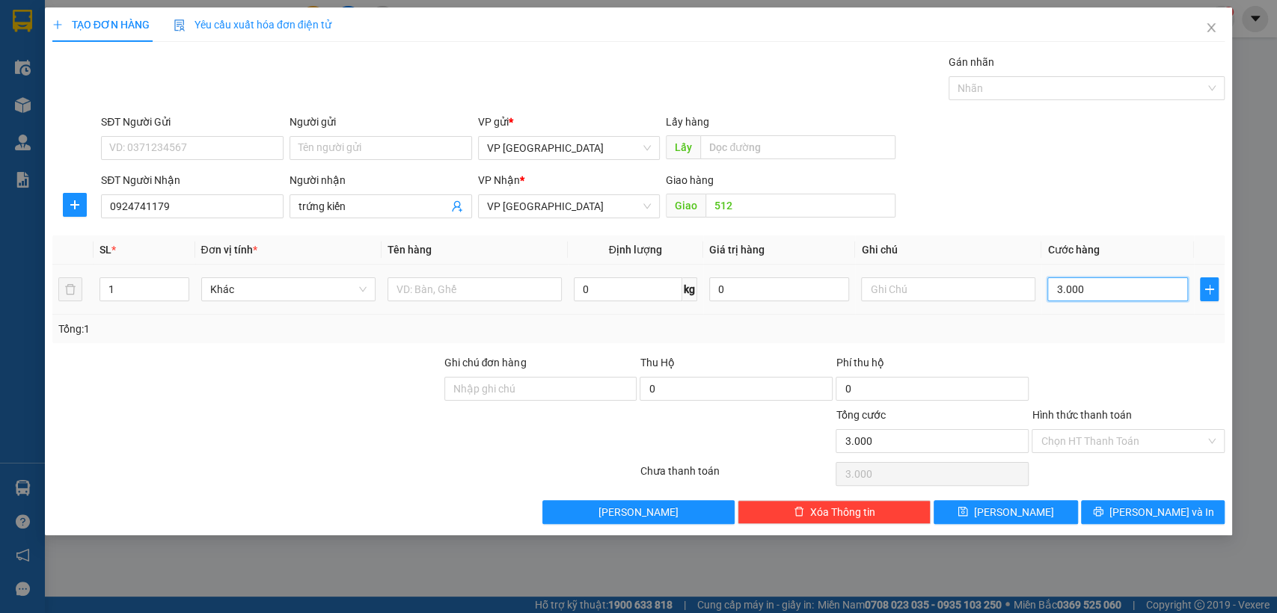
type input "30.000"
click at [1050, 516] on button "[PERSON_NAME]" at bounding box center [1005, 512] width 144 height 24
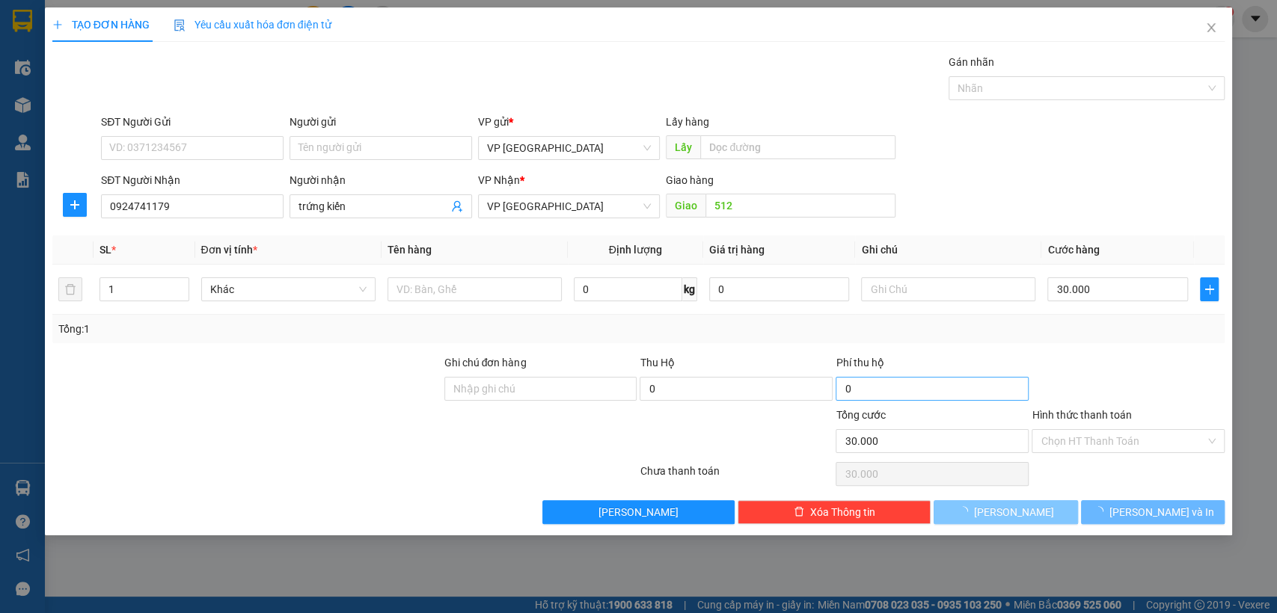
type input "0"
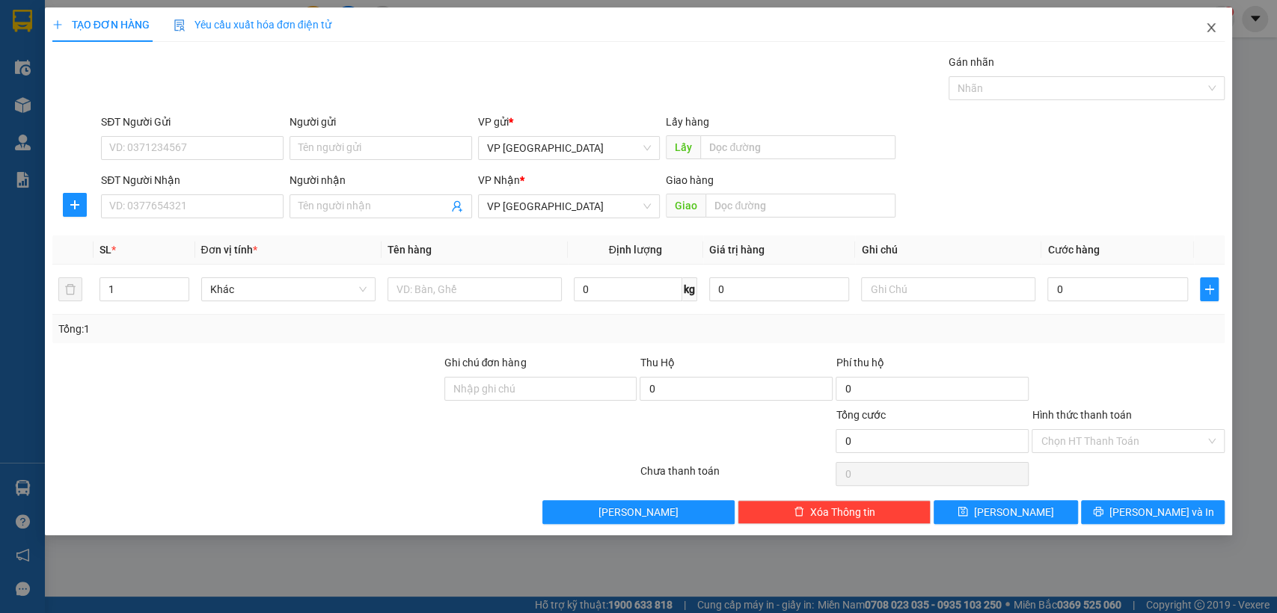
click at [1210, 26] on icon "close" at bounding box center [1211, 28] width 12 height 12
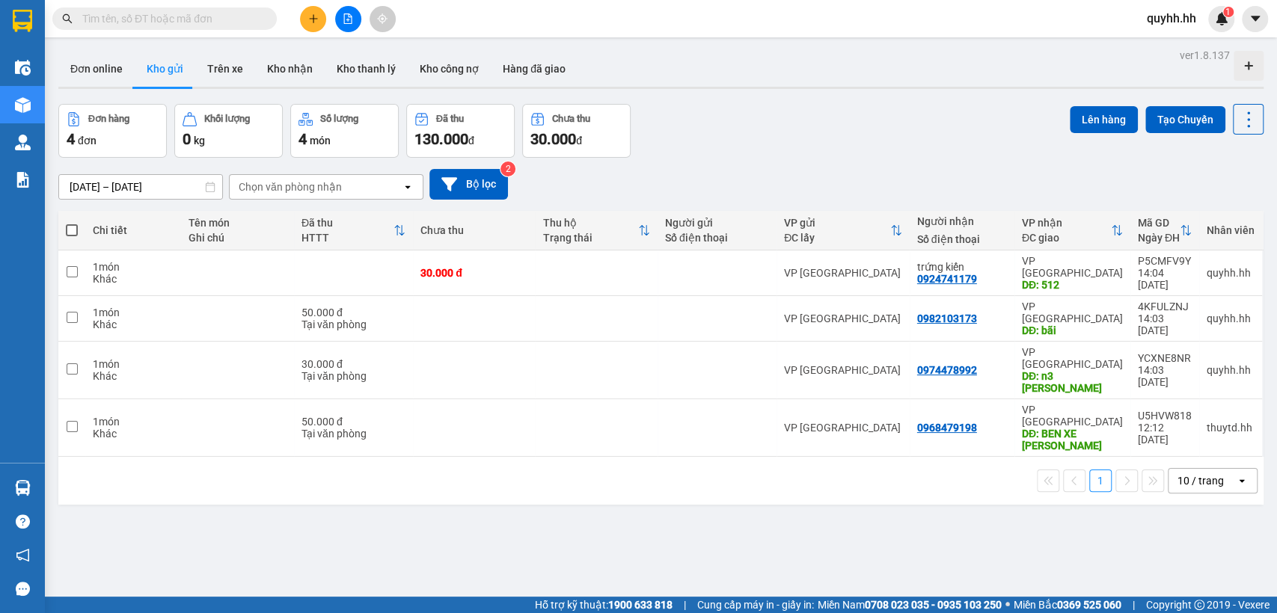
click at [71, 232] on span at bounding box center [72, 230] width 12 height 12
click at [72, 223] on input "checkbox" at bounding box center [72, 223] width 0 height 0
checkbox input "true"
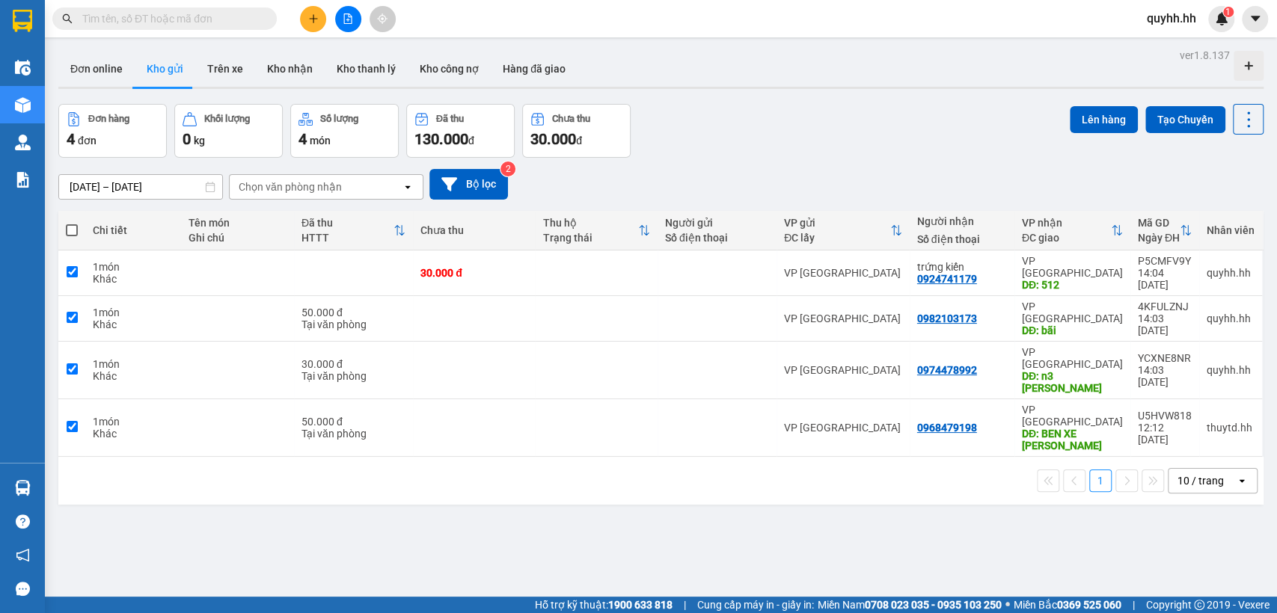
checkbox input "true"
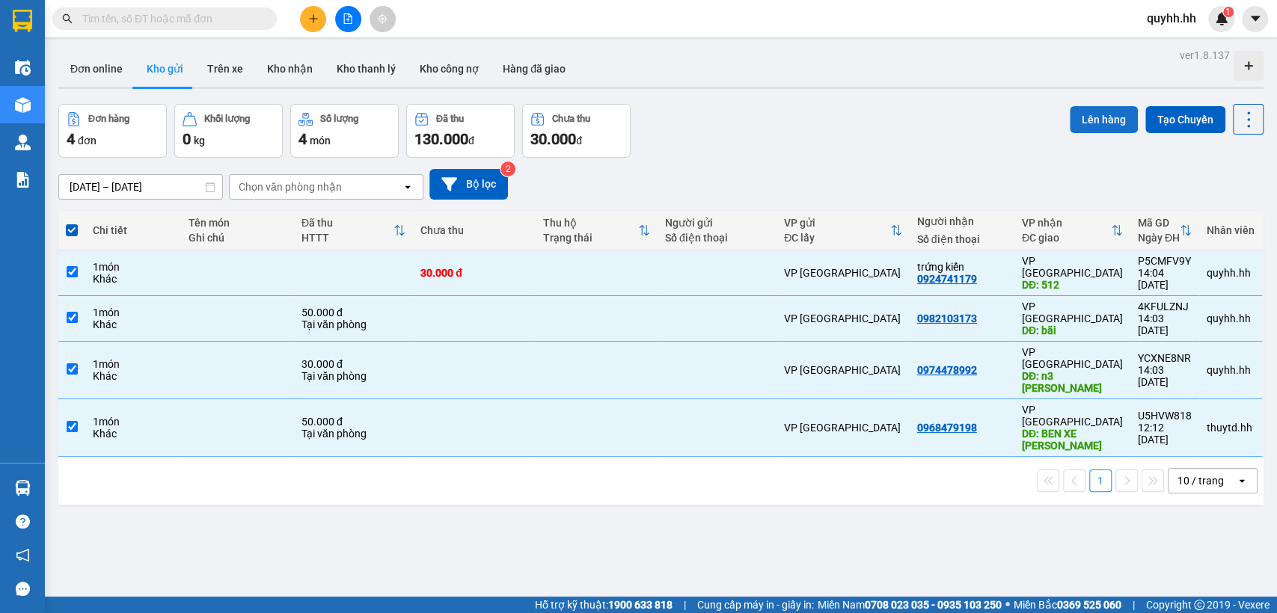
click at [1072, 121] on button "Lên hàng" at bounding box center [1103, 119] width 68 height 27
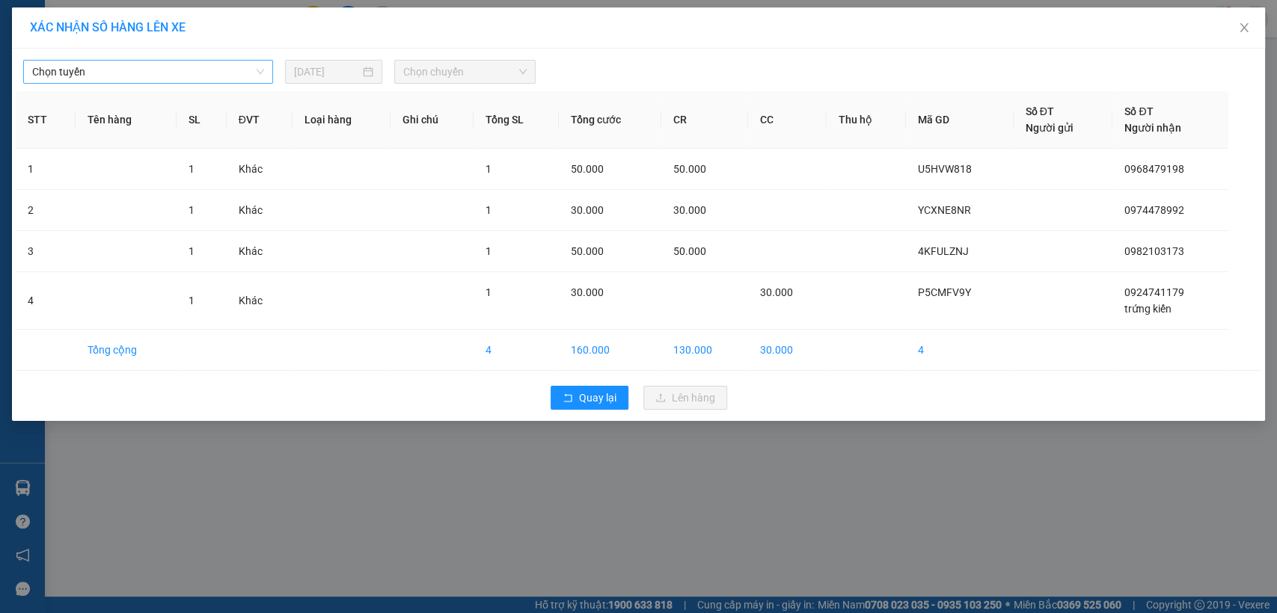
click at [221, 70] on span "Chọn tuyến" at bounding box center [148, 72] width 232 height 22
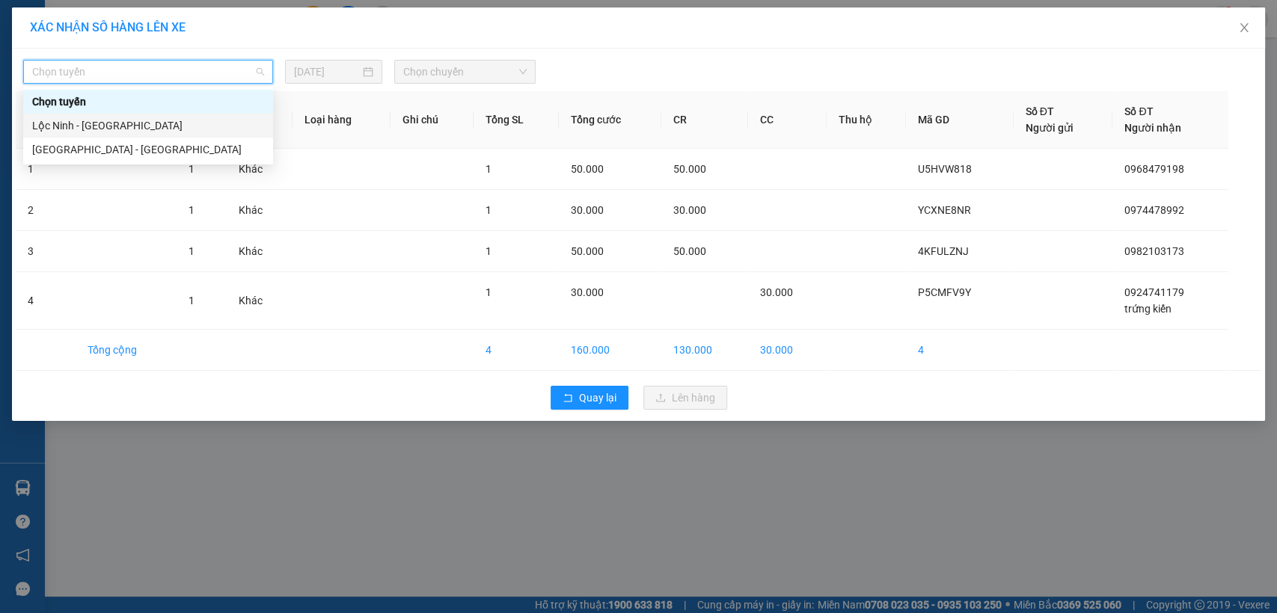
drag, startPoint x: 144, startPoint y: 125, endPoint x: 148, endPoint y: 117, distance: 9.4
click at [145, 121] on div "Lộc Ninh - [GEOGRAPHIC_DATA]" at bounding box center [148, 125] width 232 height 16
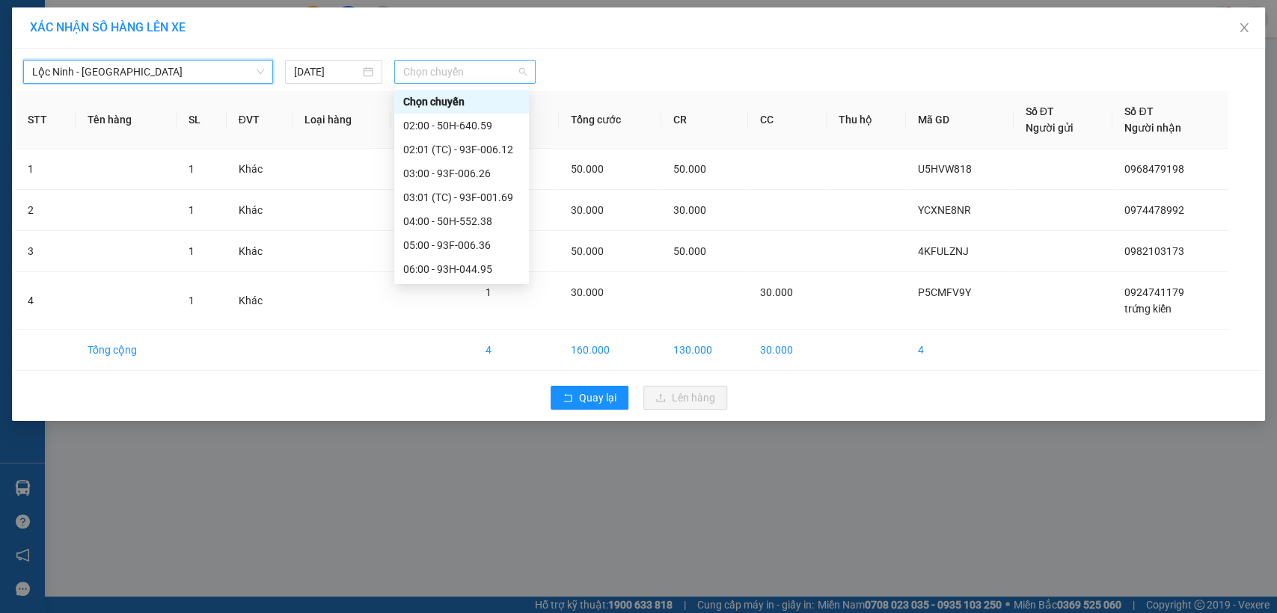
click at [448, 70] on span "Chọn chuyến" at bounding box center [464, 72] width 123 height 22
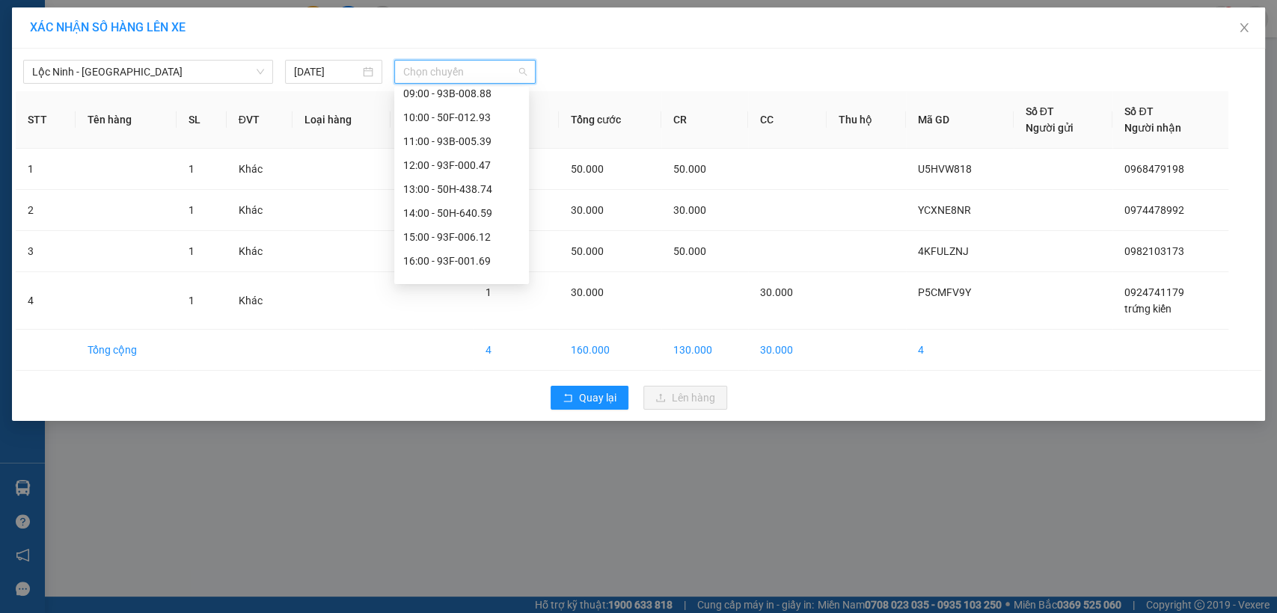
scroll to position [249, 0]
click at [470, 210] on div "14:00 - 50H-640.59" at bounding box center [461, 211] width 117 height 16
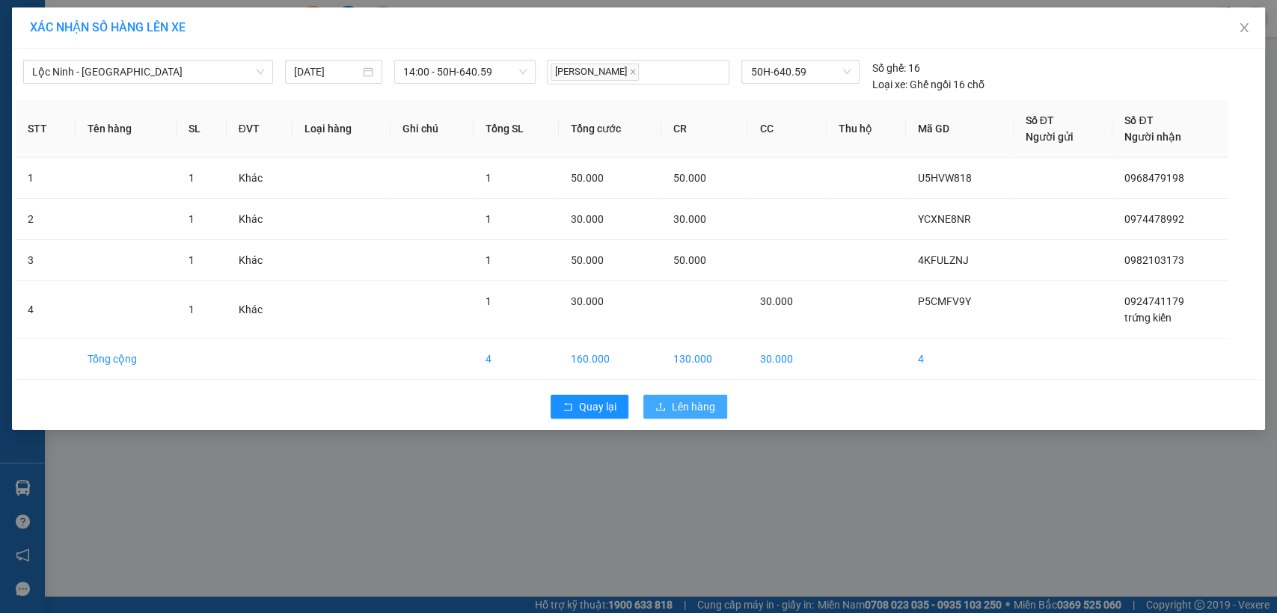
click at [686, 399] on span "Lên hàng" at bounding box center [693, 407] width 43 height 16
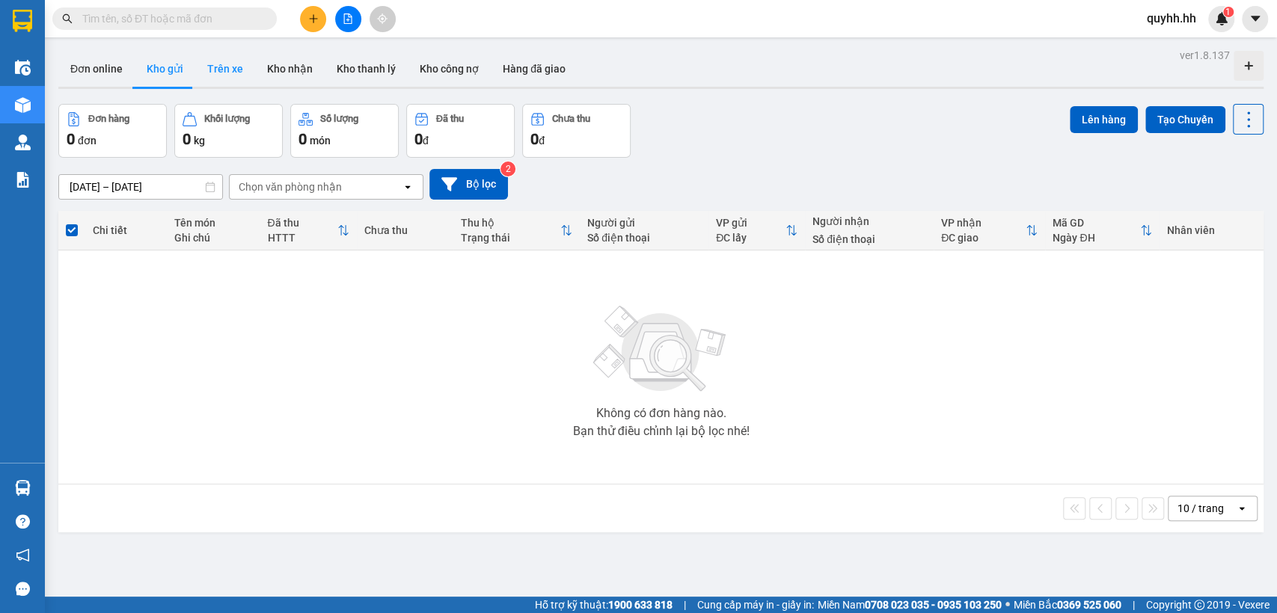
click at [205, 70] on button "Trên xe" at bounding box center [225, 69] width 60 height 36
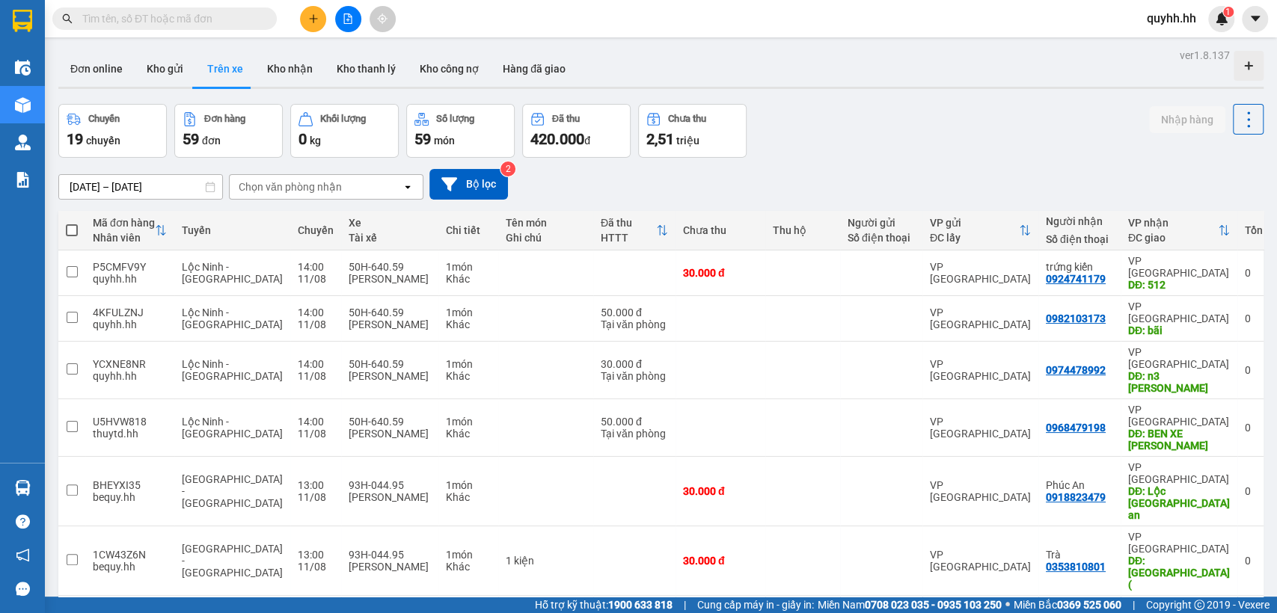
click at [1166, 22] on span "quyhh.hh" at bounding box center [1171, 18] width 73 height 19
click at [1180, 49] on span "Đăng xuất" at bounding box center [1187, 46] width 63 height 16
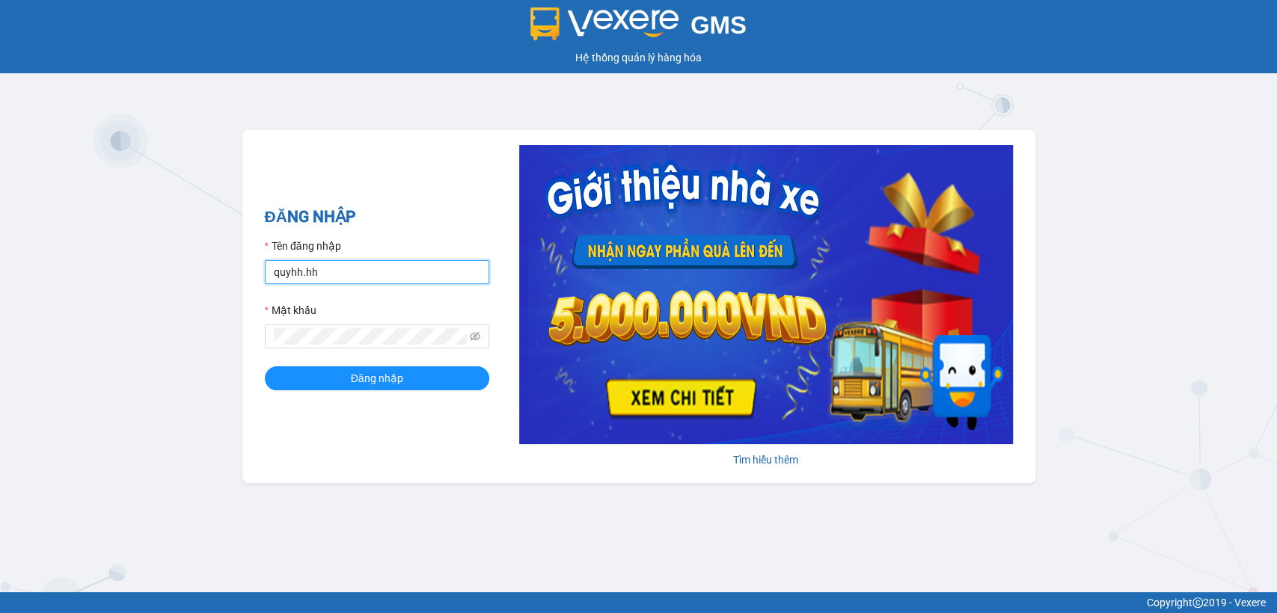
click at [405, 265] on input "quyhh.hh" at bounding box center [377, 272] width 224 height 24
type input "bequy.hh"
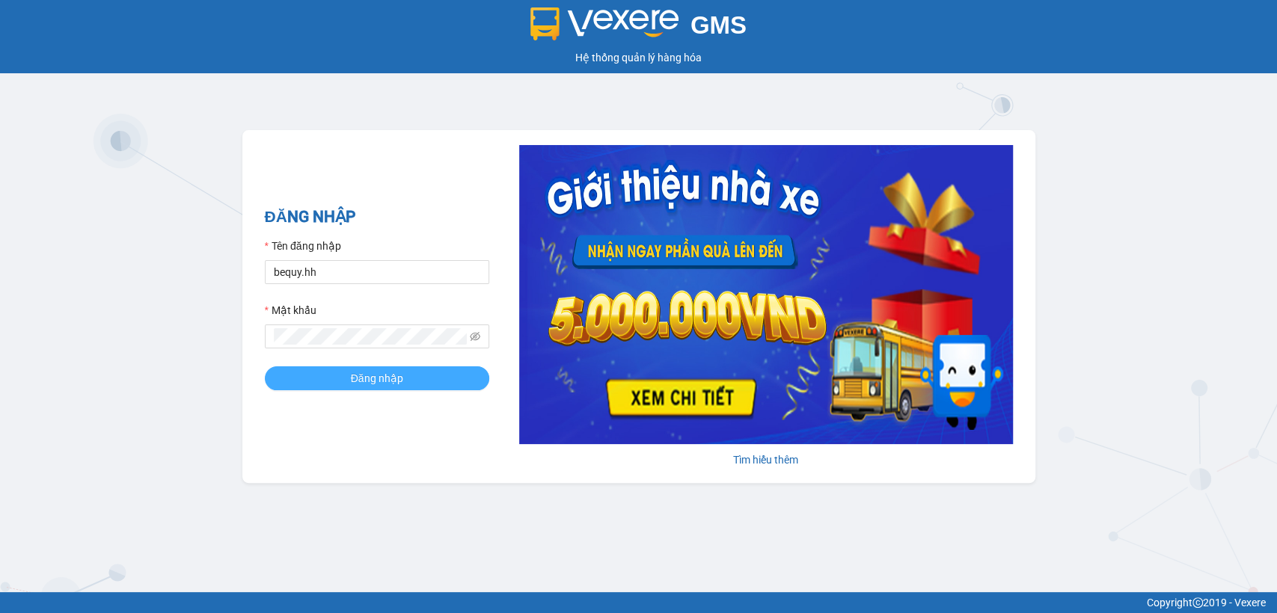
click at [396, 378] on span "Đăng nhập" at bounding box center [377, 378] width 52 height 16
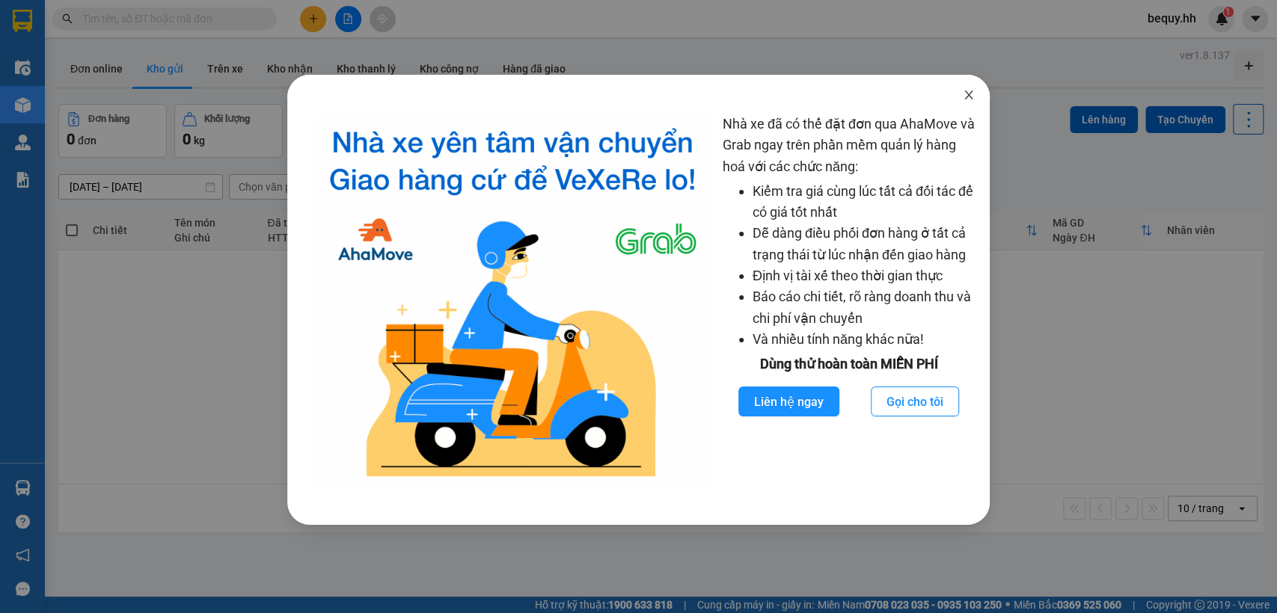
click at [968, 97] on icon "close" at bounding box center [968, 95] width 12 height 12
